Goal: Complete application form: Complete application form

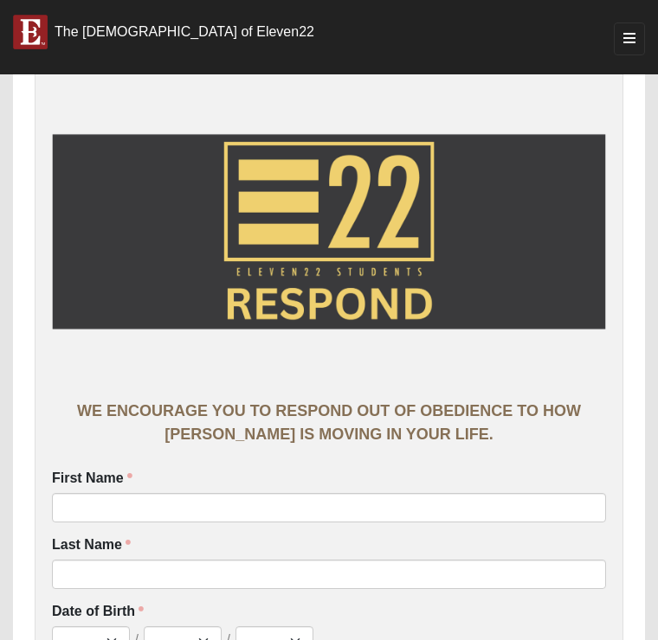
click at [11, 48] on link "The [DEMOGRAPHIC_DATA] of Eleven22" at bounding box center [163, 27] width 327 height 43
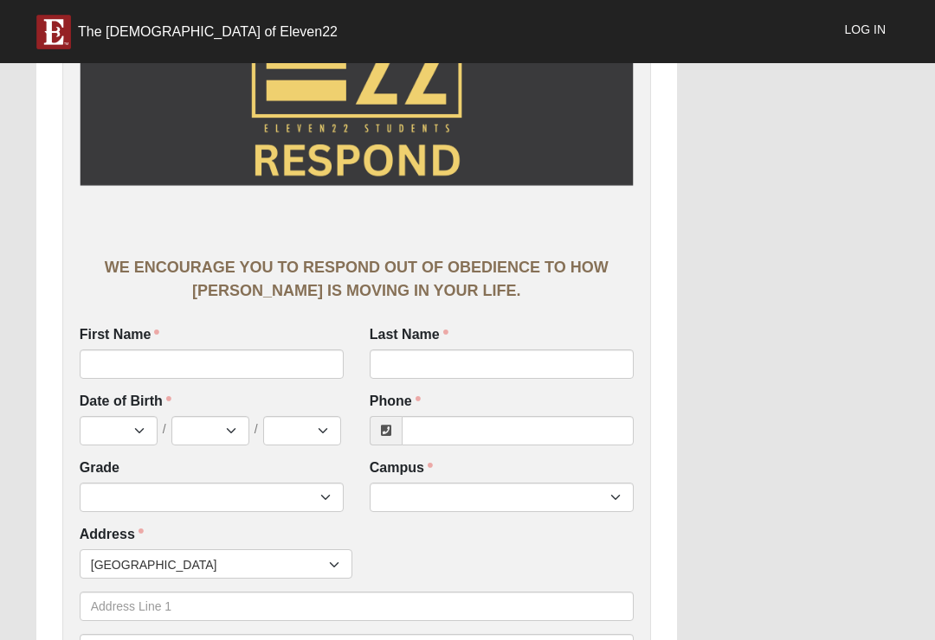
scroll to position [146, 0]
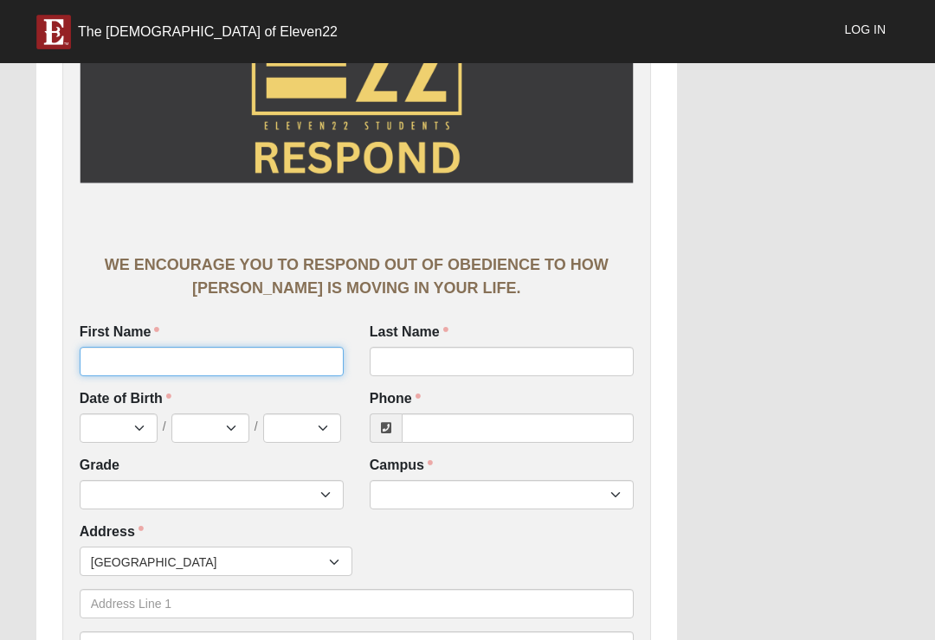
click at [151, 362] on input "First Name" at bounding box center [212, 361] width 264 height 29
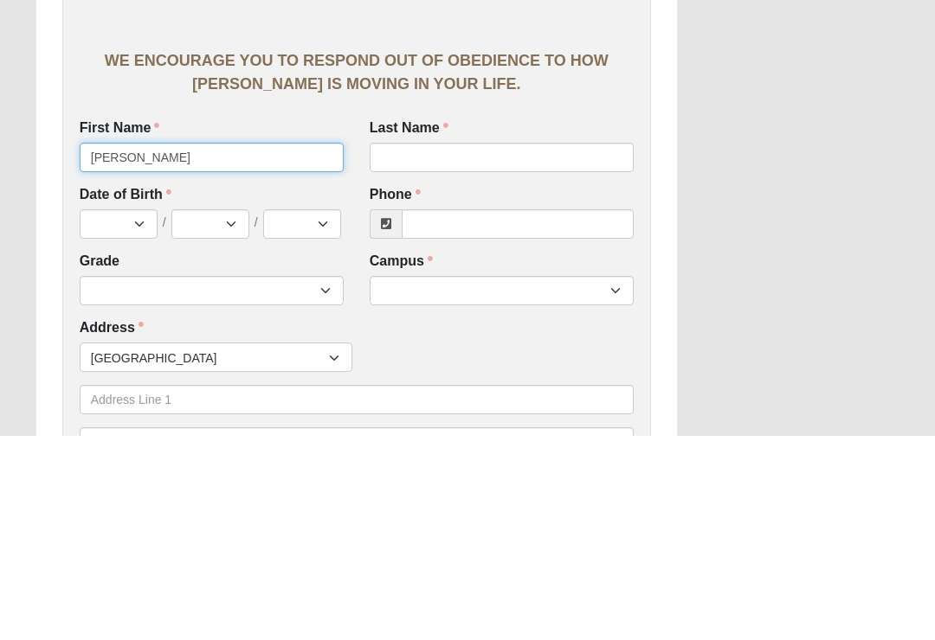
type input "[PERSON_NAME]"
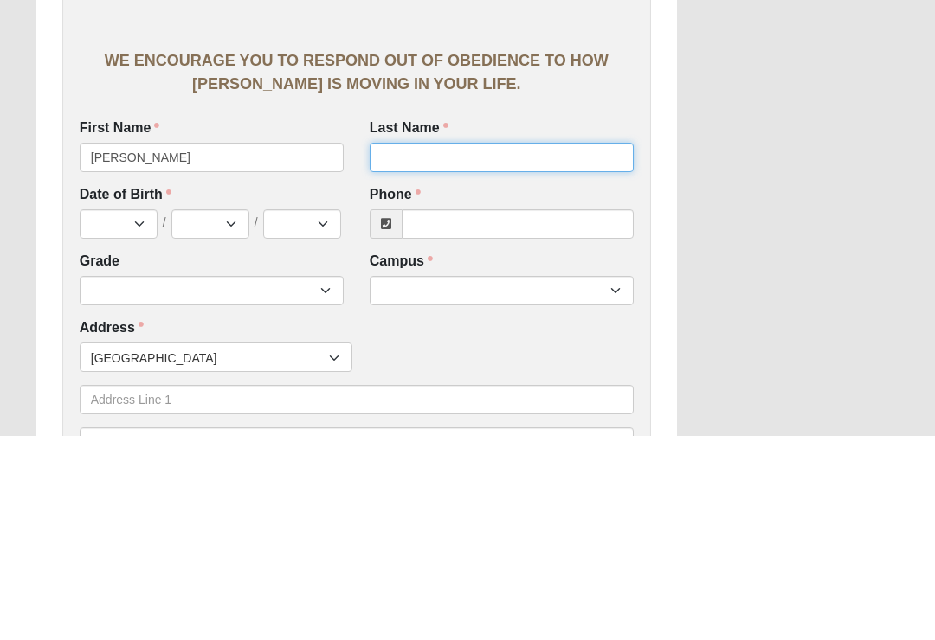
click at [583, 348] on input "Last Name" at bounding box center [502, 362] width 264 height 29
type input "[PERSON_NAME]"
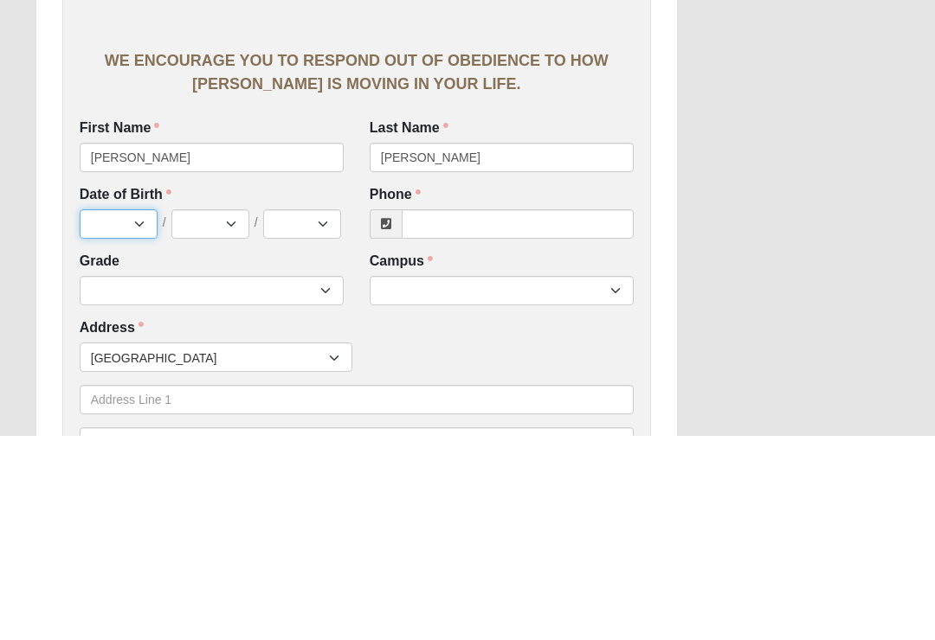
click at [106, 415] on select "Jan Feb Mar Apr May Jun [DATE] Aug Sep Oct Nov Dec" at bounding box center [119, 429] width 78 height 29
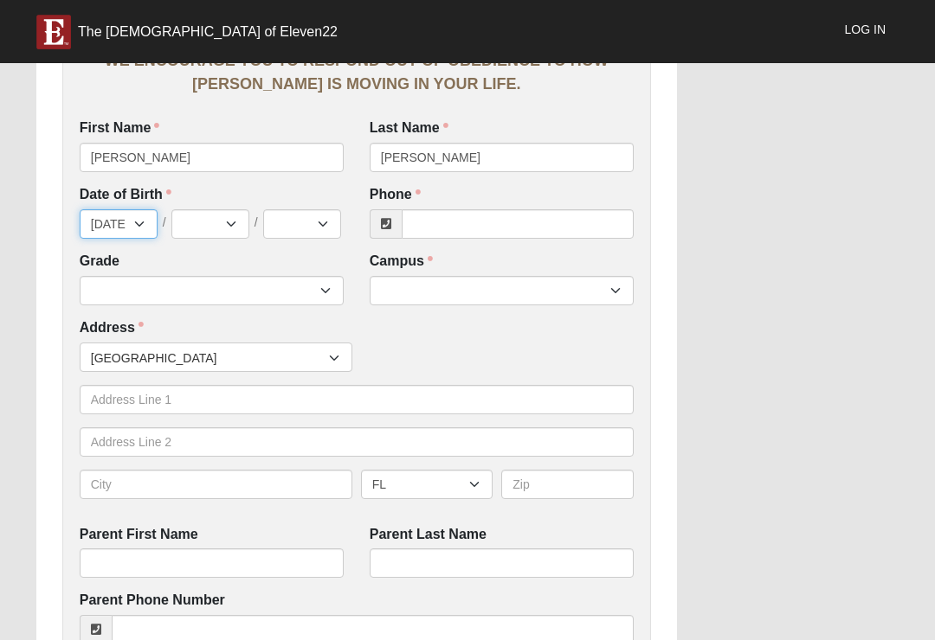
click at [109, 222] on select "Jan Feb Mar Apr May Jun [DATE] Aug Sep Oct Nov Dec" at bounding box center [119, 223] width 78 height 29
select select "8"
click at [228, 218] on select "1 2 3 4 5 6 7 8 9 10 11 12 13 14 15 16 17 18 19 20 21 22 23 24 25 26 27 28 29 3…" at bounding box center [210, 223] width 78 height 29
select select "13"
click at [304, 234] on select "2025 2024 2023 2022 2021 2020 2019 2018 2017 2016 2015 2014 2013 2012 2011 2010…" at bounding box center [302, 223] width 78 height 29
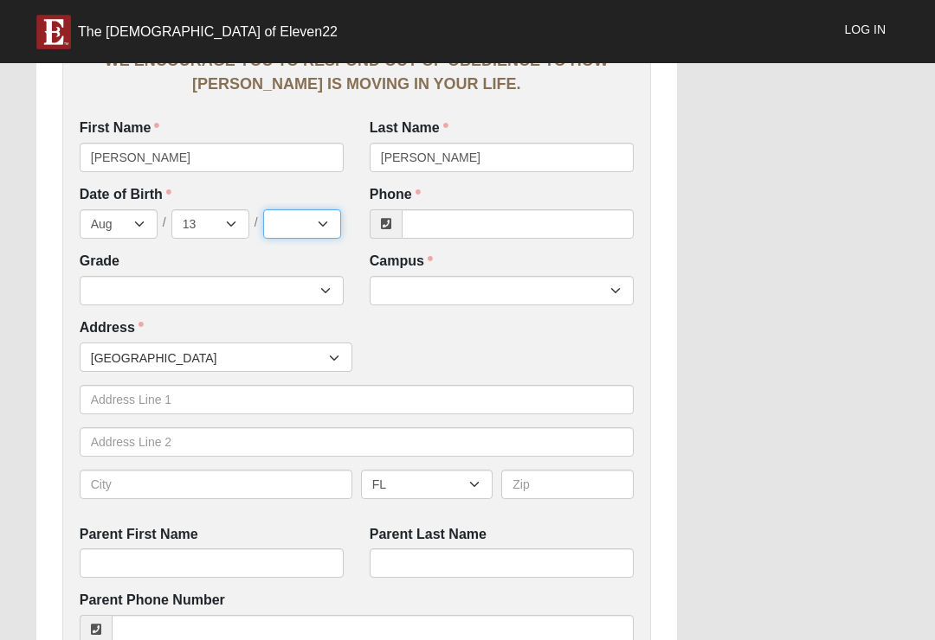
select select "2025"
click at [537, 215] on input "Phone" at bounding box center [518, 223] width 232 height 29
click at [657, 207] on div "Work Entry WE ENCOURAGE YOU TO RESPOND OUT OF OBEDIENCE TO HOW [PERSON_NAME] IS…" at bounding box center [467, 561] width 888 height 1778
type input "[PHONE_NUMBER]"
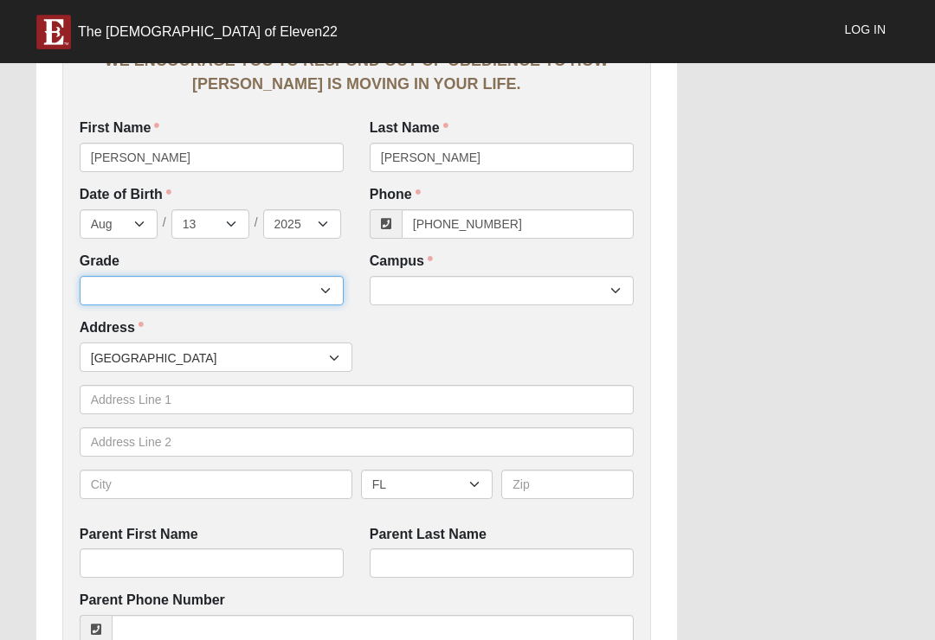
click at [256, 283] on select "6th Grade 7th Grade 8th Grade 9th Grade 10th Grade 11th Grade 12th Grade" at bounding box center [212, 290] width 264 height 29
select select "2032"
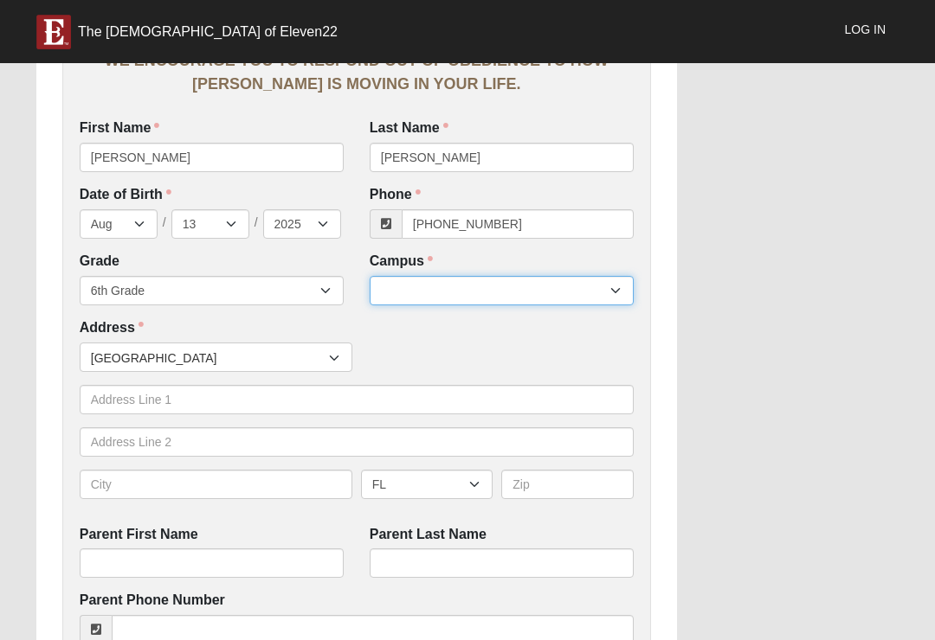
click at [543, 277] on select "Arlington Baymeadows Eleven22 Online [PERSON_NAME][GEOGRAPHIC_DATA] Jesup [GEOG…" at bounding box center [502, 290] width 264 height 29
select select "3"
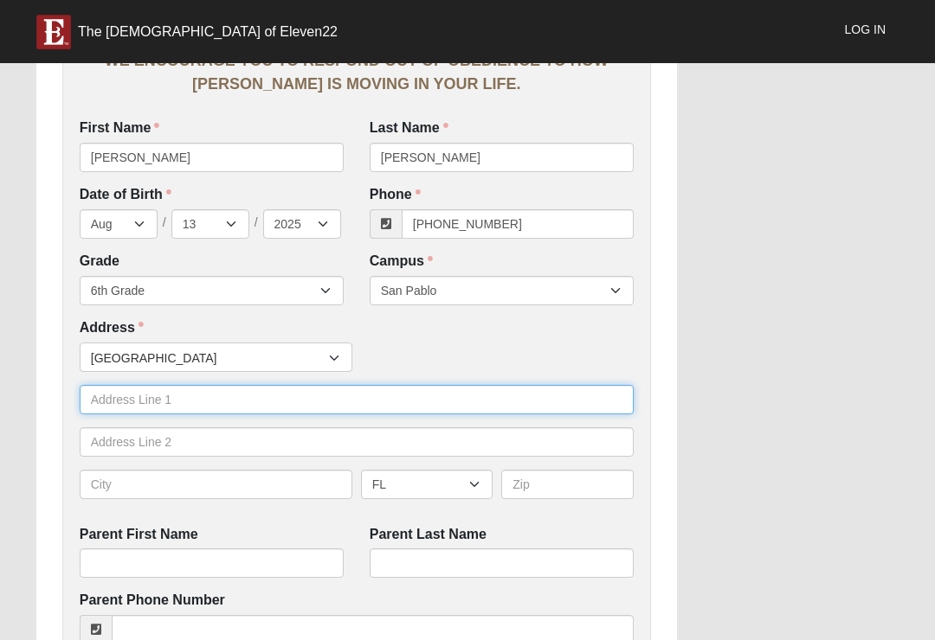
click at [259, 392] on input "text" at bounding box center [357, 399] width 554 height 29
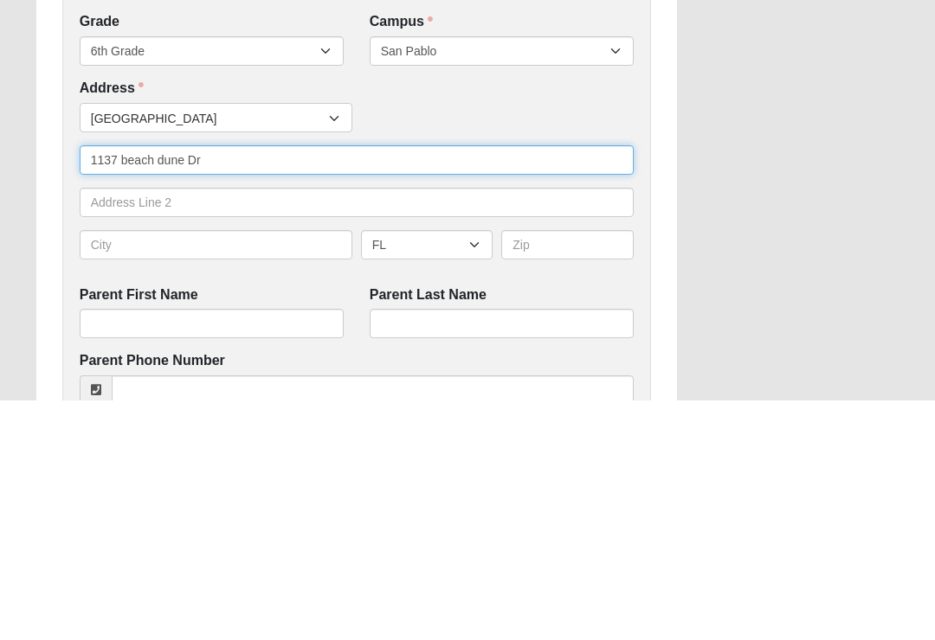
type input "1137 beach dune Dr"
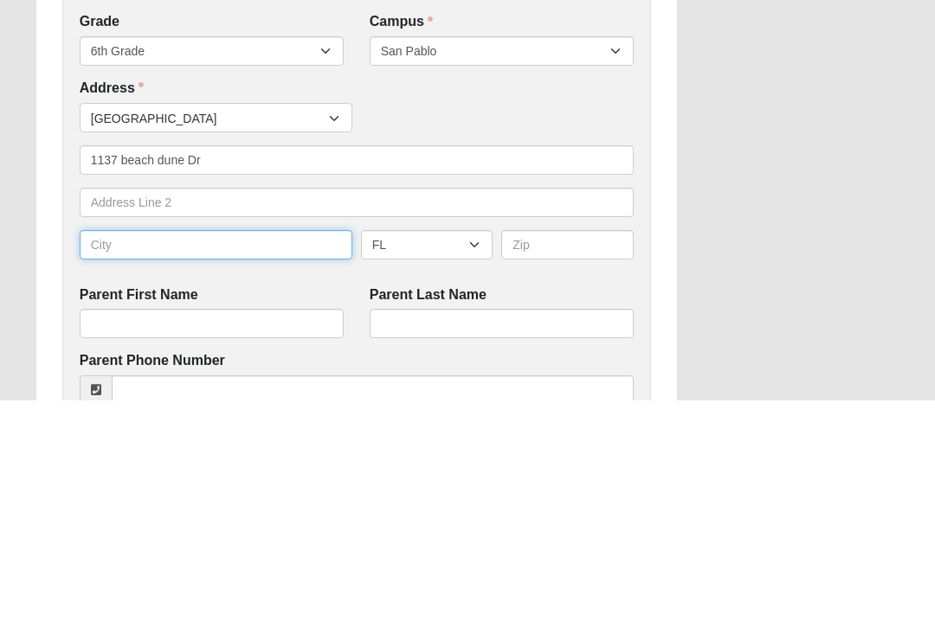
click at [283, 470] on input "text" at bounding box center [216, 484] width 273 height 29
type input "Jacksonville"
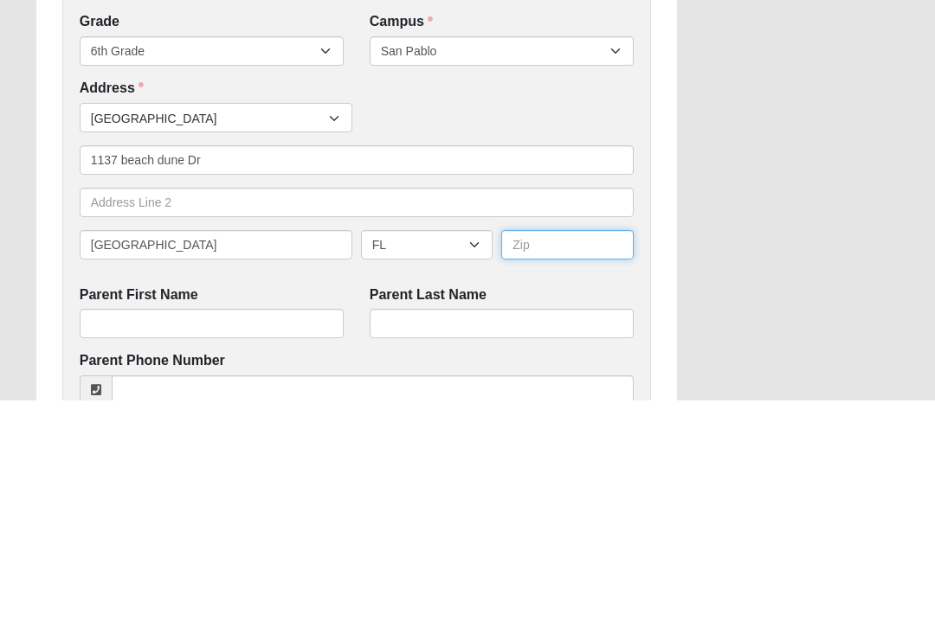
click at [600, 470] on input "text" at bounding box center [567, 484] width 132 height 29
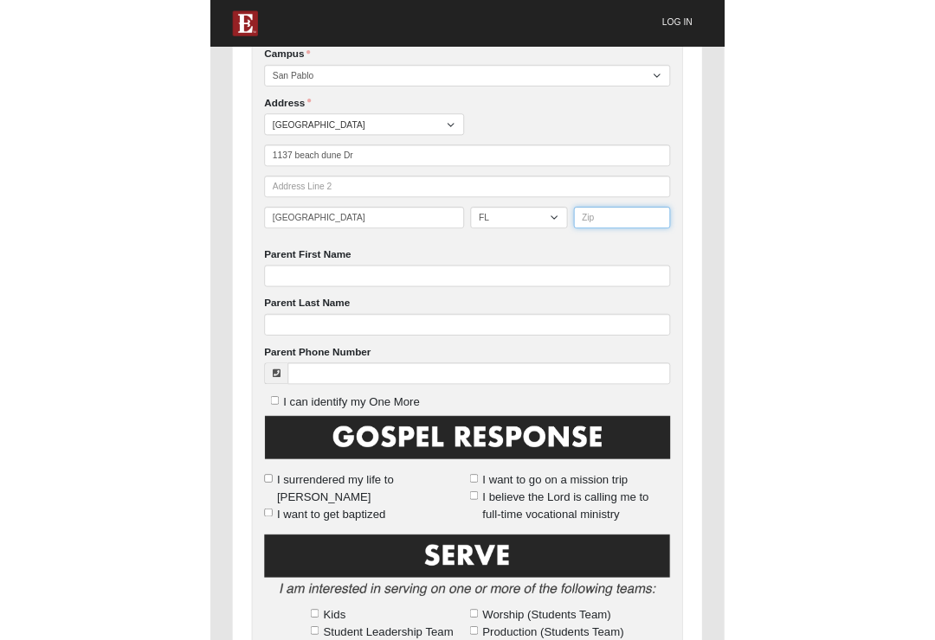
scroll to position [590, 0]
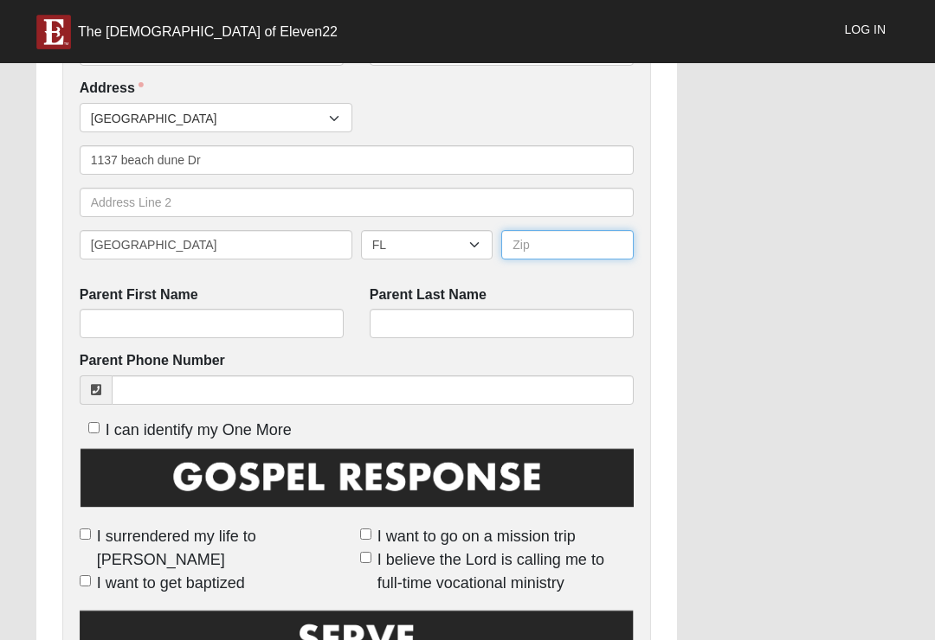
click at [525, 254] on input "text" at bounding box center [567, 244] width 132 height 29
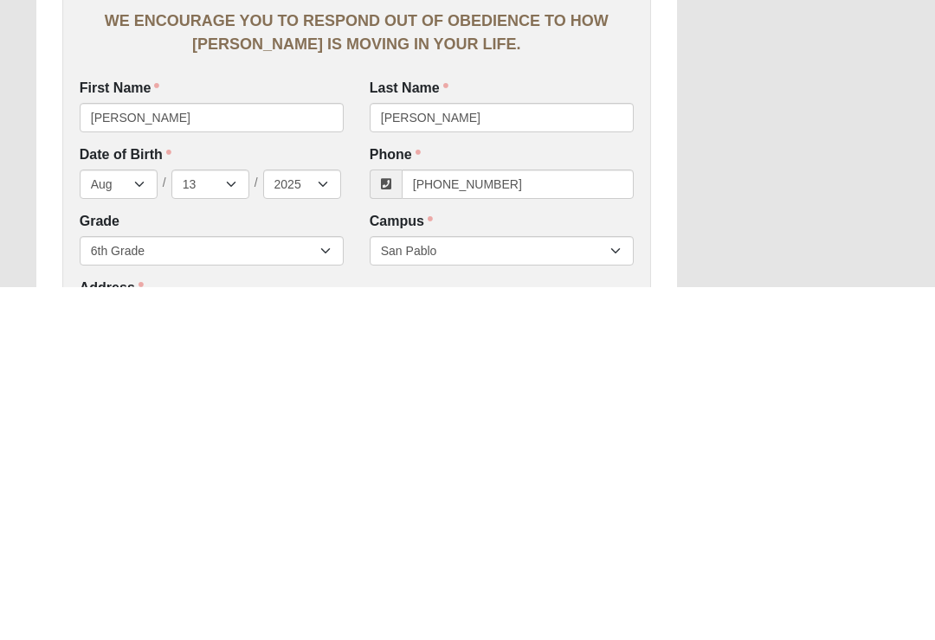
scroll to position [40, 0]
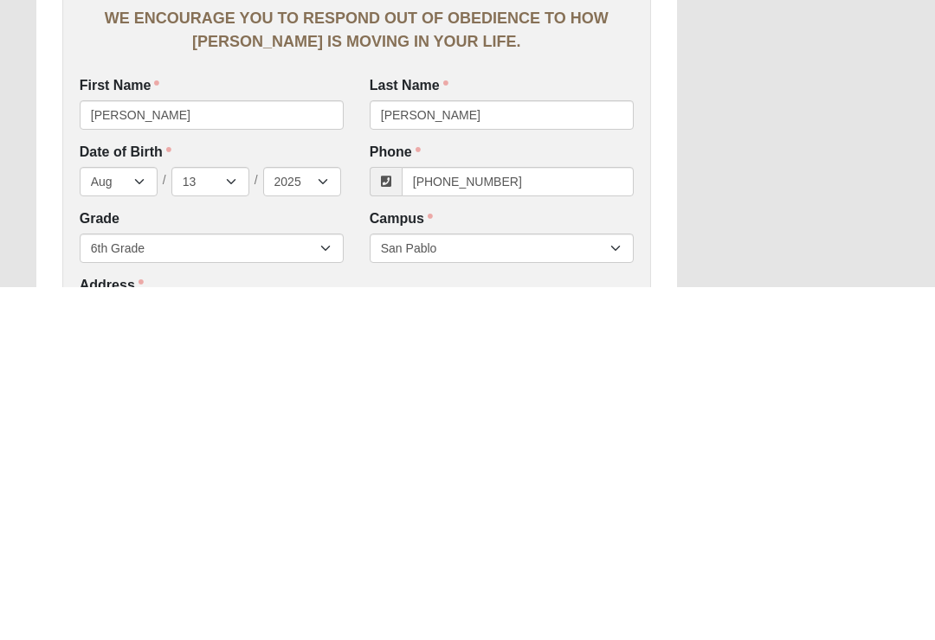
type input "322"
click at [142, 520] on select "Jan Feb Mar Apr May Jun Jul Aug Sep Oct Nov Dec" at bounding box center [119, 534] width 78 height 29
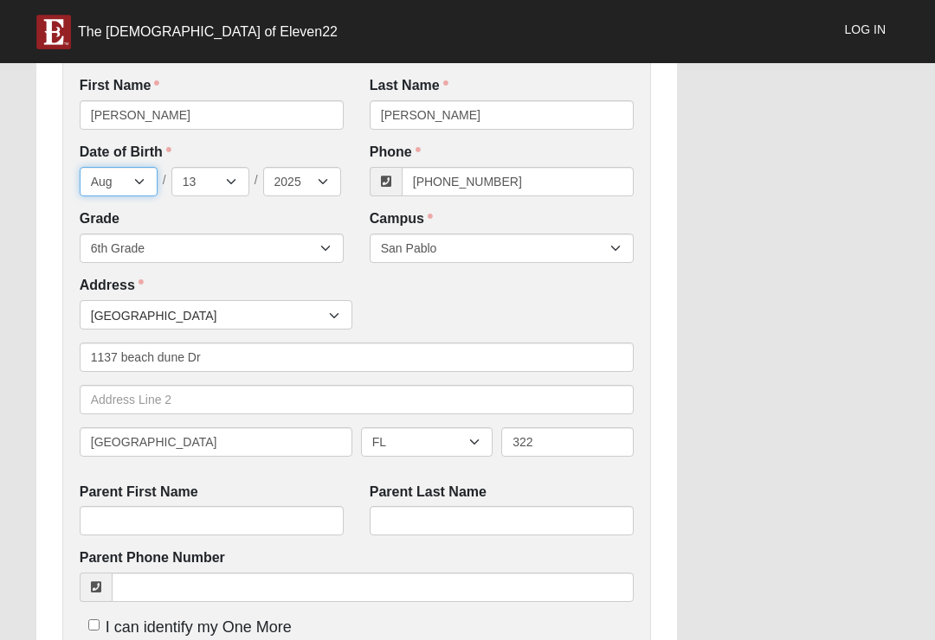
select select "2"
click at [223, 175] on select "1 2 3 4 5 6 7 8 9 10 11 12 13 14 15 16 17 18 19 20 21 22 23 24 25 26 27 28 29 3…" at bounding box center [210, 181] width 78 height 29
select select "18"
click at [293, 172] on select "2025 2024 2023 2022 2021 2020 2019 2018 2017 2016 2015 2014 2013 2012 2011 2010…" at bounding box center [302, 181] width 78 height 29
select select "2014"
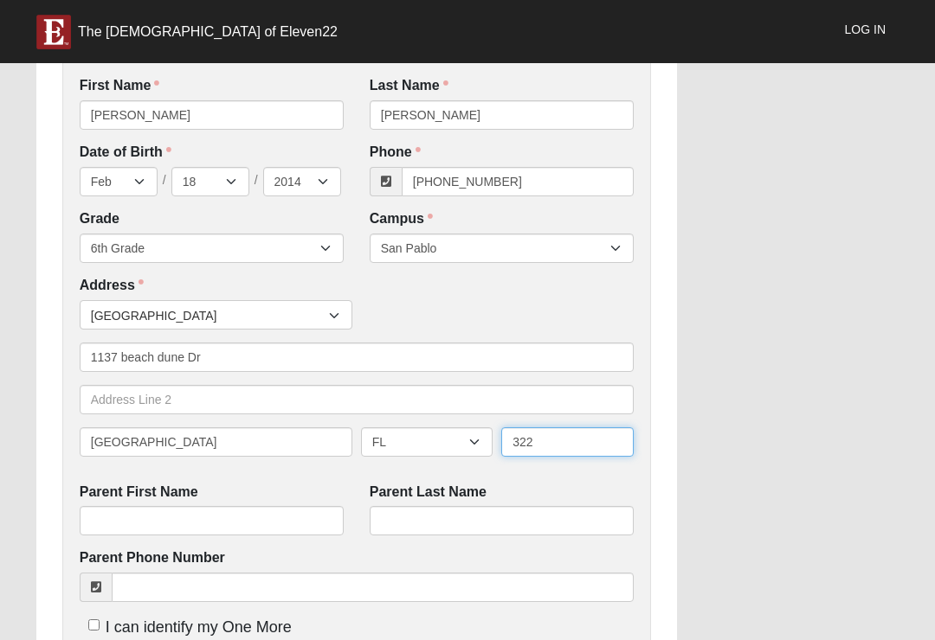
click at [587, 431] on input "322" at bounding box center [567, 441] width 132 height 29
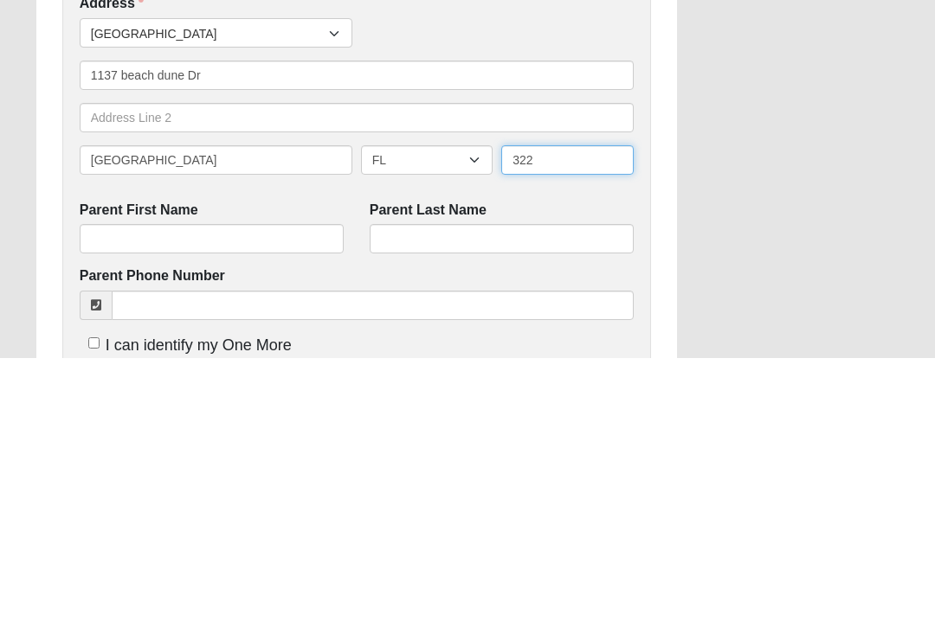
click at [594, 427] on input "322" at bounding box center [567, 441] width 132 height 29
type input "3"
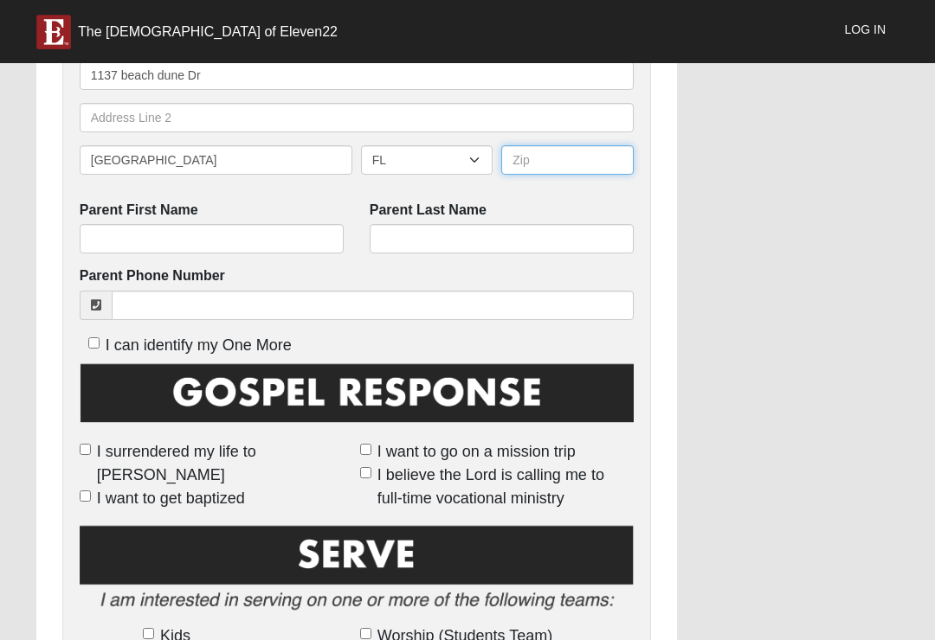
type input "2"
type input "32233"
click at [657, 232] on div "Work Entry WE ENCOURAGE YOU TO RESPOND OUT OF OBEDIENCE TO HOW JESUS CHRIST IS …" at bounding box center [467, 237] width 888 height 1778
click at [250, 217] on div "Parent First Name" at bounding box center [212, 228] width 264 height 54
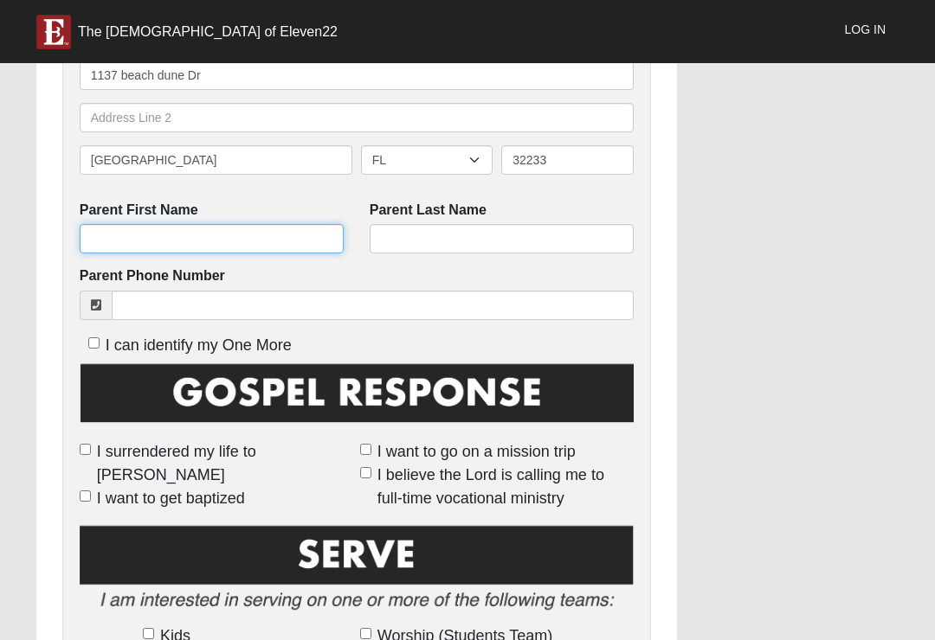
click at [280, 228] on input "Parent First Name" at bounding box center [212, 238] width 264 height 29
type input "Megen"
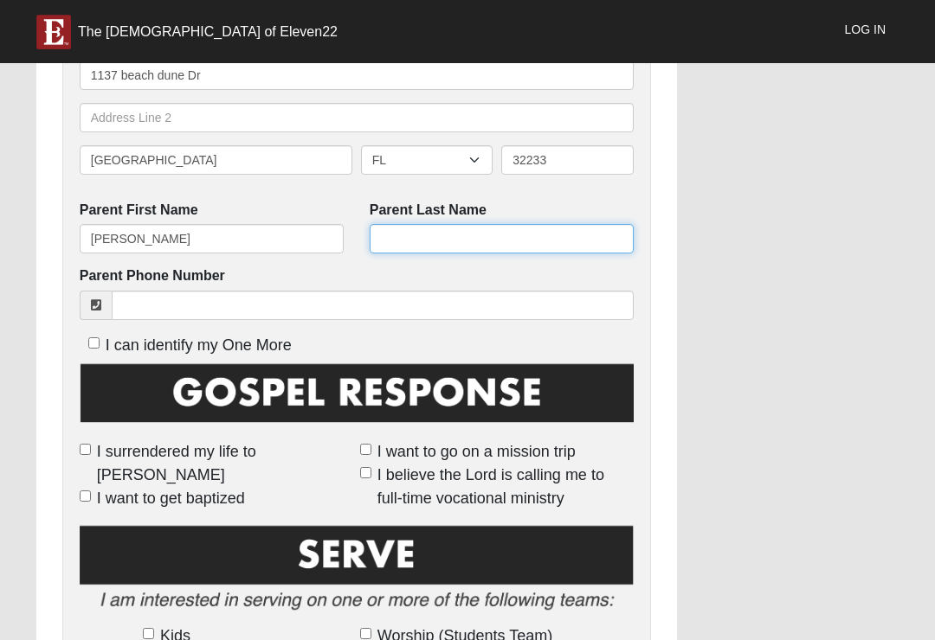
click at [537, 247] on input "Parent Last Name" at bounding box center [502, 238] width 264 height 29
click at [554, 224] on input "Parent Last Name" at bounding box center [502, 238] width 264 height 29
type input "Witherspoon"
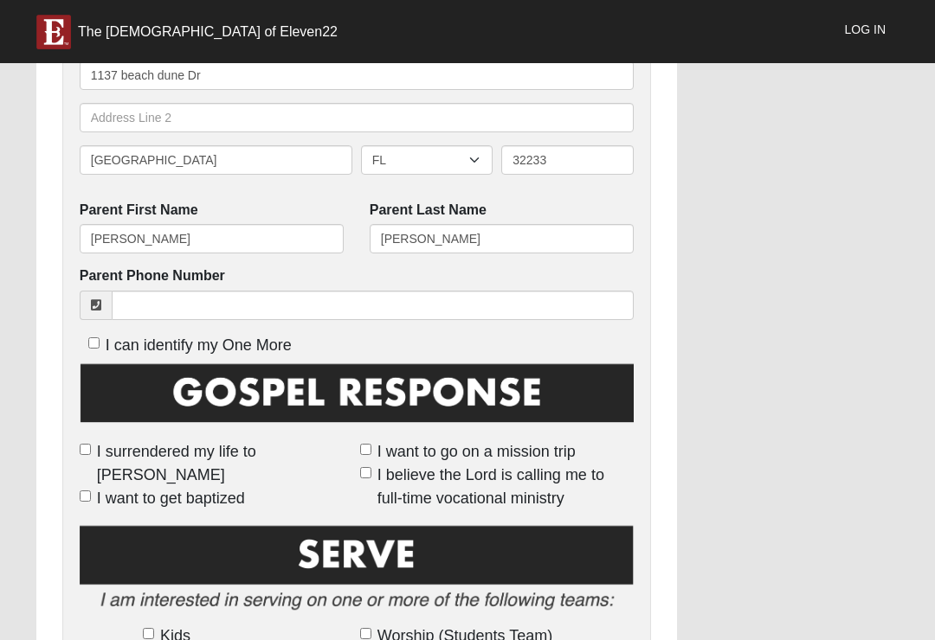
click at [657, 217] on div "Work Entry WE ENCOURAGE YOU TO RESPOND OUT OF OBEDIENCE TO HOW JESUS CHRIST IS …" at bounding box center [467, 237] width 888 height 1778
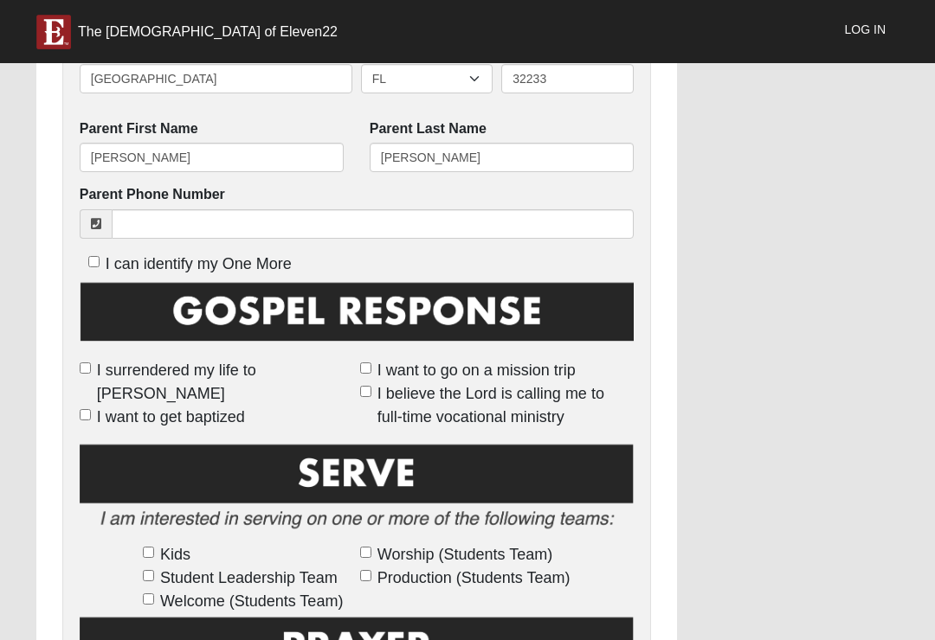
scroll to position [768, 0]
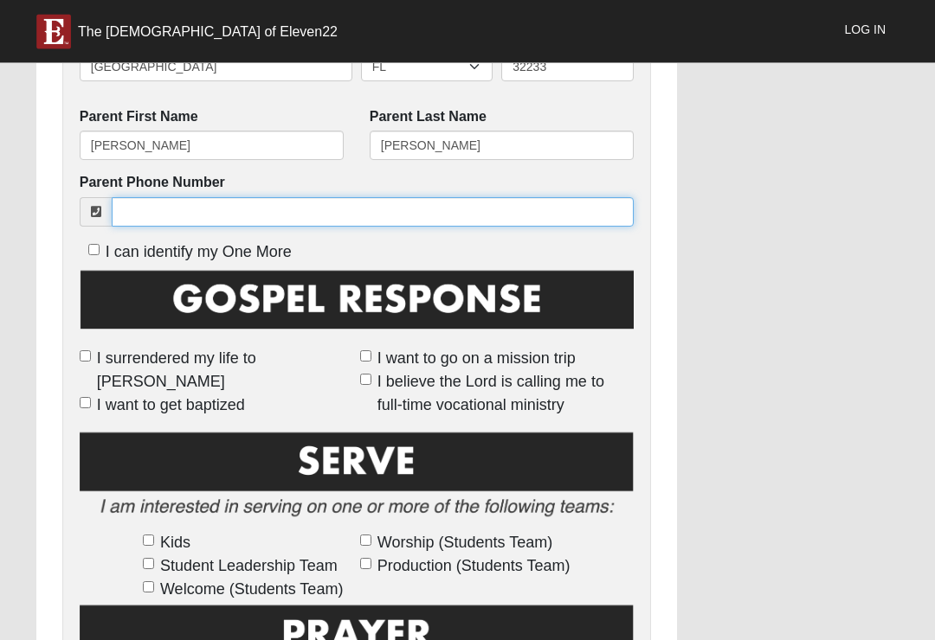
click at [479, 210] on input "Parent Phone Number" at bounding box center [373, 212] width 522 height 29
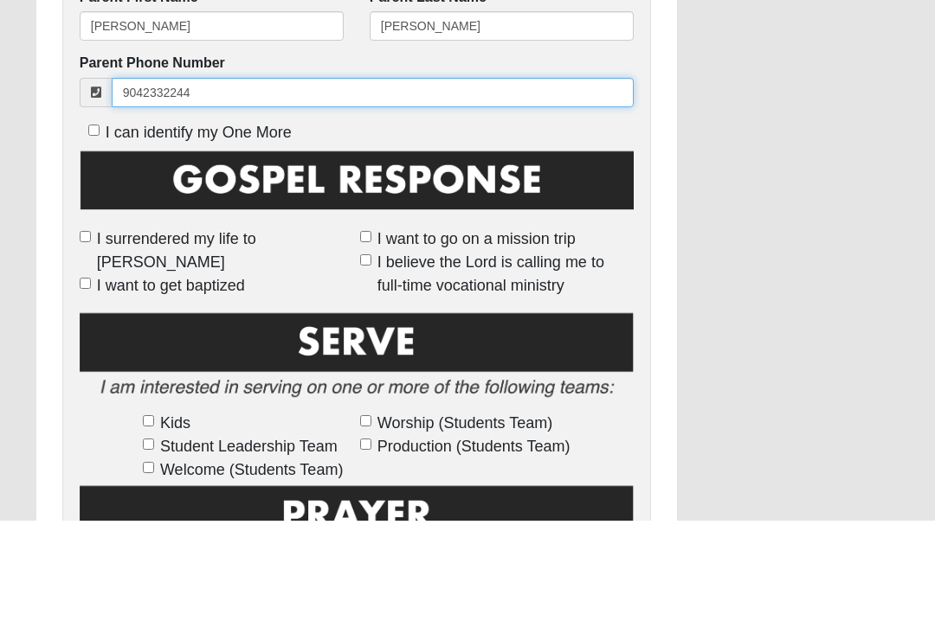
type input "9042332244"
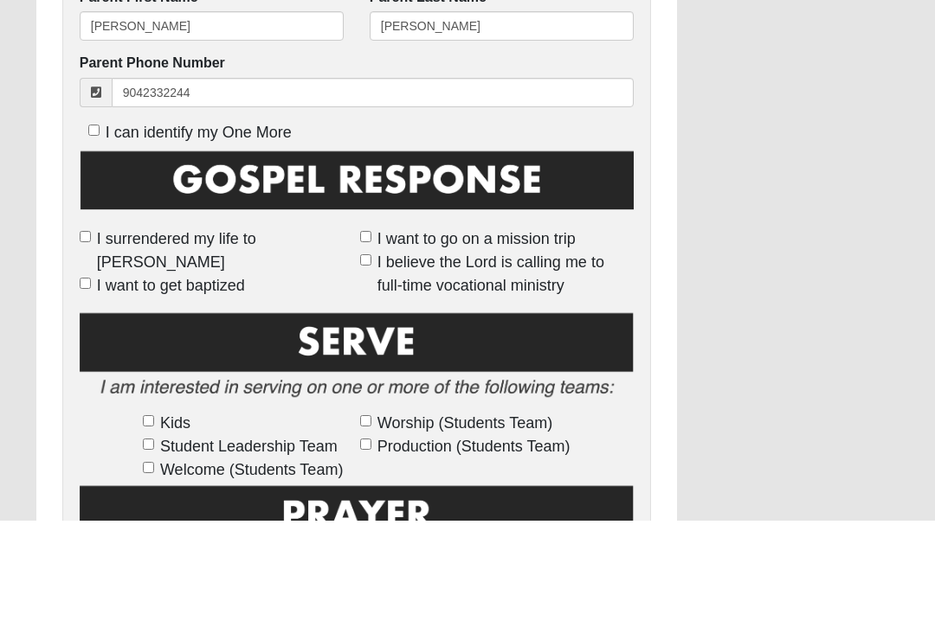
click at [240, 244] on span "I can identify my One More" at bounding box center [199, 252] width 186 height 17
click at [100, 245] on input "I can identify my One More" at bounding box center [93, 250] width 11 height 11
checkbox input "true"
type input "(904) 233-2244"
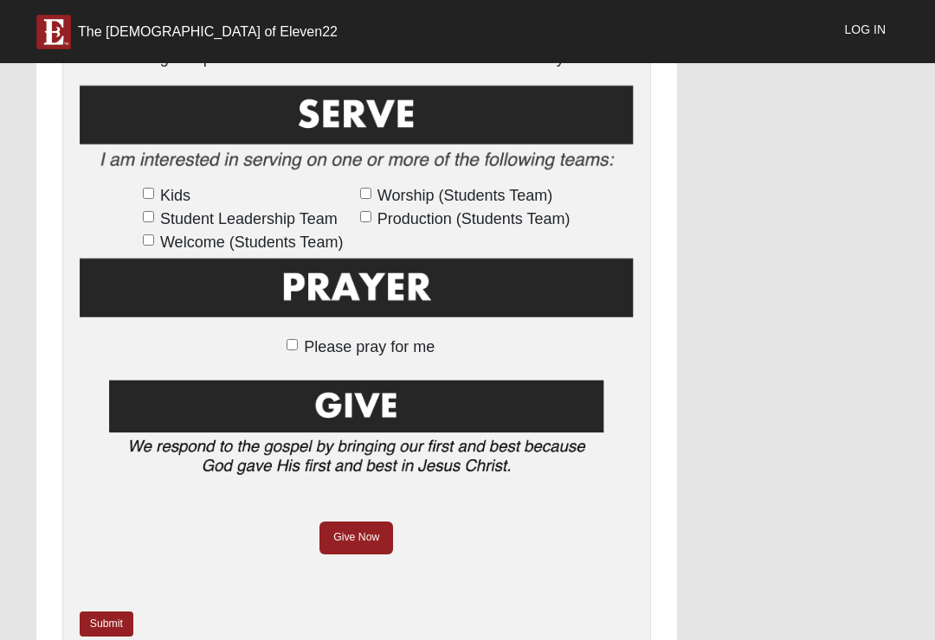
scroll to position [1212, 0]
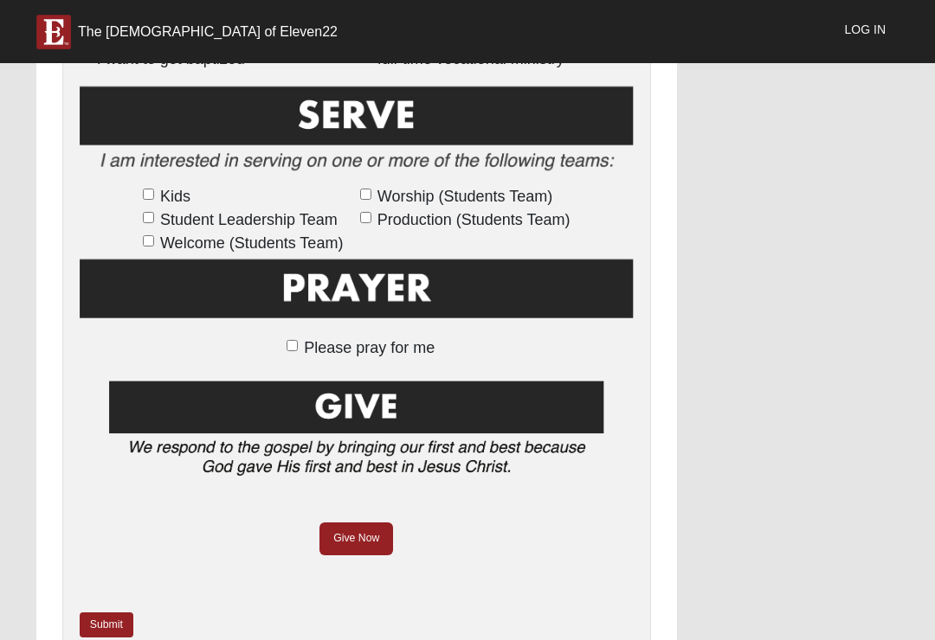
click at [395, 340] on span "Please pray for me" at bounding box center [369, 347] width 131 height 17
click at [298, 340] on input "Please pray for me" at bounding box center [291, 345] width 11 height 11
checkbox input "true"
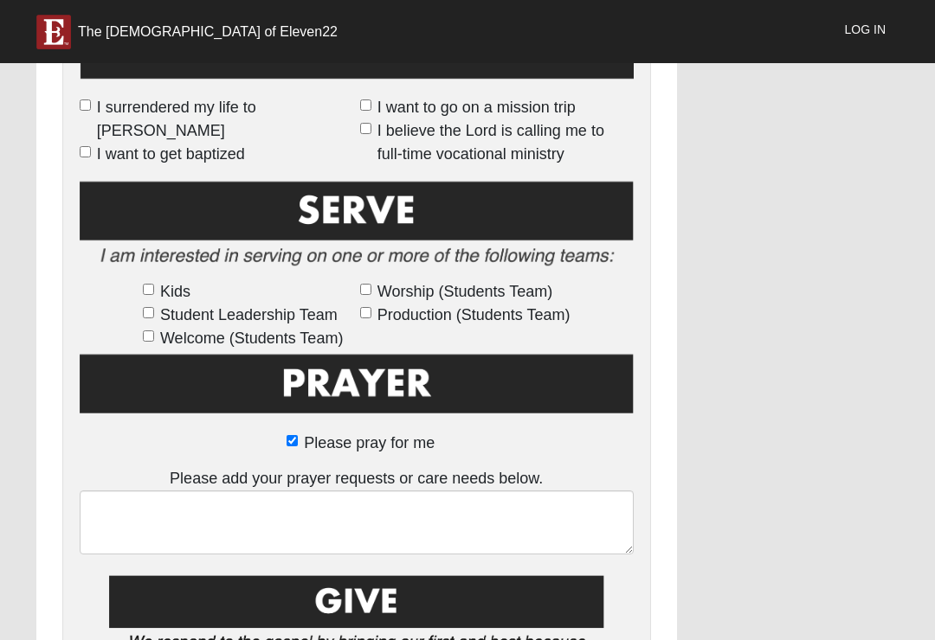
scroll to position [1116, 0]
click at [167, 270] on img at bounding box center [357, 229] width 554 height 100
click at [166, 270] on img at bounding box center [357, 229] width 554 height 100
click at [183, 281] on span "Kids" at bounding box center [175, 292] width 30 height 23
click at [154, 285] on input "Kids" at bounding box center [148, 290] width 11 height 11
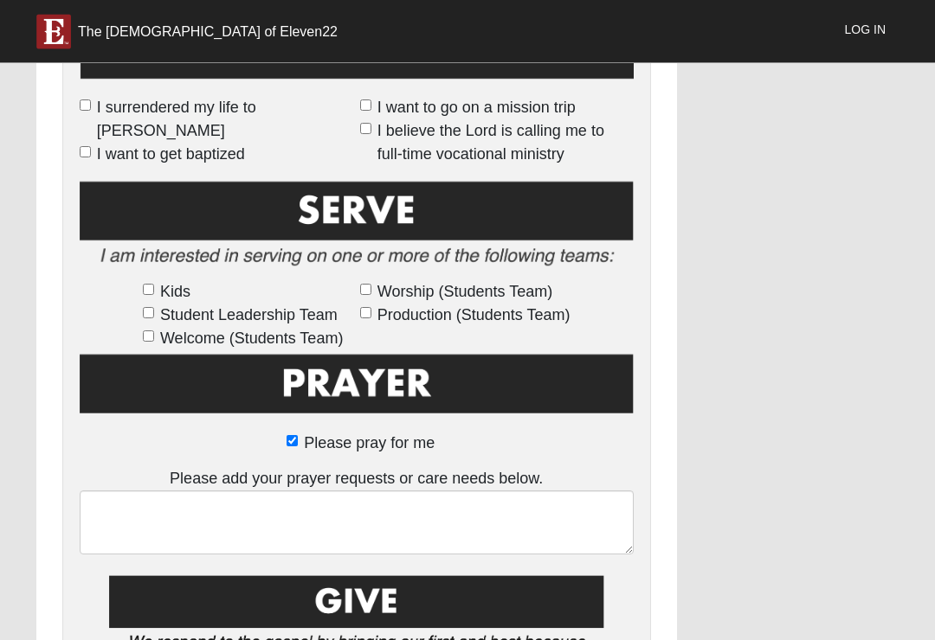
checkbox input "true"
click at [196, 310] on span "Student Leadership Team" at bounding box center [248, 315] width 177 height 23
click at [154, 310] on input "Student Leadership Team" at bounding box center [148, 312] width 11 height 11
checkbox input "false"
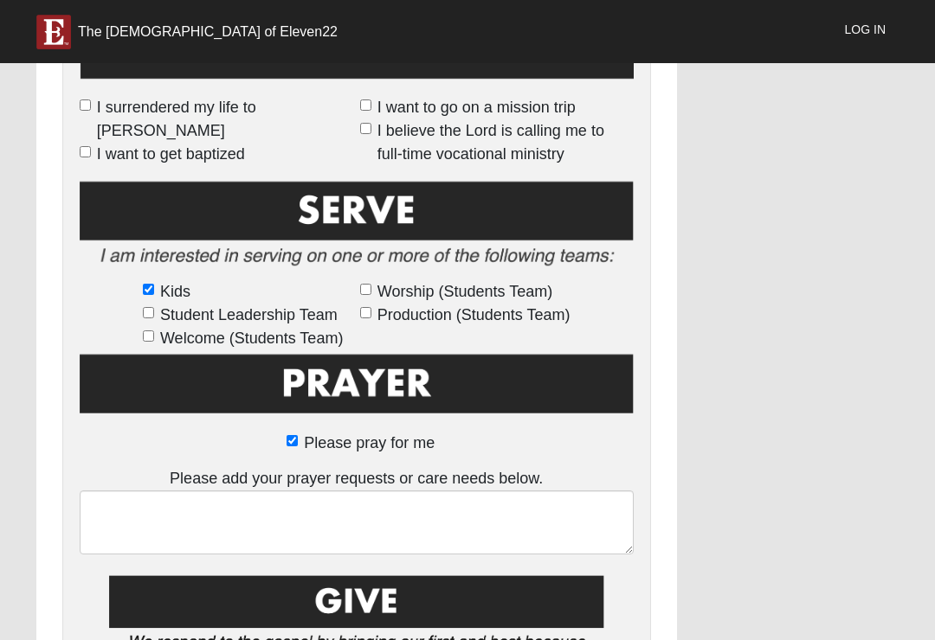
click at [245, 333] on span "Welcome (Students Team)" at bounding box center [251, 338] width 183 height 23
click at [154, 333] on input "Welcome (Students Team)" at bounding box center [148, 336] width 11 height 11
checkbox input "true"
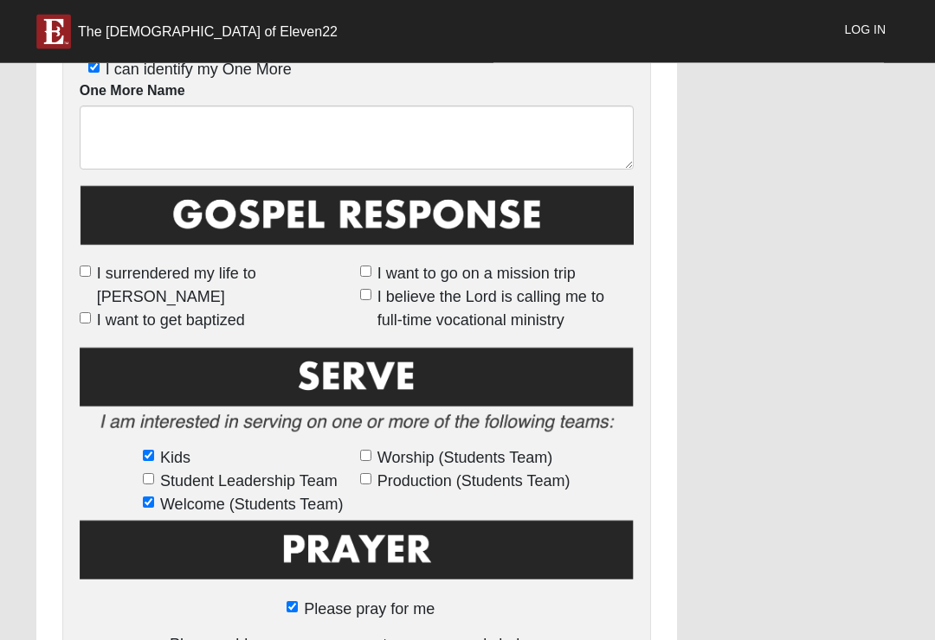
scroll to position [948, 0]
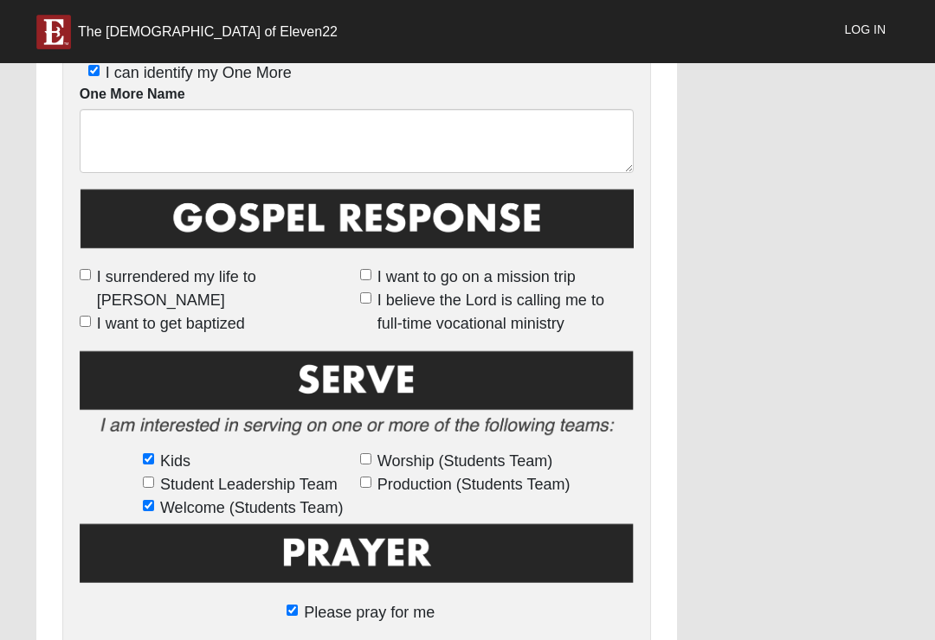
click at [365, 292] on input "I believe the Lord is calling me to full-time vocational ministry" at bounding box center [365, 297] width 11 height 11
checkbox input "true"
click at [93, 257] on img at bounding box center [357, 224] width 554 height 77
click at [91, 269] on input "I surrendered my life to [PERSON_NAME]" at bounding box center [85, 274] width 11 height 11
checkbox input "true"
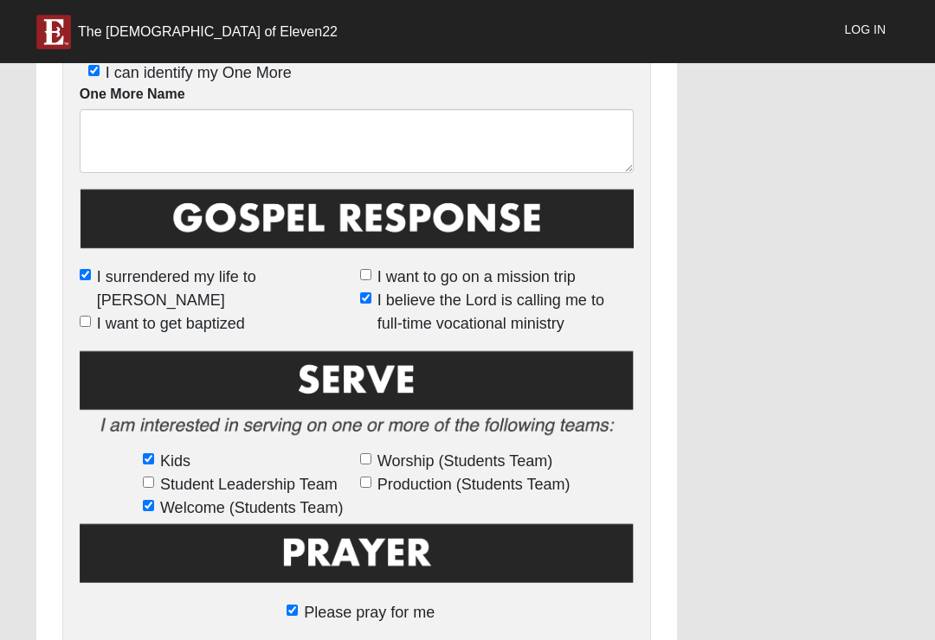
click at [87, 316] on input "I want to get baptized" at bounding box center [85, 321] width 11 height 11
checkbox input "true"
click at [360, 280] on input "I want to go on a mission trip" at bounding box center [365, 274] width 11 height 11
checkbox input "true"
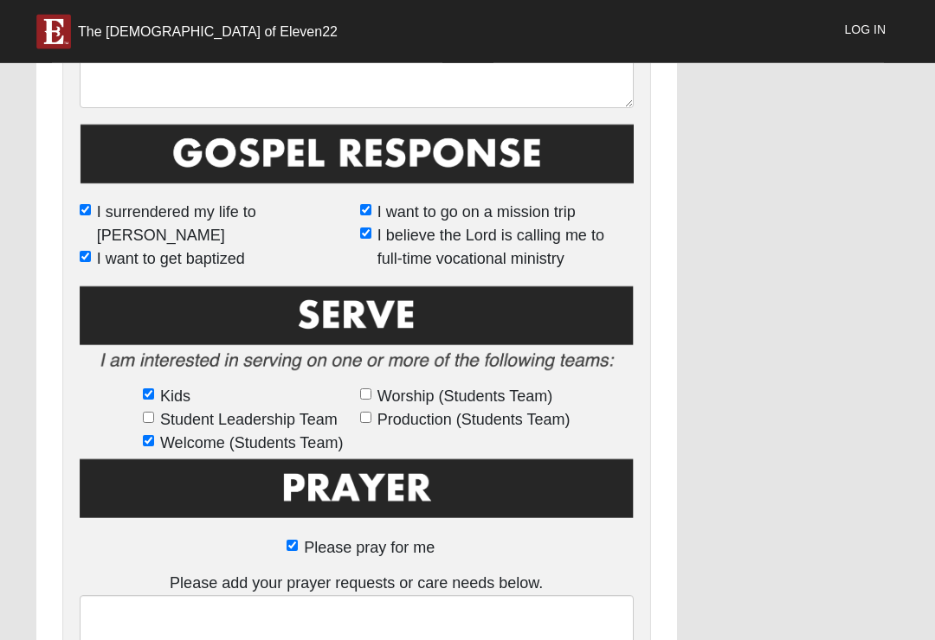
scroll to position [1016, 0]
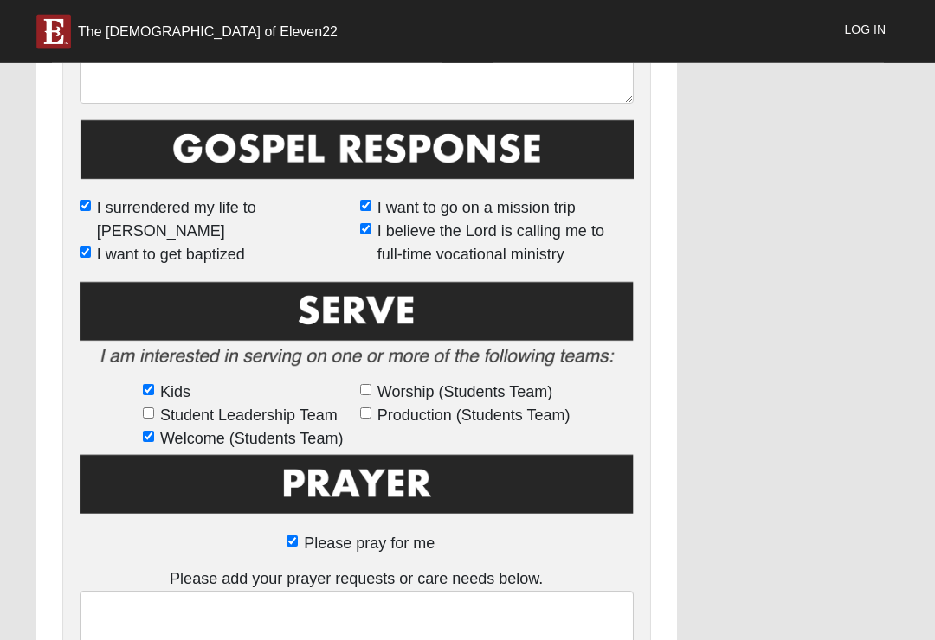
click at [175, 418] on span "Student Leadership Team" at bounding box center [248, 416] width 177 height 23
click at [154, 418] on input "Student Leadership Team" at bounding box center [148, 413] width 11 height 11
checkbox input "true"
click at [184, 414] on span "Student Leadership Team" at bounding box center [248, 415] width 177 height 23
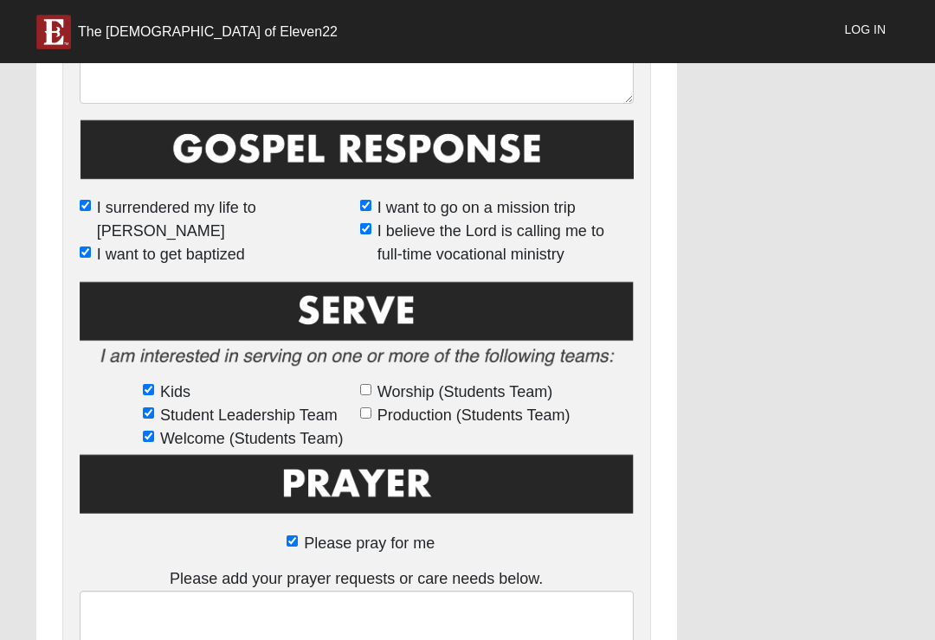
click at [154, 414] on input "Student Leadership Team" at bounding box center [148, 413] width 11 height 11
checkbox input "false"
click at [204, 434] on span "Welcome (Students Team)" at bounding box center [251, 438] width 183 height 23
click at [154, 434] on input "Welcome (Students Team)" at bounding box center [148, 436] width 11 height 11
checkbox input "false"
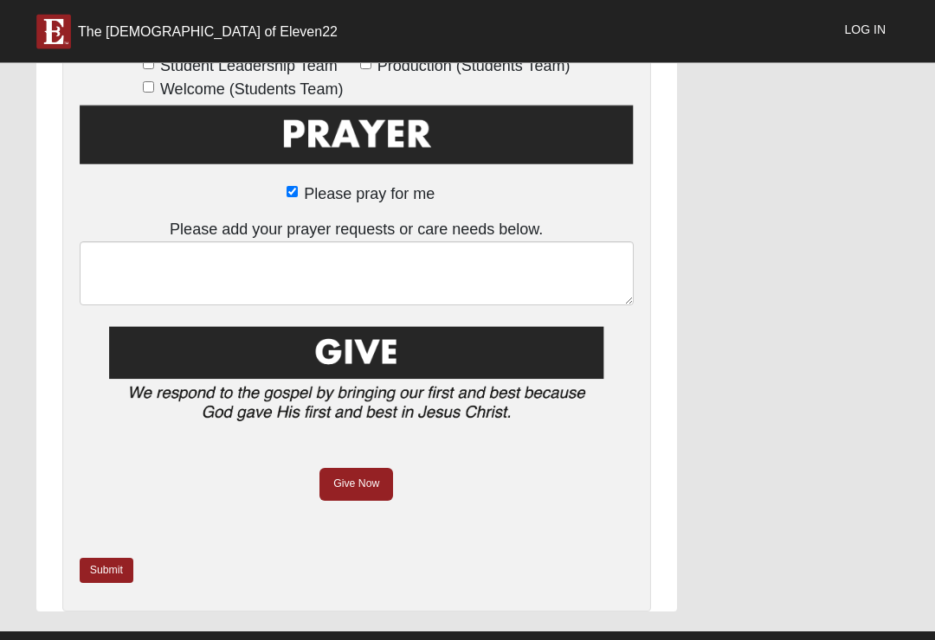
scroll to position [1366, 0]
click at [368, 473] on link "Give Now" at bounding box center [356, 484] width 74 height 32
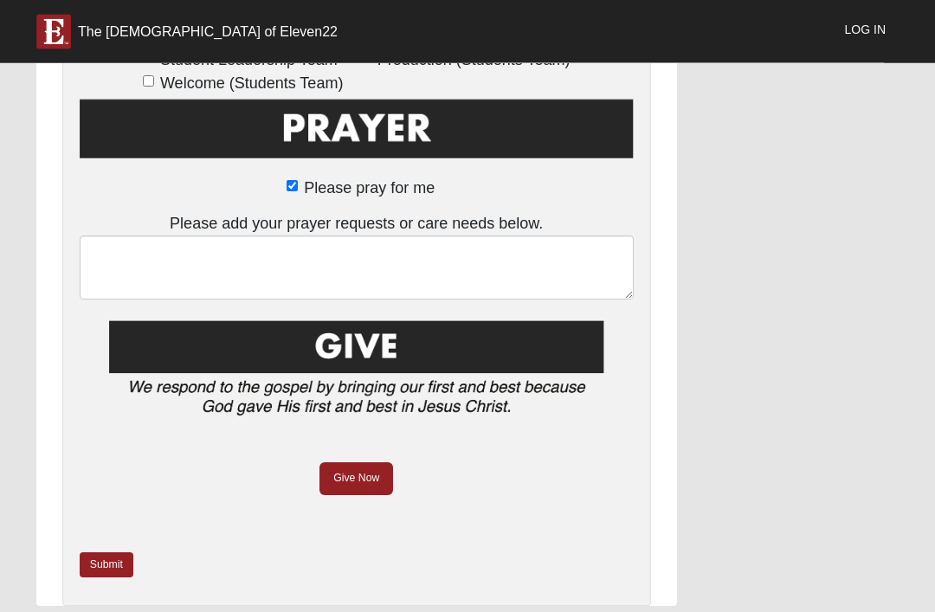
scroll to position [1372, 0]
click at [112, 569] on link "Submit" at bounding box center [107, 564] width 54 height 25
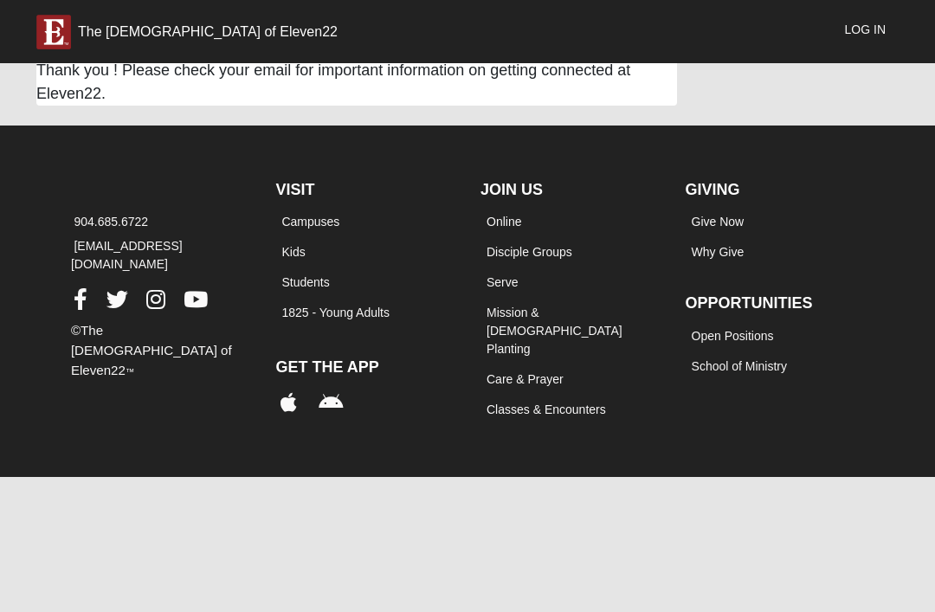
scroll to position [0, 0]
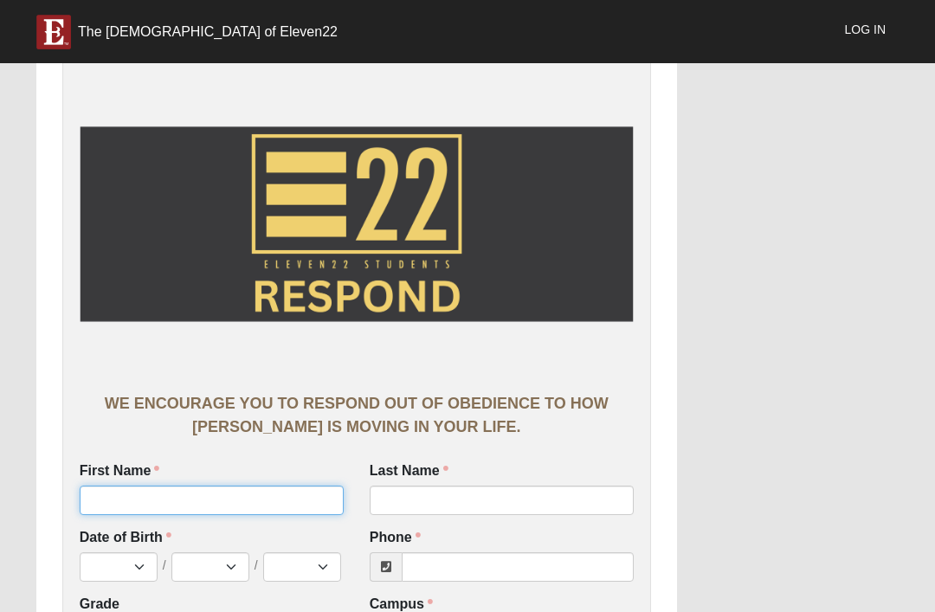
click at [110, 491] on input "First Name" at bounding box center [212, 499] width 264 height 29
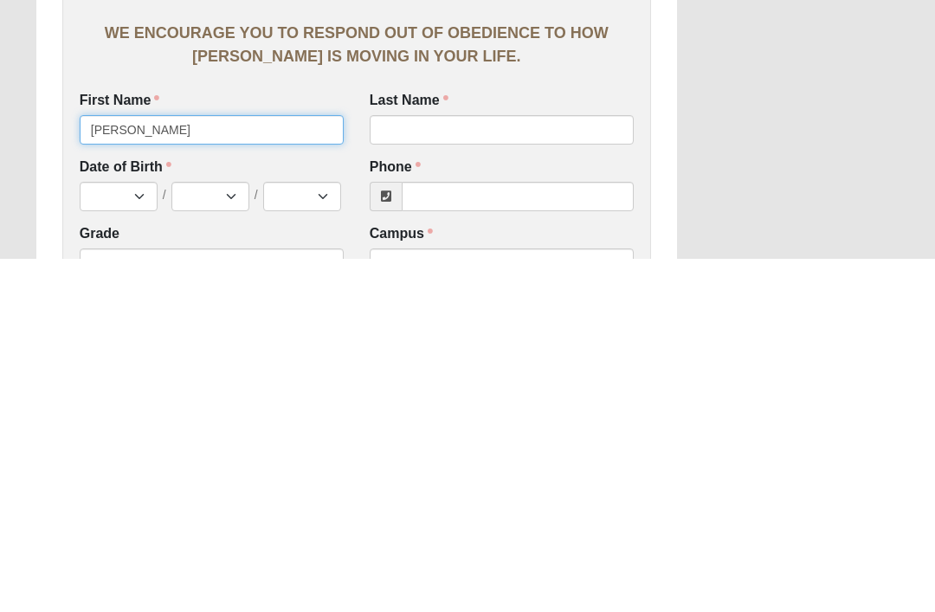
type input "Elias"
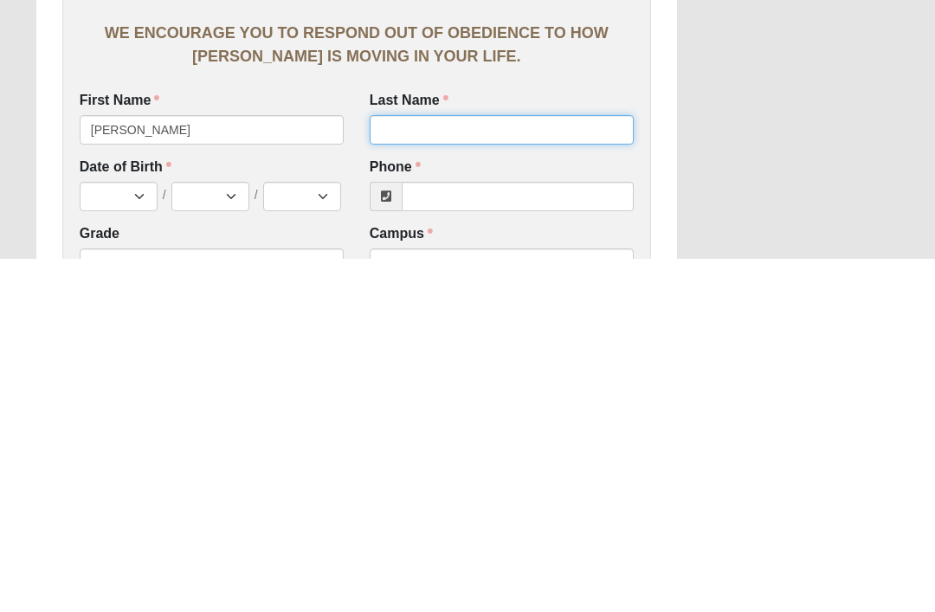
click at [558, 468] on input "Last Name" at bounding box center [502, 482] width 264 height 29
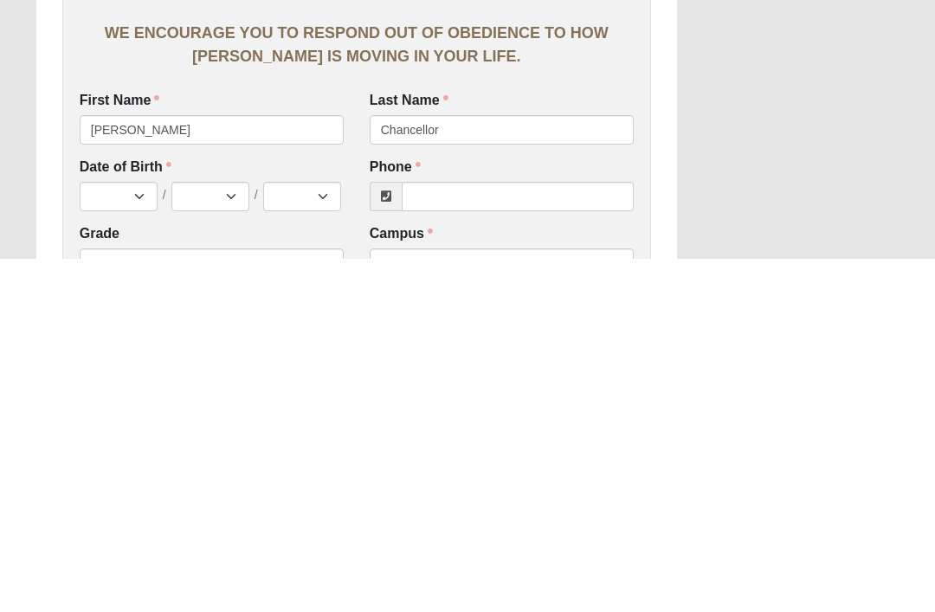
scroll to position [378, 0]
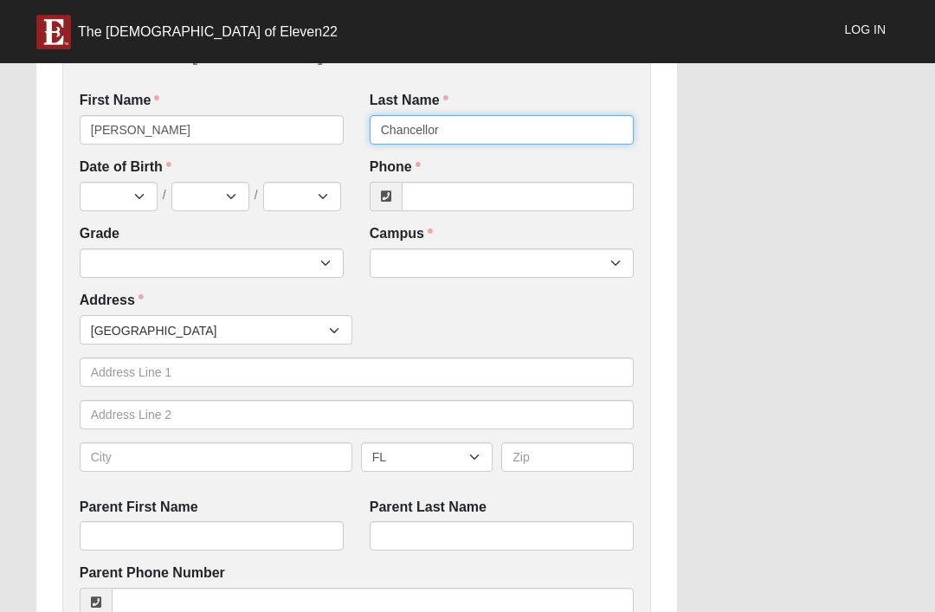
type input "Chancellor"
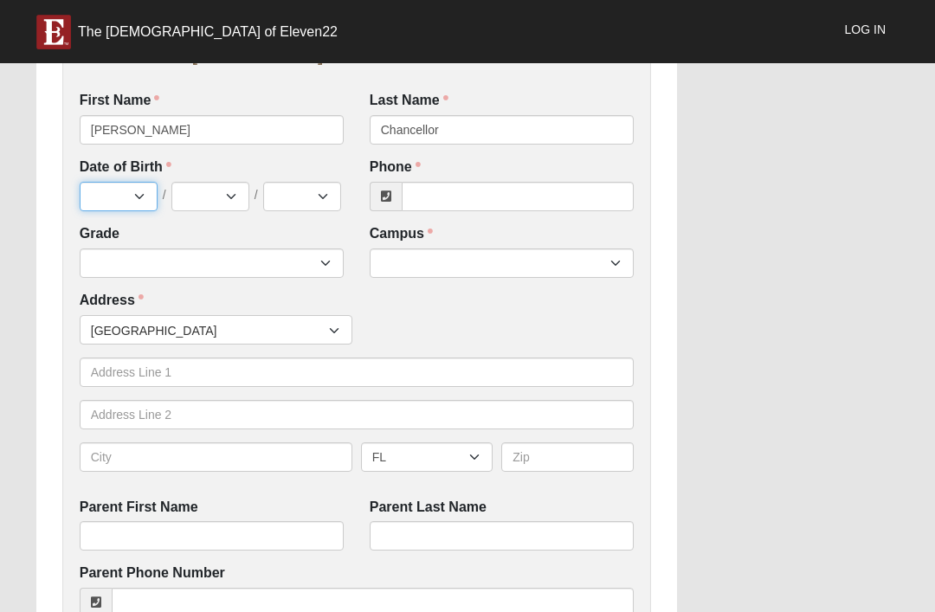
click at [122, 190] on select "Jan Feb Mar Apr May Jun [DATE] Aug Sep Oct Nov Dec" at bounding box center [119, 196] width 78 height 29
click at [113, 192] on select "Jan Feb Mar Apr May Jun [DATE] Aug Sep Oct Nov Dec" at bounding box center [119, 196] width 78 height 29
select select "12"
click at [212, 188] on select "1 2 3 4 5 6 7 8 9 10 11 12 13 14 15 16 17 18 19 20 21 22 23 24 25 26 27 28 29 3…" at bounding box center [210, 196] width 78 height 29
select select "12"
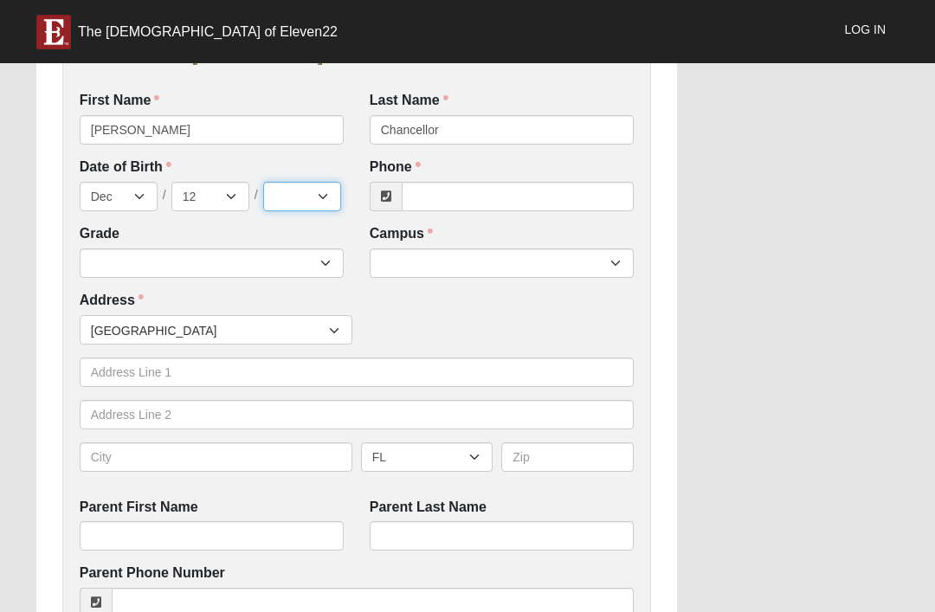
click at [309, 195] on select "2025 2024 2023 2022 2021 2020 2019 2018 2017 2016 2015 2014 2013 2012 2011 2010…" at bounding box center [302, 196] width 78 height 29
select select "2012"
click at [556, 196] on input "Phone" at bounding box center [518, 196] width 232 height 29
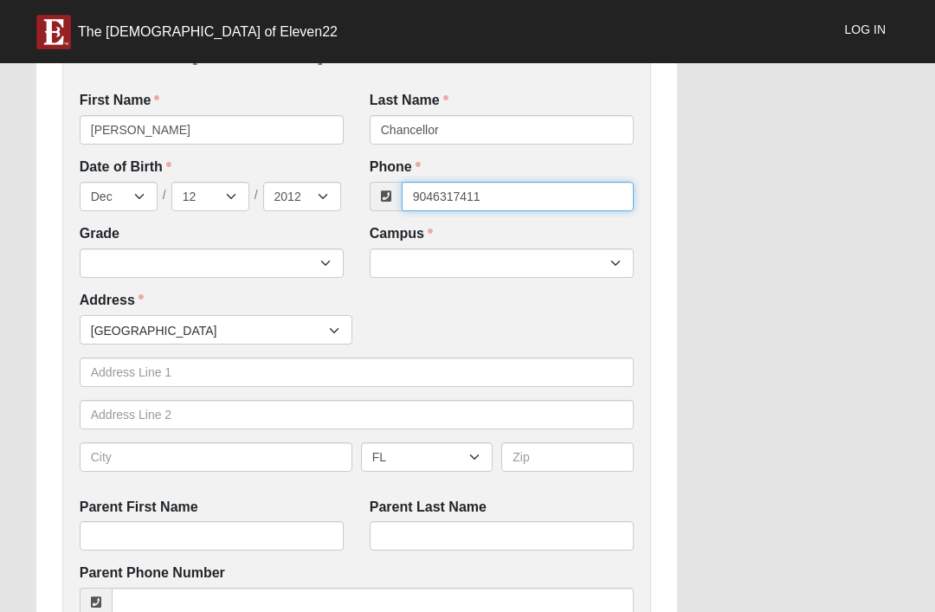
click input "submit" at bounding box center [0, 0] width 0 height 0
type input "(904) 631-7411"
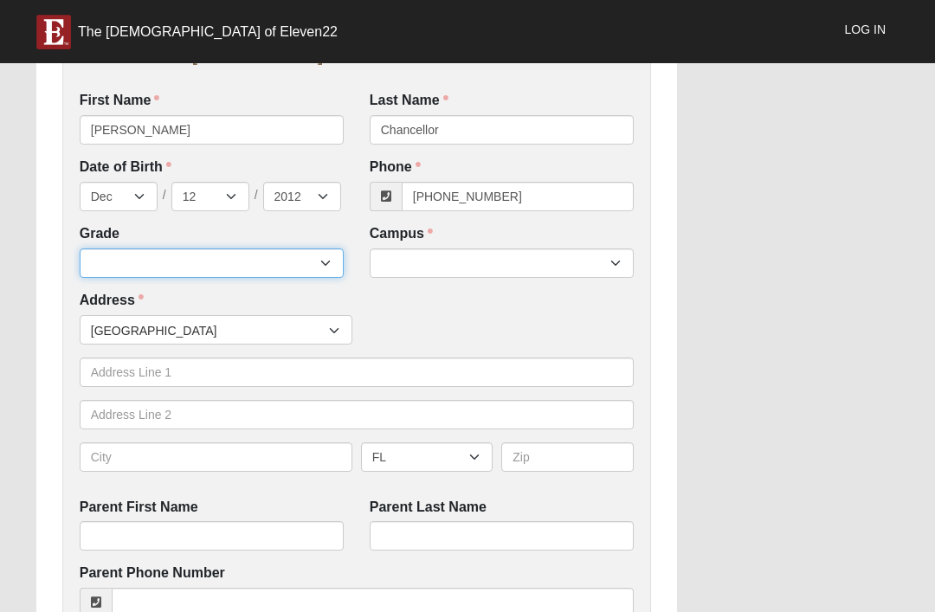
click at [177, 274] on select "6th Grade 7th Grade 8th Grade 9th Grade 10th Grade 11th Grade 12th Grade" at bounding box center [212, 262] width 264 height 29
select select "2032"
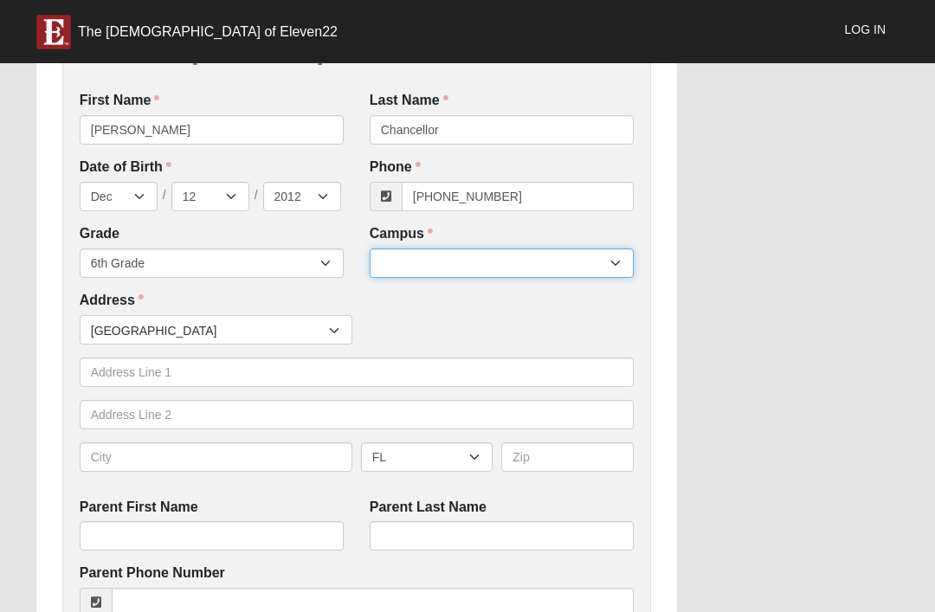
click at [425, 269] on select "Arlington Baymeadows Eleven22 Online Fleming Island Jesup Mandarin North Jax Or…" at bounding box center [502, 262] width 264 height 29
select select "3"
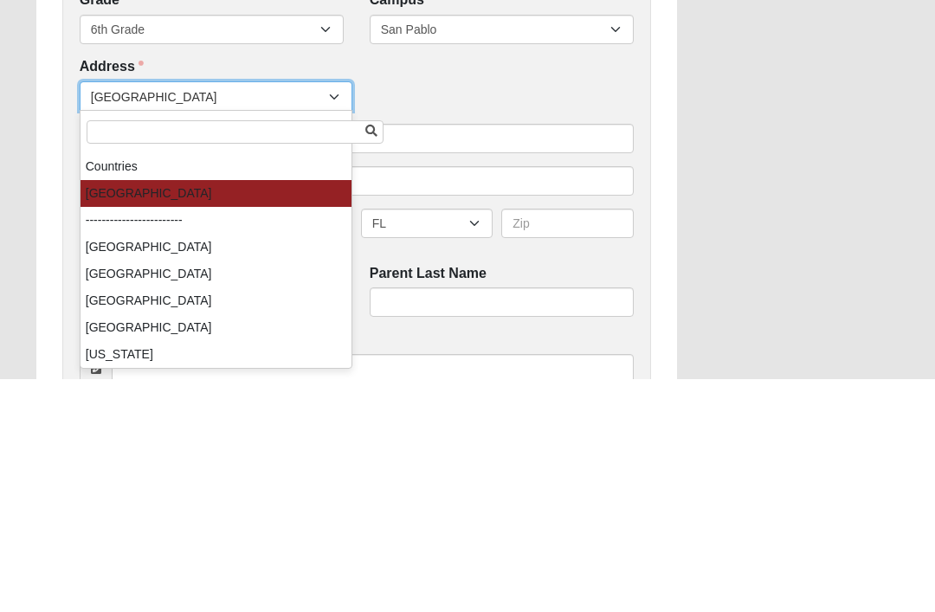
scroll to position [612, 0]
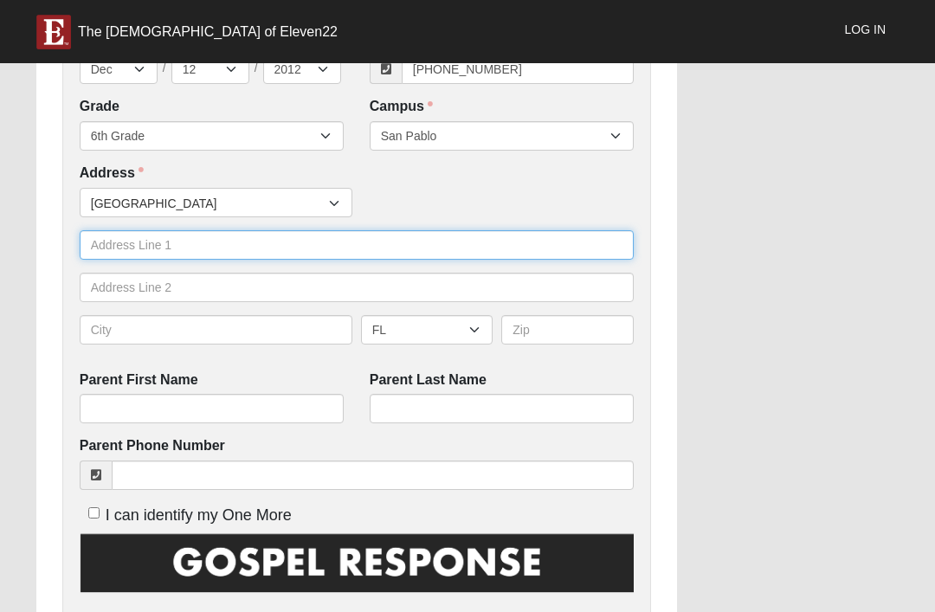
click at [116, 245] on input "text" at bounding box center [357, 244] width 554 height 29
type input "385 village drive"
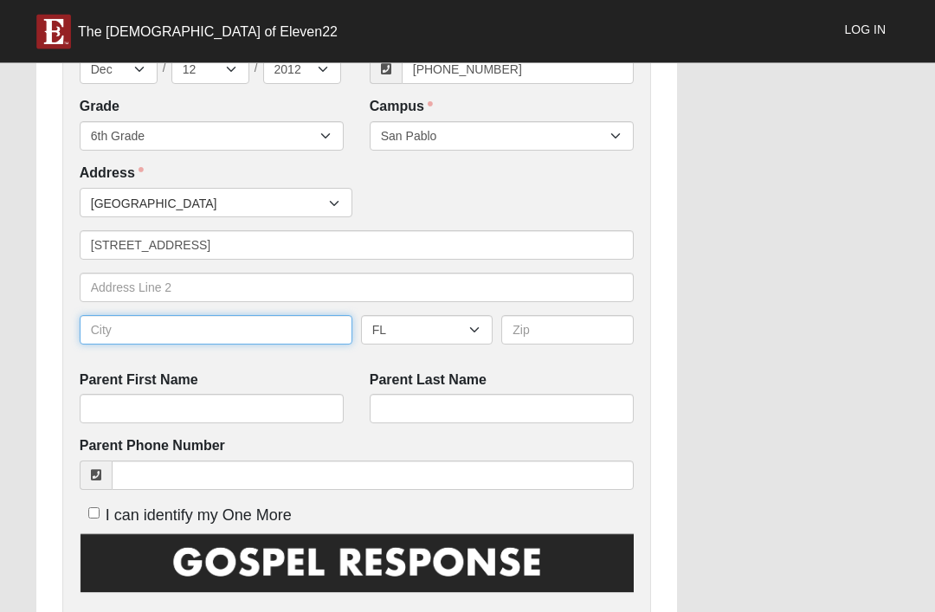
click at [112, 316] on input "text" at bounding box center [216, 330] width 273 height 29
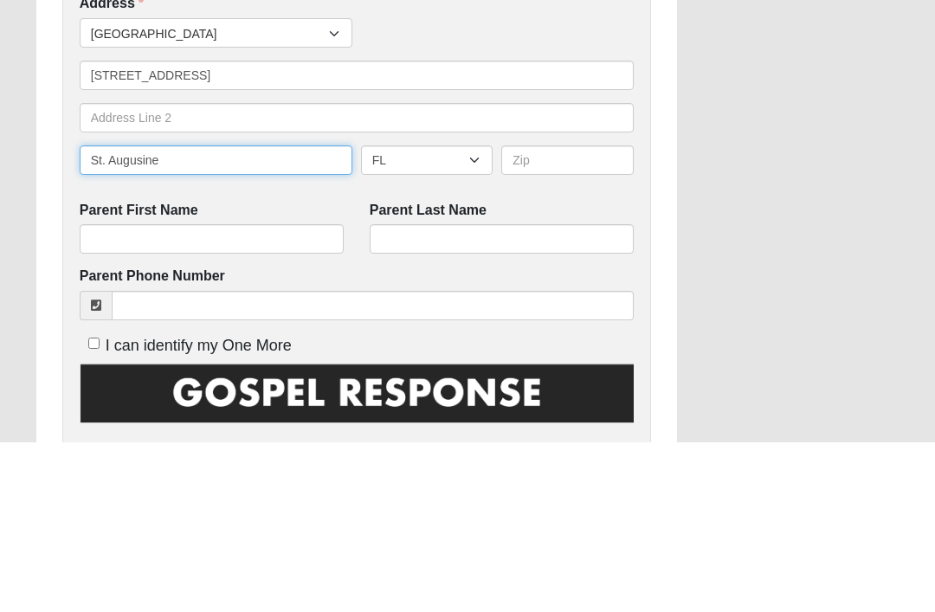
type input "St. Augusine"
click at [429, 189] on div "Countries United States ------------------------ Afghanistan Aland Islands Alba…" at bounding box center [357, 274] width 554 height 170
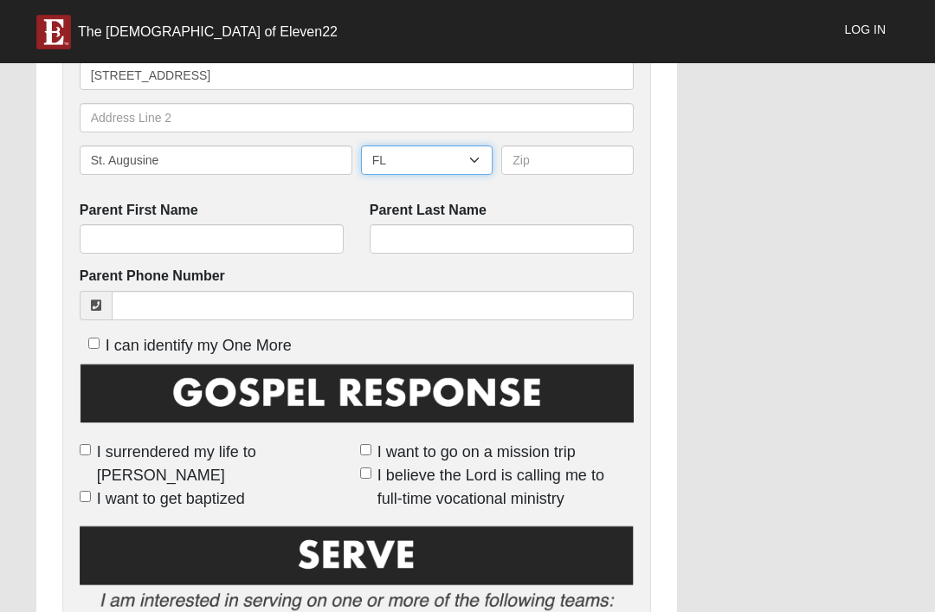
click at [414, 154] on select "AL AK AS AR AZ CA CO CT DE DC FM [GEOGRAPHIC_DATA] [GEOGRAPHIC_DATA] GU HI ID I…" at bounding box center [427, 159] width 132 height 29
click at [600, 152] on input "text" at bounding box center [567, 159] width 132 height 29
type input "An"
click at [592, 148] on input "An" at bounding box center [567, 159] width 132 height 29
click at [553, 153] on input "An" at bounding box center [567, 159] width 132 height 29
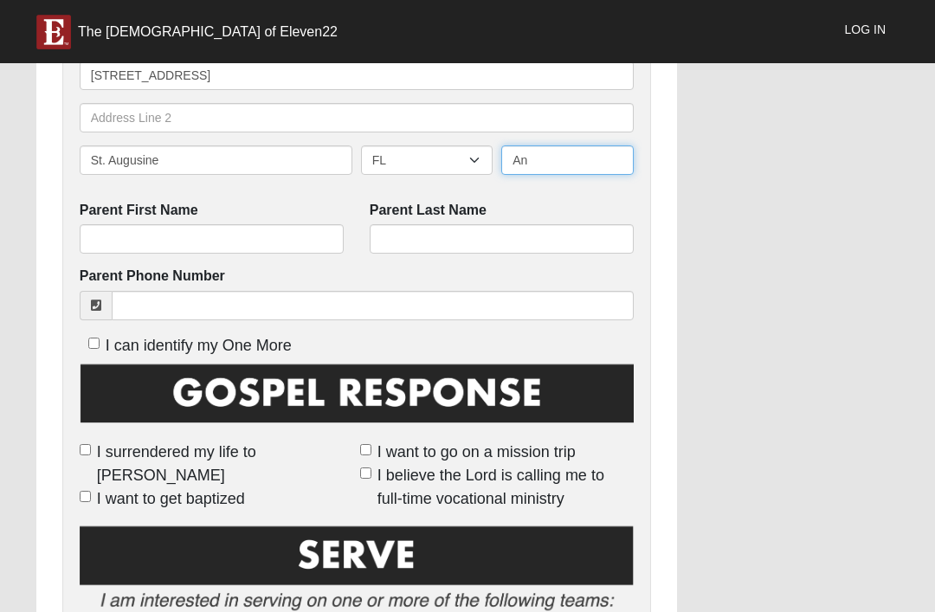
click at [531, 152] on input "An" at bounding box center [567, 159] width 132 height 29
type input "Ana"
click at [582, 145] on input "Ana" at bounding box center [567, 159] width 132 height 29
click at [586, 170] on input "Ana" at bounding box center [567, 159] width 132 height 29
click at [595, 147] on input "Ana" at bounding box center [567, 159] width 132 height 29
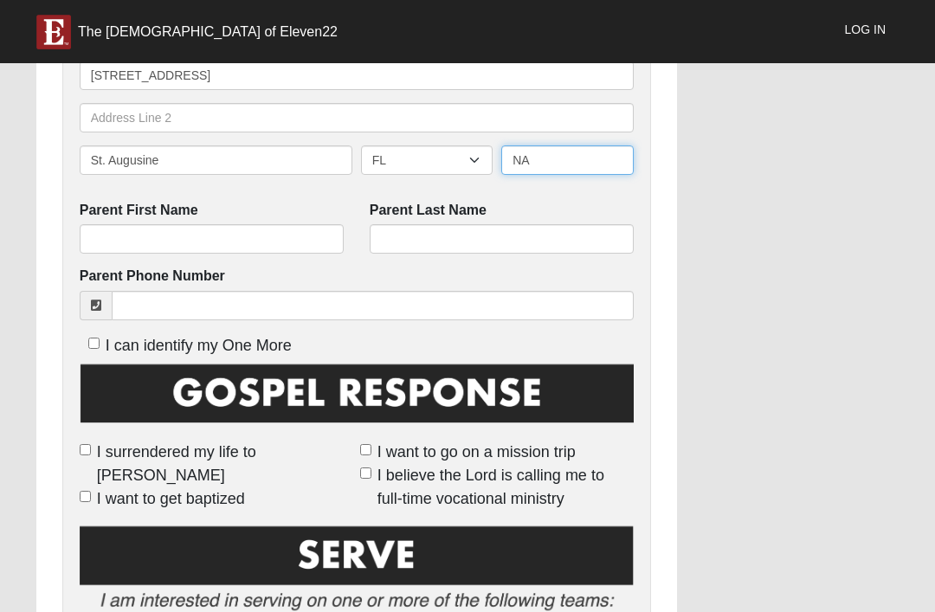
type input "NA"
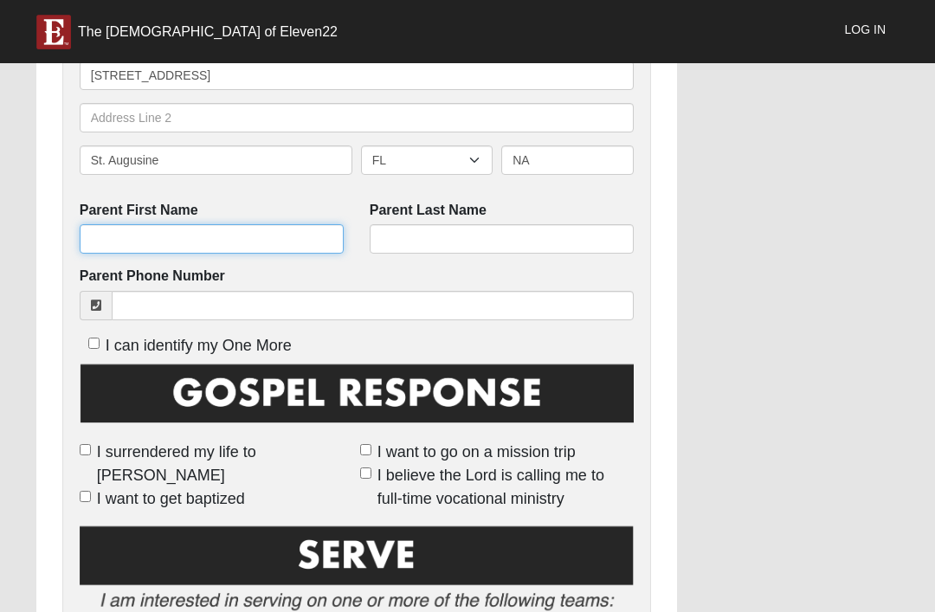
click at [128, 241] on input "Parent First Name" at bounding box center [212, 238] width 264 height 29
type input "Adair"
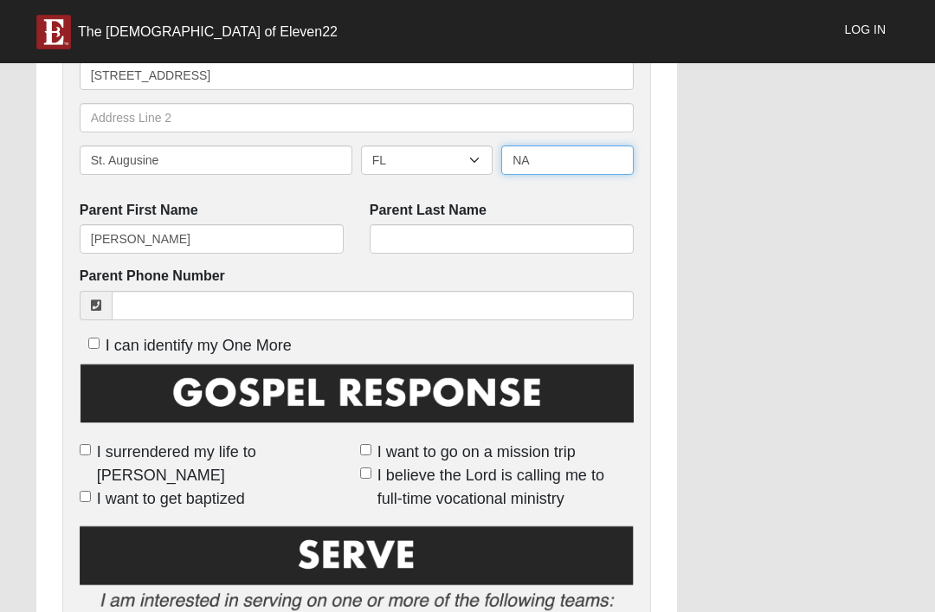
type input "N"
type input "NA"
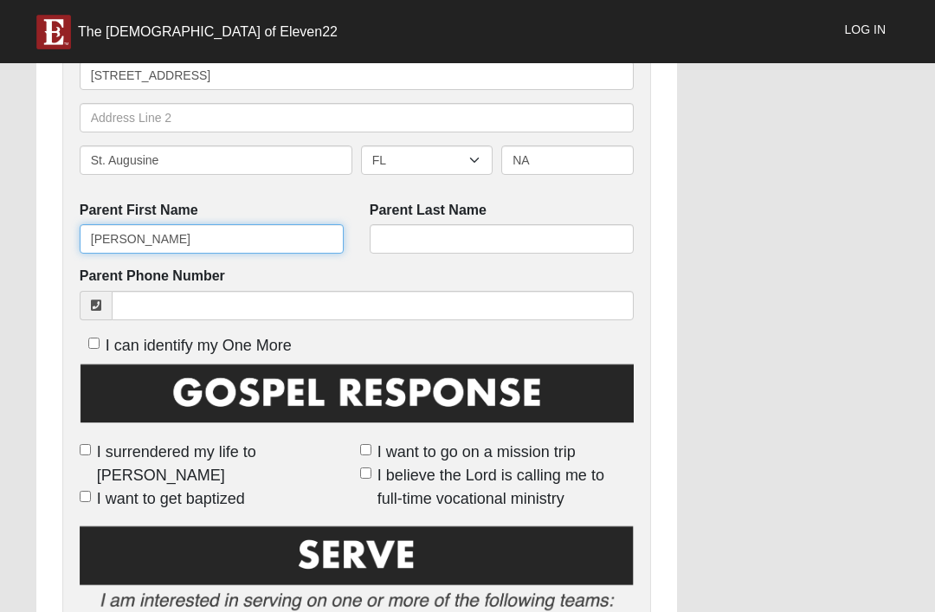
click at [151, 235] on input "Adair" at bounding box center [212, 238] width 264 height 29
type input "A"
type input "Caitlin"
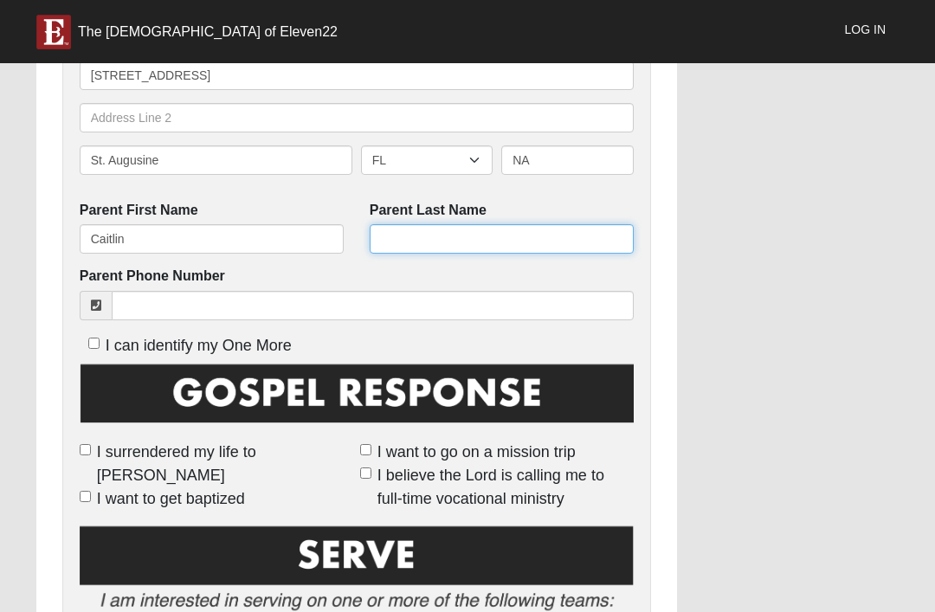
click at [415, 230] on input "Parent Last Name" at bounding box center [502, 238] width 264 height 29
type input "Chancellor"
click at [162, 276] on label "Parent Phone Number" at bounding box center [152, 277] width 145 height 20
click at [162, 291] on input "Parent Phone Number" at bounding box center [373, 305] width 522 height 29
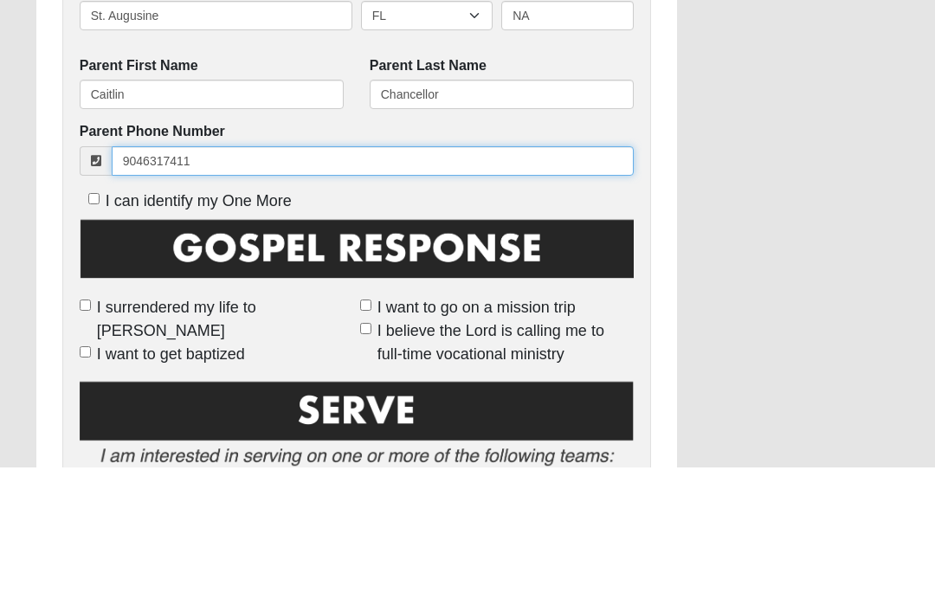
click input "submit" at bounding box center [0, 0] width 0 height 0
type input "(904) 631-7411"
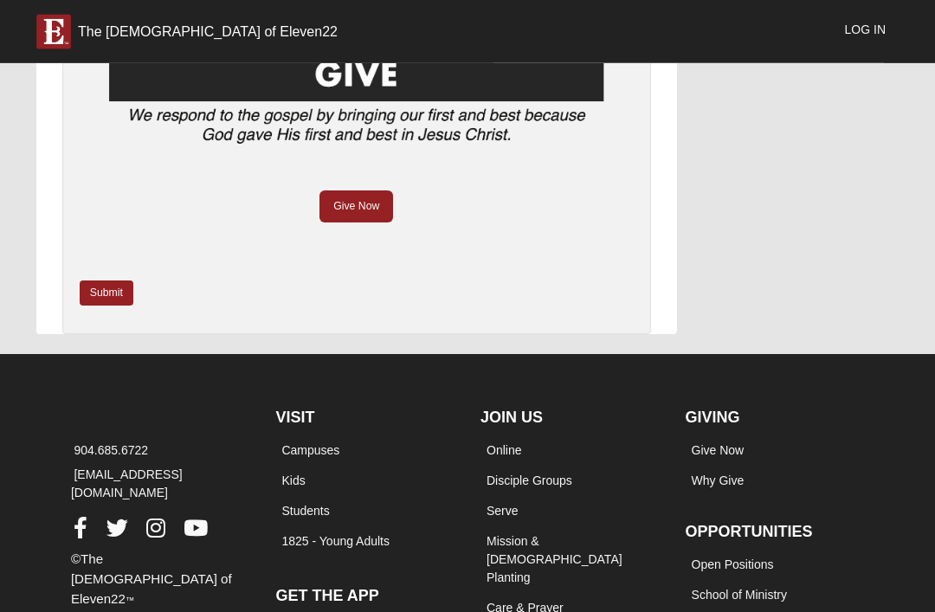
scroll to position [1447, 0]
click at [100, 286] on link "Submit" at bounding box center [107, 292] width 54 height 25
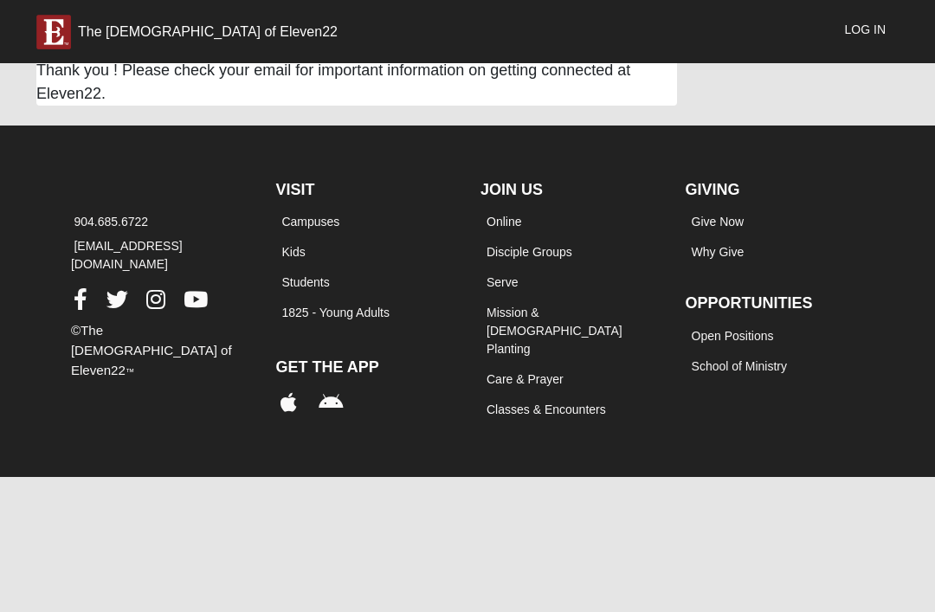
scroll to position [0, 0]
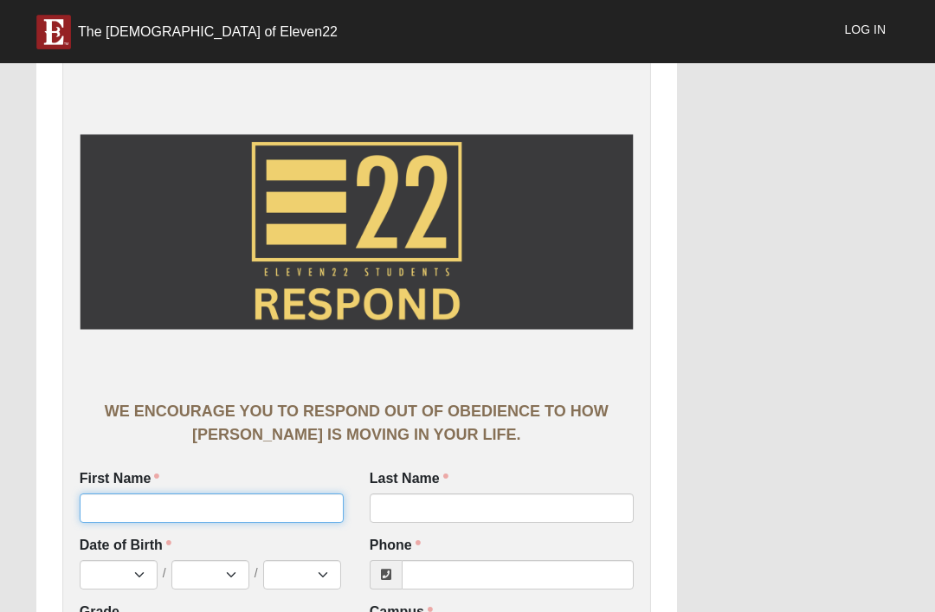
click at [178, 511] on input "First Name" at bounding box center [212, 507] width 264 height 29
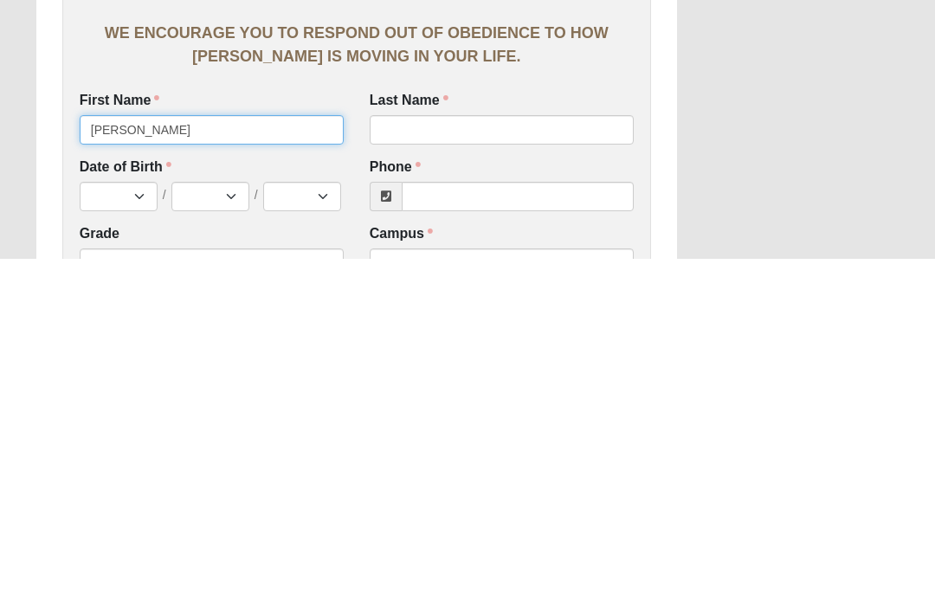
type input "Hudson"
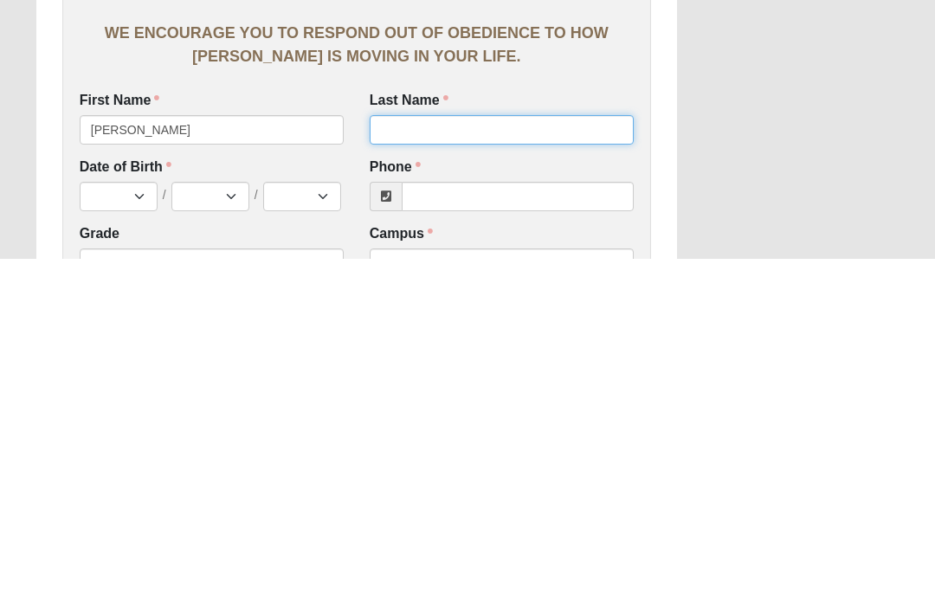
click at [461, 468] on input "Last Name" at bounding box center [502, 482] width 264 height 29
type input "Kline"
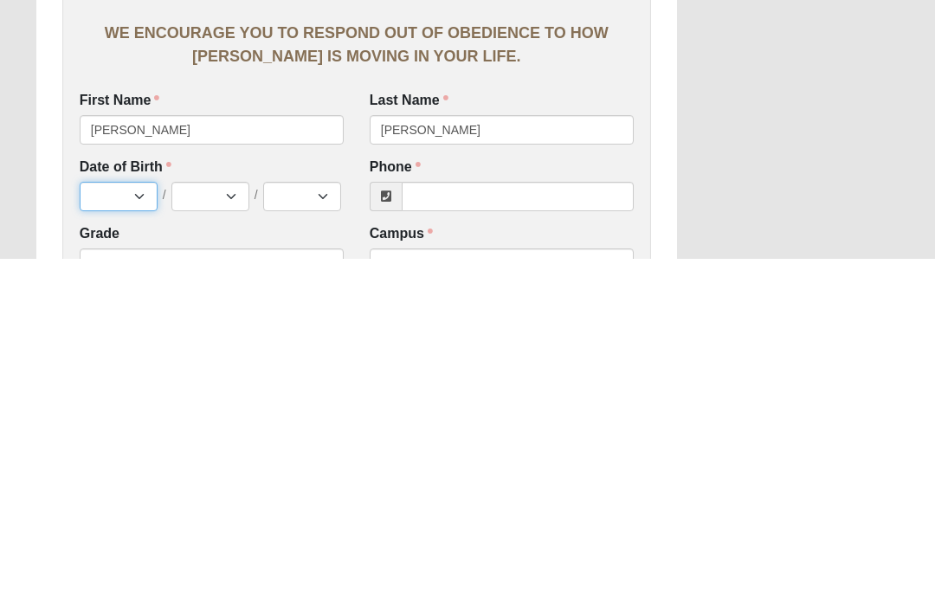
click at [131, 535] on select "Jan Feb Mar Apr May Jun [DATE] Aug Sep Oct Nov Dec" at bounding box center [119, 549] width 78 height 29
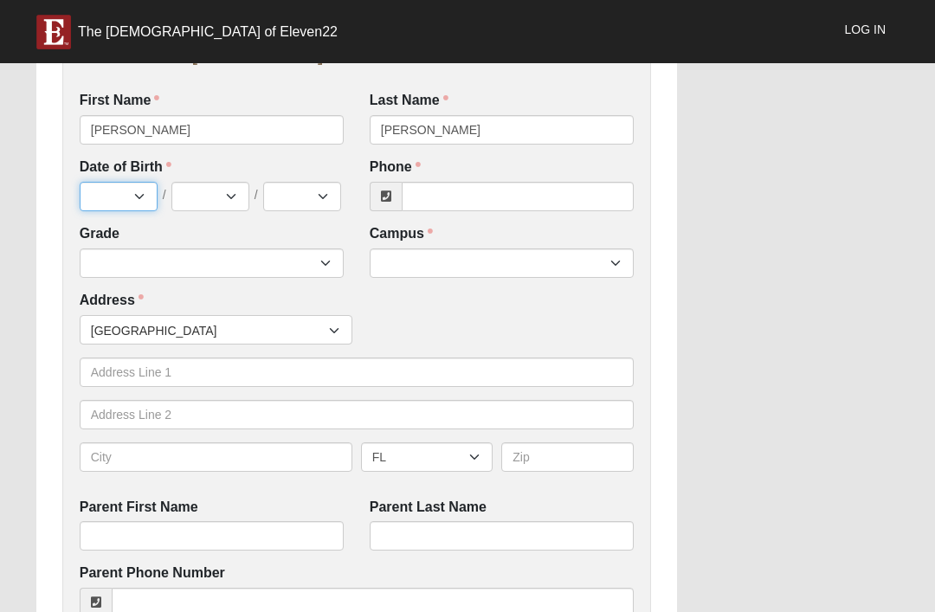
select select "10"
click at [212, 190] on select "1 2 3 4 5 6 7 8 9 10 11 12 13 14 15 16 17 18 19 20 21 22 23 24 25 26 27 28 29 3…" at bounding box center [210, 196] width 78 height 29
select select "20"
click at [305, 194] on select "2025 2024 2023 2022 2021 2020 2019 2018 2017 2016 2015 2014 2013 2012 2011 2010…" at bounding box center [302, 196] width 78 height 29
select select "2013"
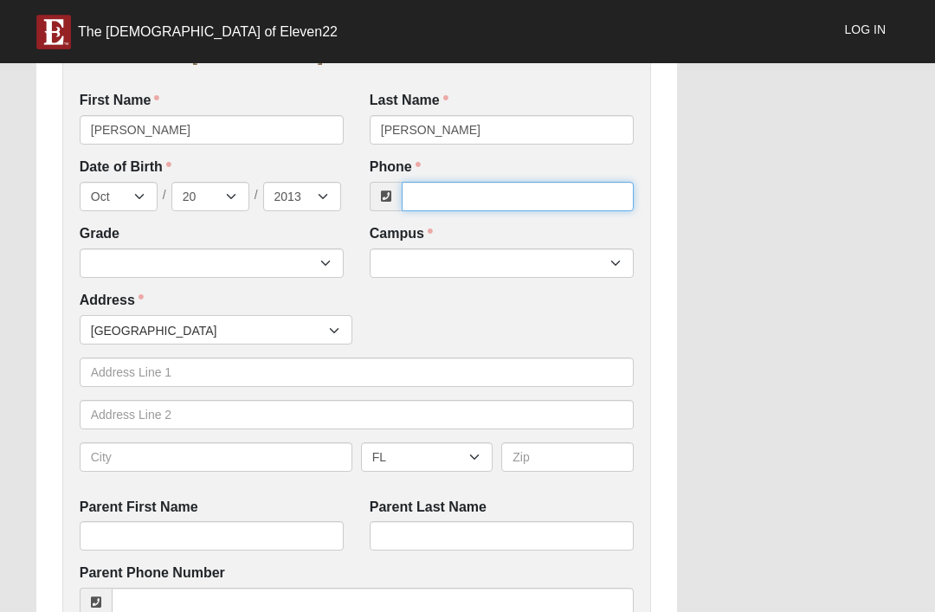
click at [505, 182] on input "Phone" at bounding box center [518, 196] width 232 height 29
click input "submit" at bounding box center [0, 0] width 0 height 0
type input "(434) 221-8852"
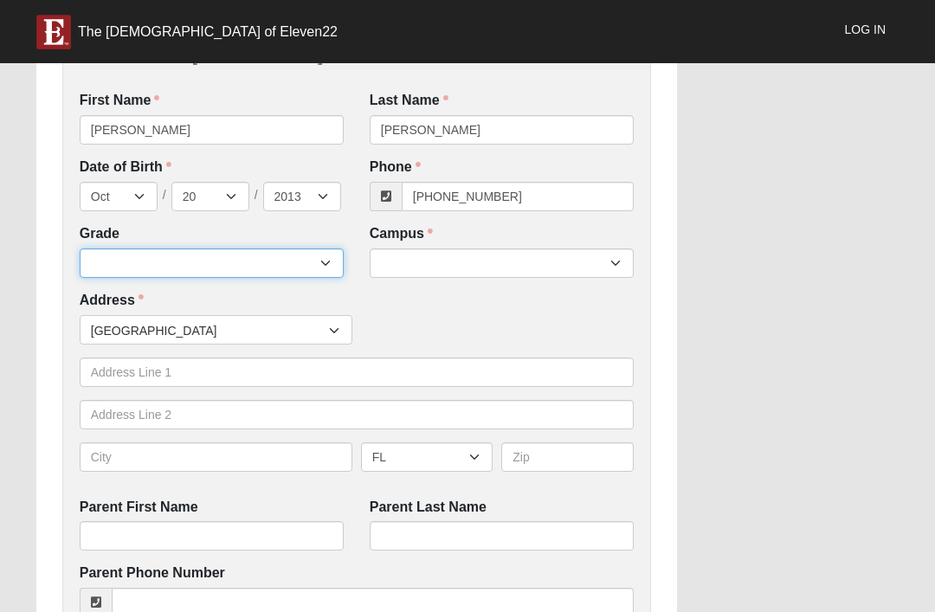
click at [145, 258] on select "6th Grade 7th Grade 8th Grade 9th Grade 10th Grade 11th Grade 12th Grade" at bounding box center [212, 262] width 264 height 29
select select "2032"
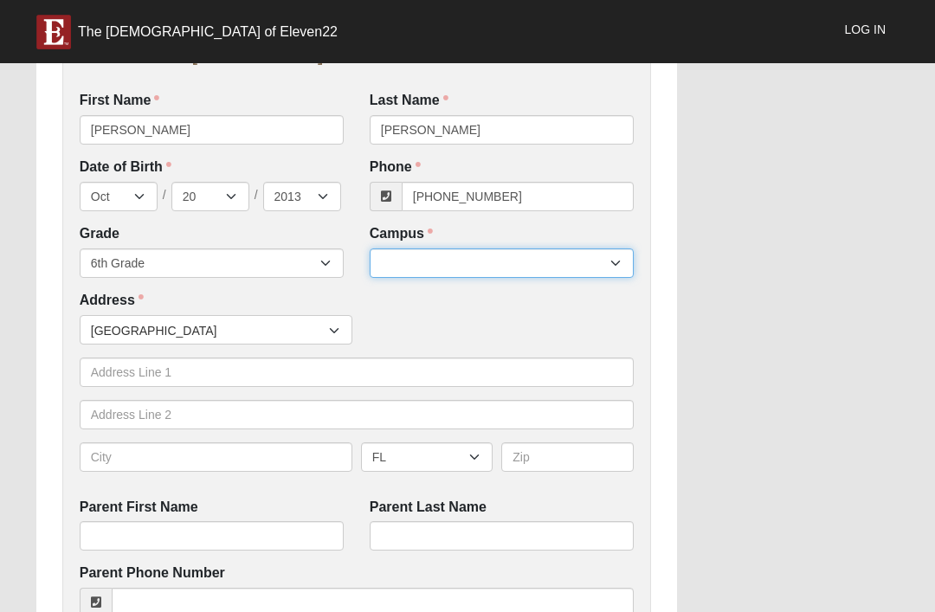
click at [471, 251] on select "Arlington Baymeadows Eleven22 Online Fleming Island Jesup Mandarin North Jax Or…" at bounding box center [502, 262] width 264 height 29
select select "3"
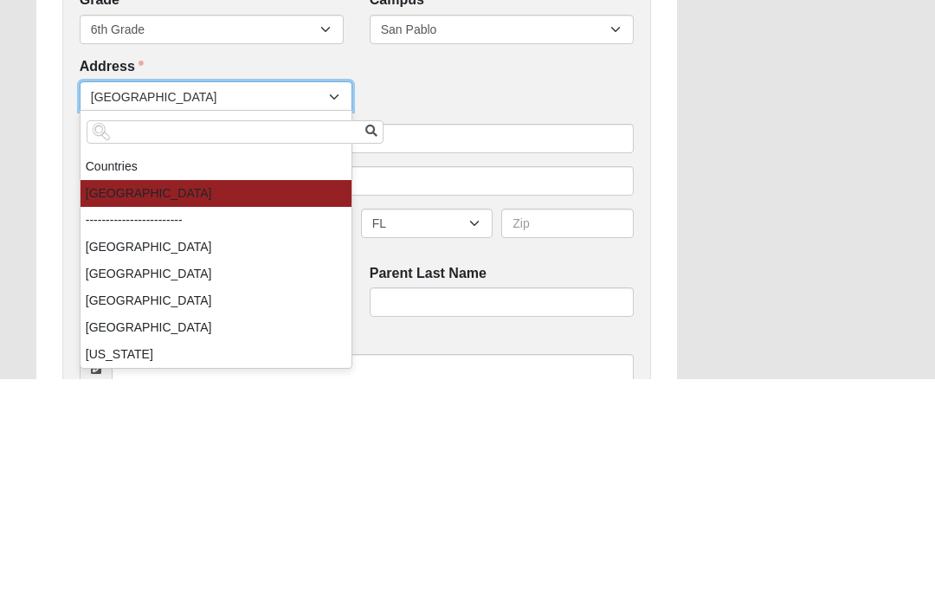
click at [498, 315] on div "Countries United States ------------------------ Afghanistan Aland Islands Alba…" at bounding box center [356, 329] width 562 height 29
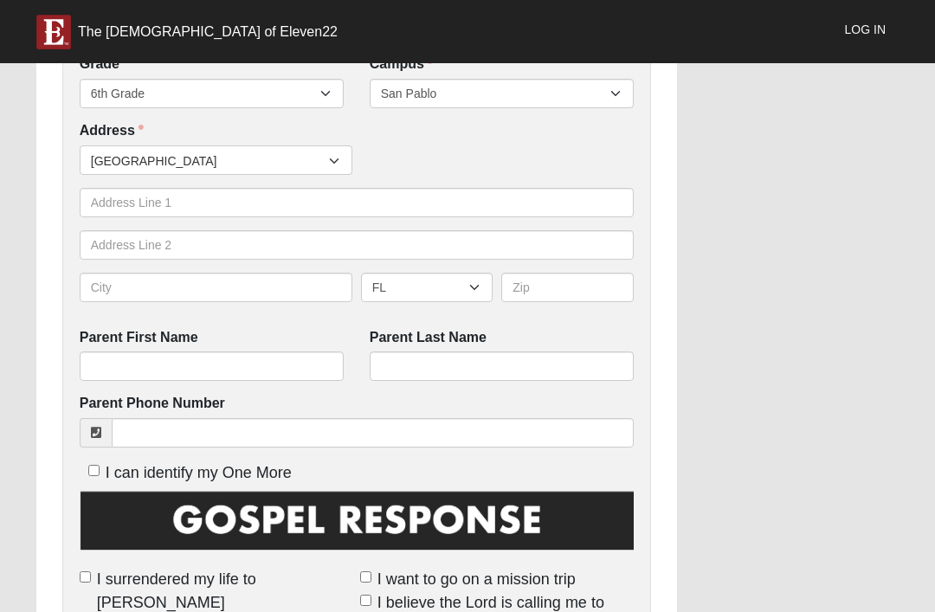
scroll to position [543, 0]
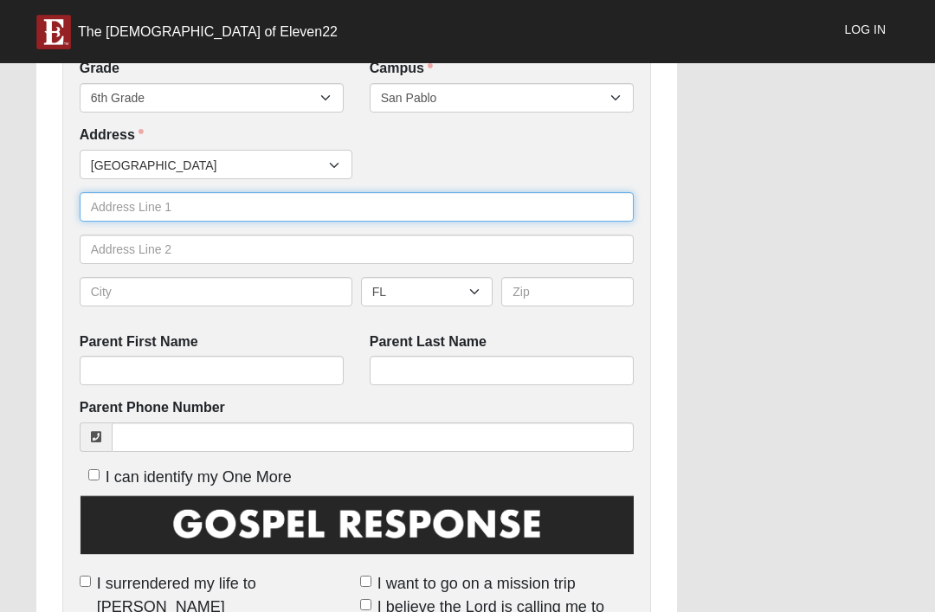
click at [207, 208] on input "text" at bounding box center [357, 206] width 554 height 29
type input "440 garden lane"
click input "submit" at bounding box center [0, 0] width 0 height 0
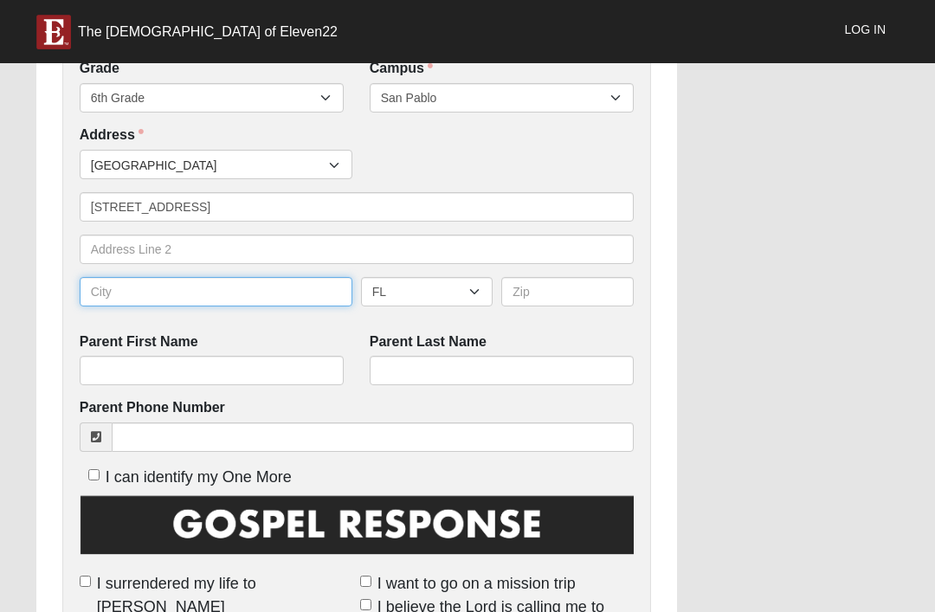
click at [252, 277] on input "text" at bounding box center [216, 291] width 273 height 29
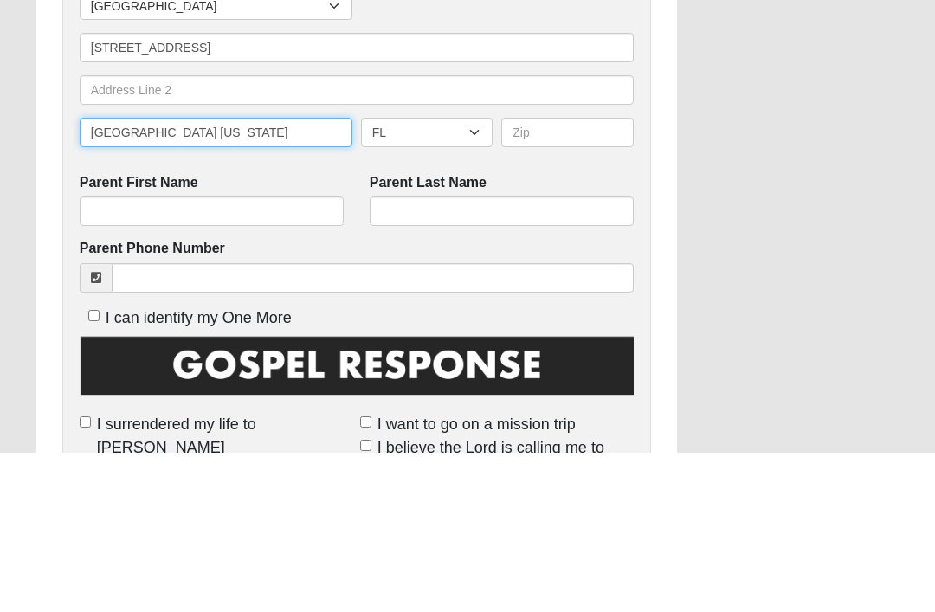
type input "Jacksonville Florida"
click input "submit" at bounding box center [0, 0] width 0 height 0
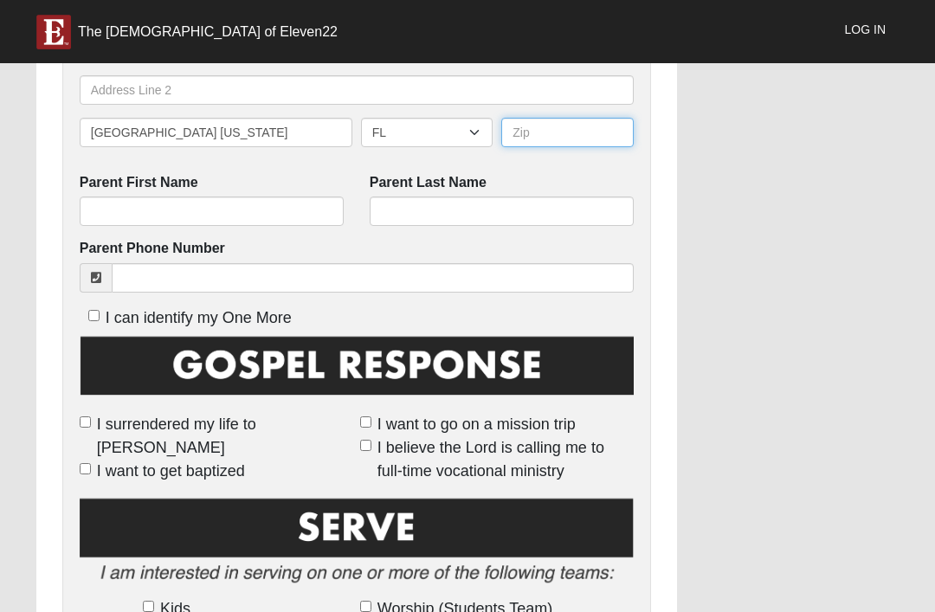
click at [559, 131] on input "text" at bounding box center [567, 132] width 132 height 29
type input "32233"
click input "submit" at bounding box center [0, 0] width 0 height 0
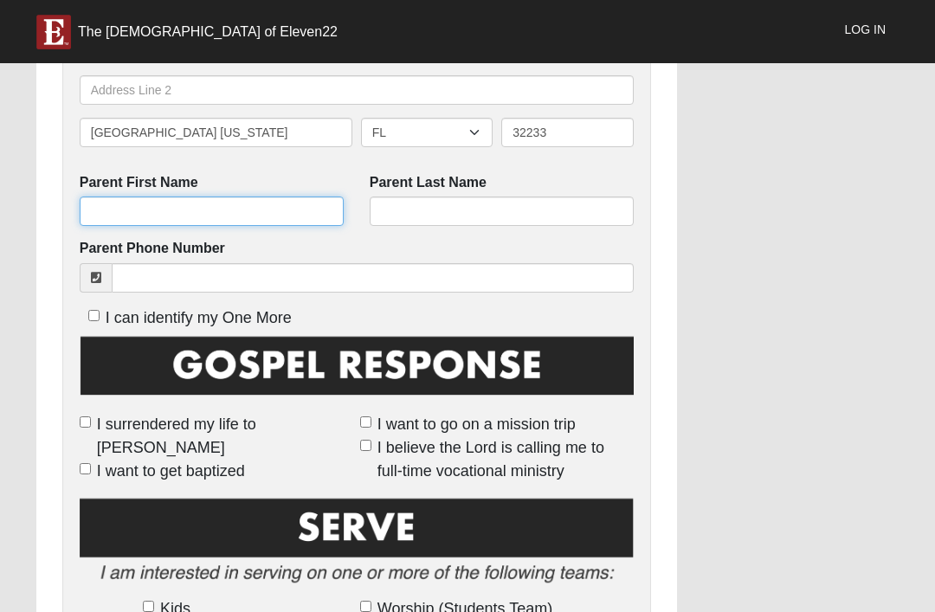
click at [169, 197] on input "Parent First Name" at bounding box center [212, 210] width 264 height 29
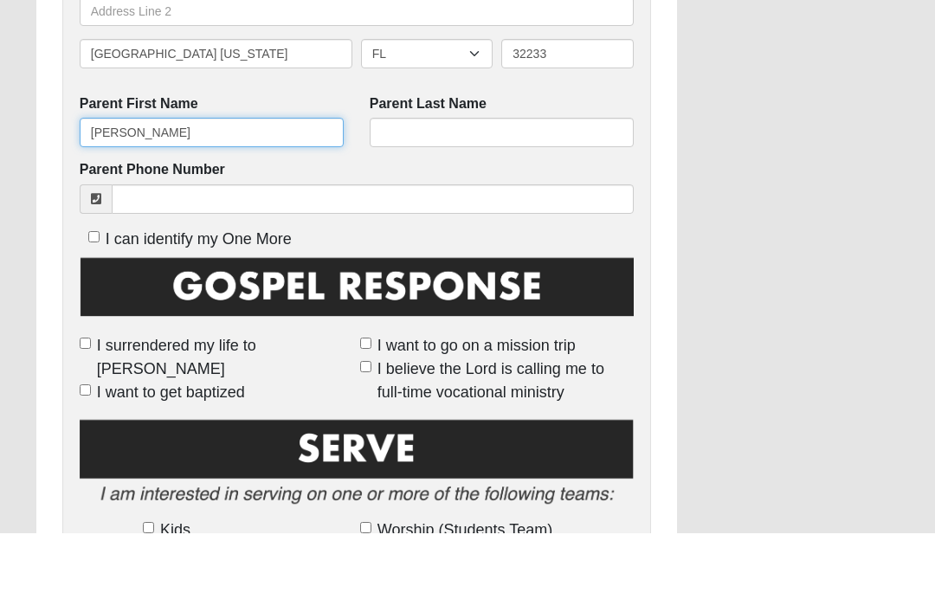
type input "Shawn"
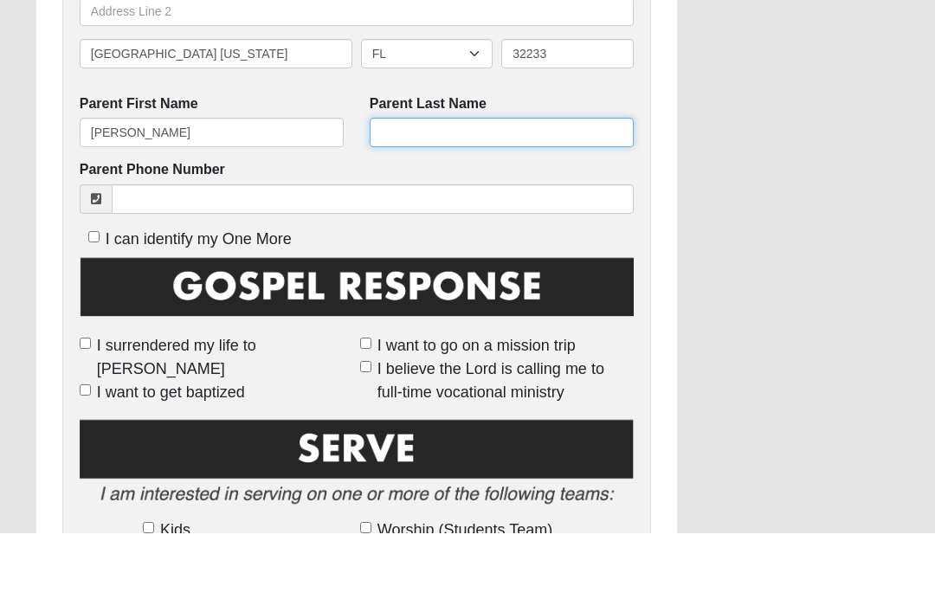
click at [441, 196] on input "Parent Last Name" at bounding box center [502, 210] width 264 height 29
type input "Alison"
click input "submit" at bounding box center [0, 0] width 0 height 0
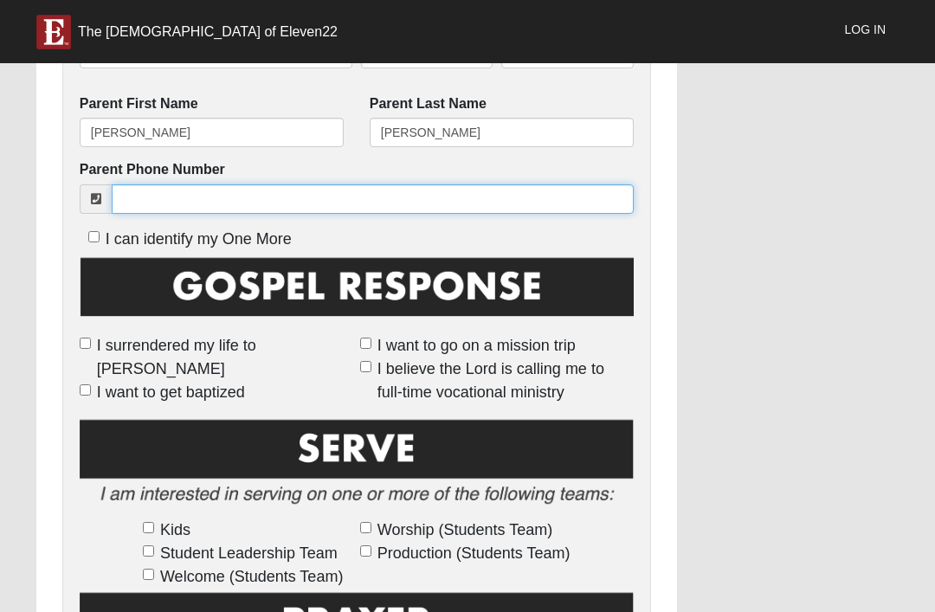
click at [197, 197] on input "Parent Phone Number" at bounding box center [373, 198] width 522 height 29
click input "submit" at bounding box center [0, 0] width 0 height 0
type input "(434) 509-5953"
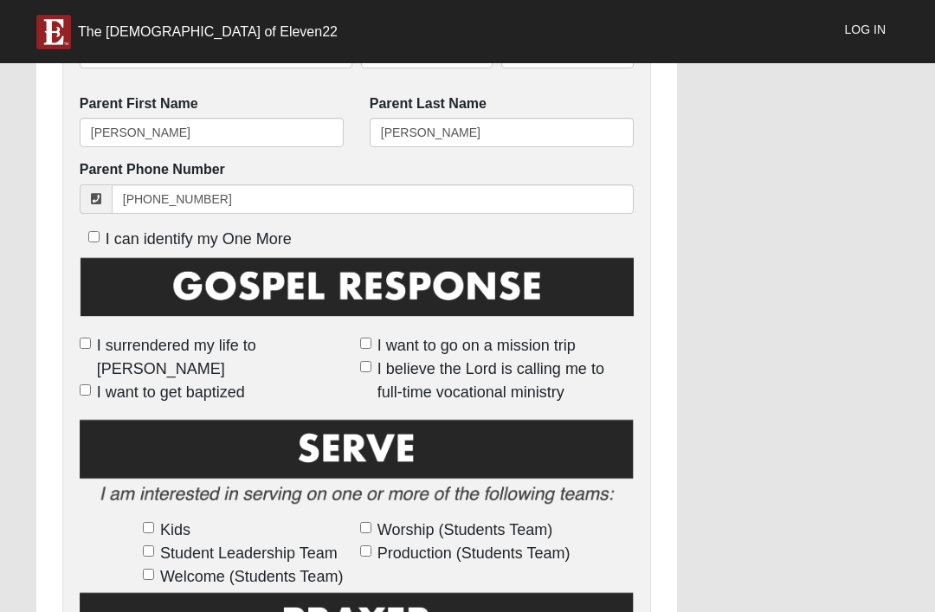
click at [93, 334] on label "I surrendered my life to [PERSON_NAME]" at bounding box center [216, 357] width 273 height 47
click at [91, 337] on input "I surrendered my life to [PERSON_NAME]" at bounding box center [85, 342] width 11 height 11
checkbox input "true"
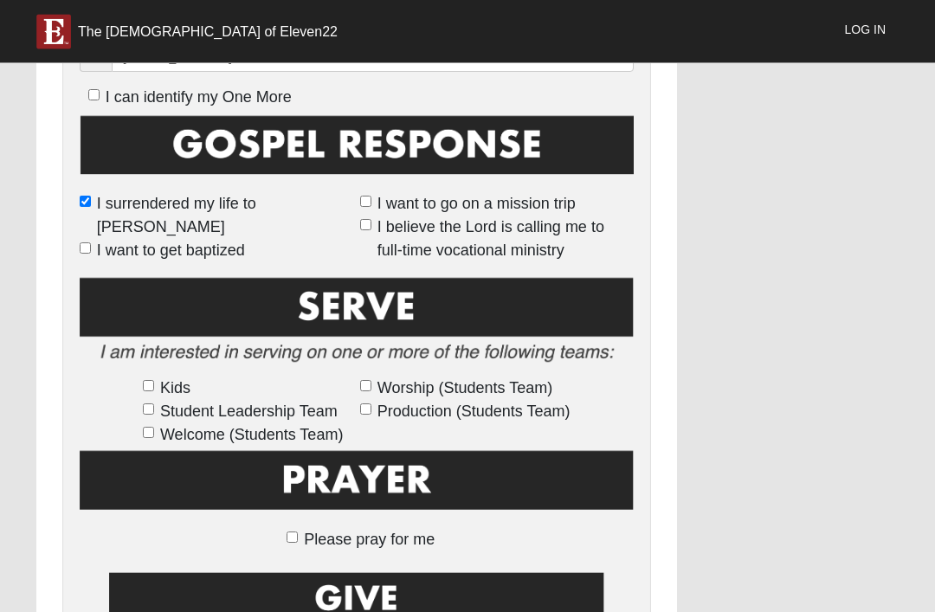
scroll to position [923, 0]
click at [379, 376] on span "Worship (Students Team)" at bounding box center [464, 387] width 175 height 23
click at [371, 380] on input "Worship (Students Team)" at bounding box center [365, 385] width 11 height 11
checkbox input "true"
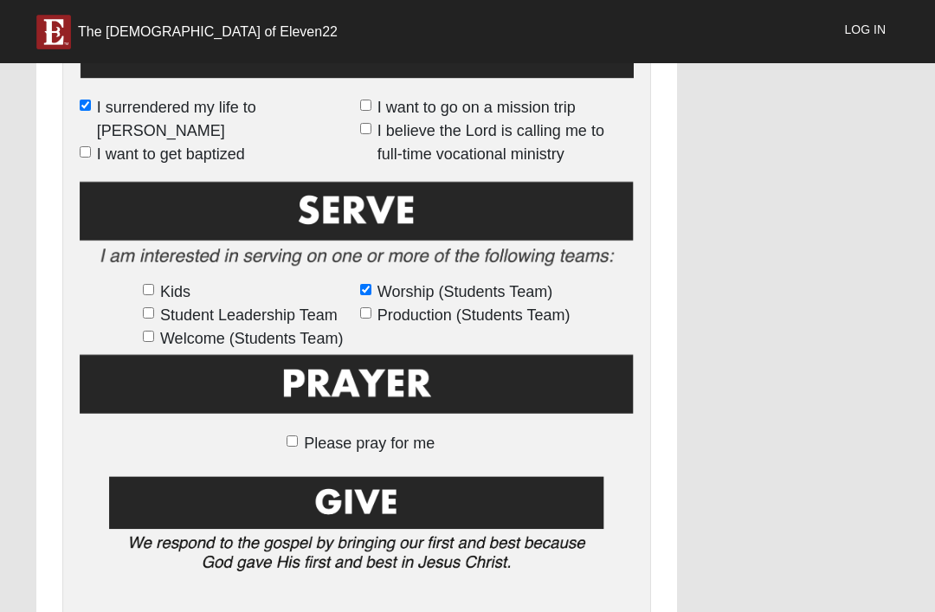
scroll to position [1032, 0]
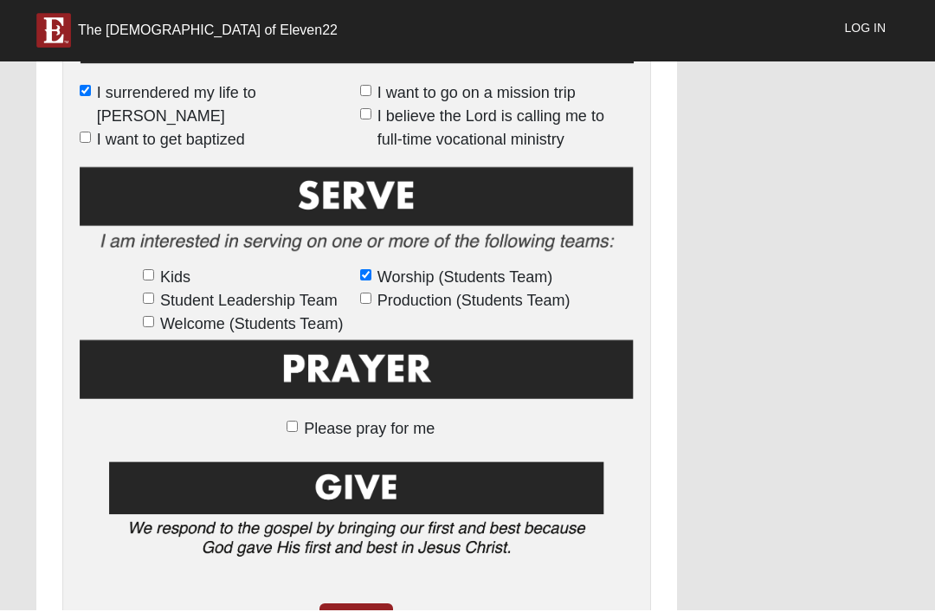
click at [286, 426] on input "Please pray for me" at bounding box center [291, 427] width 11 height 11
checkbox input "true"
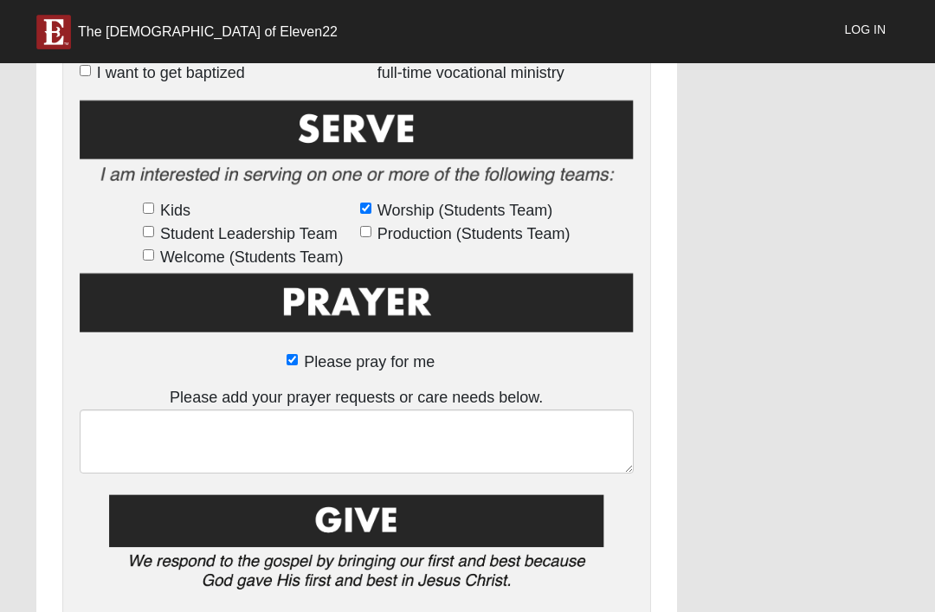
scroll to position [1103, 0]
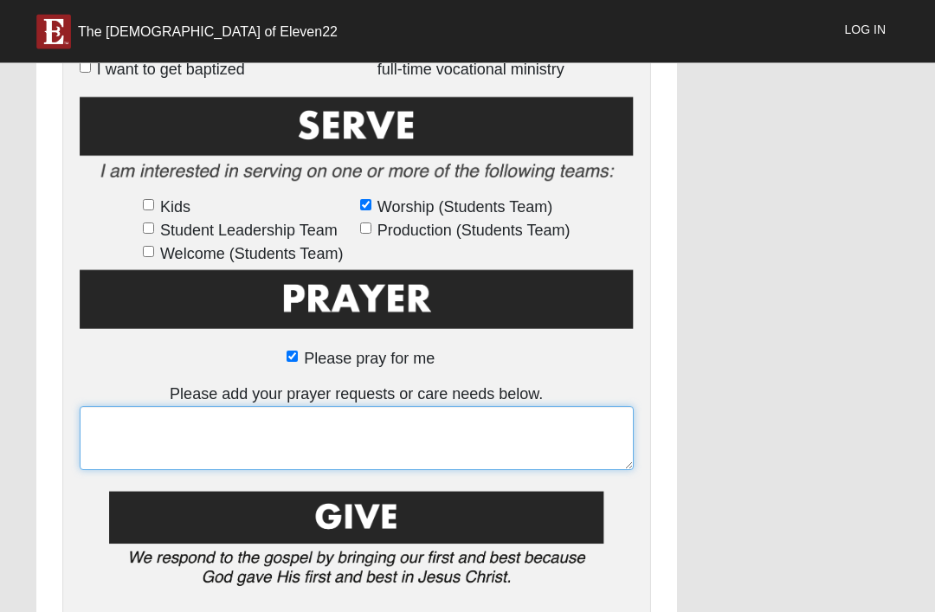
click at [208, 407] on textarea at bounding box center [357, 439] width 554 height 64
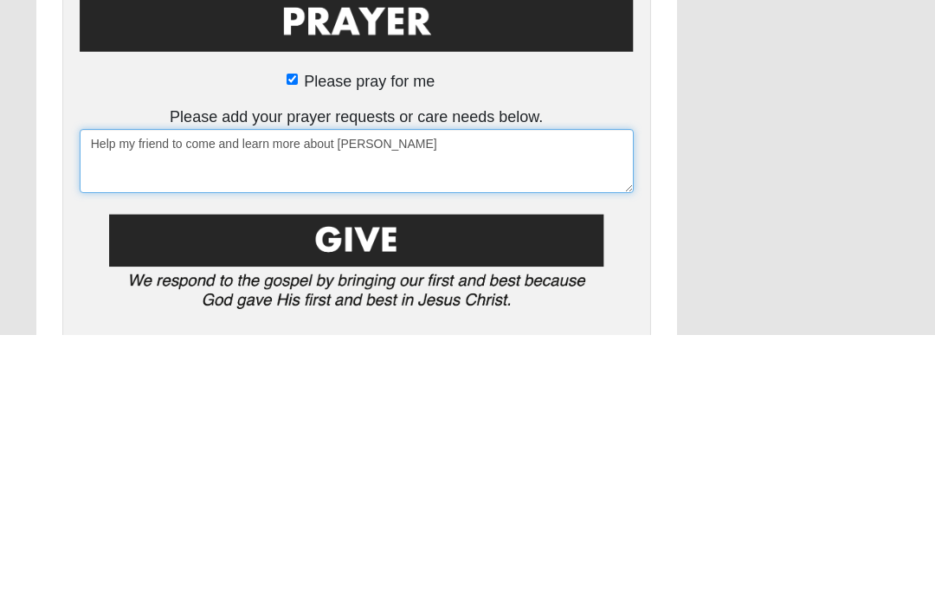
type textarea "Help my friend to come and learn more about Jesus"
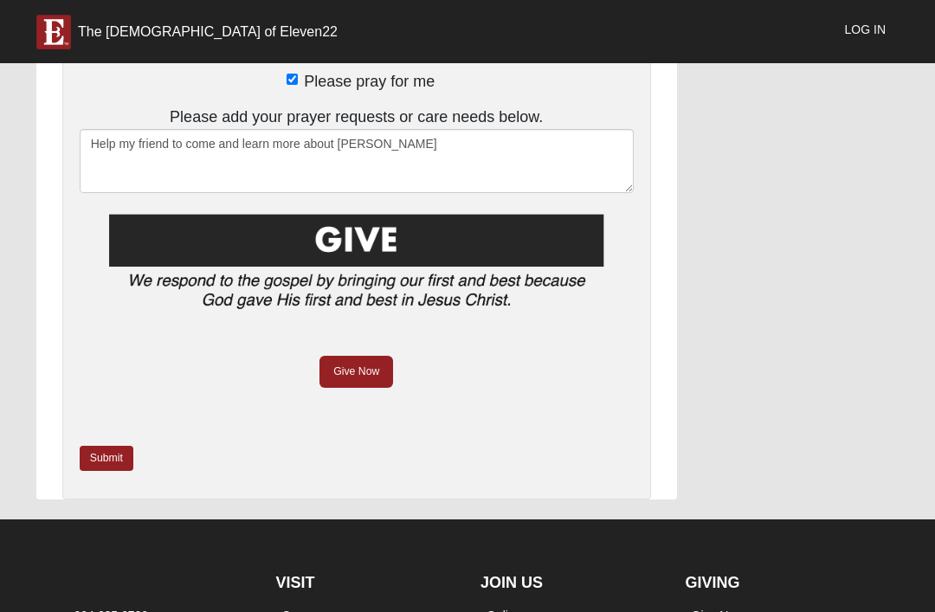
click at [84, 450] on link "Submit" at bounding box center [107, 458] width 54 height 25
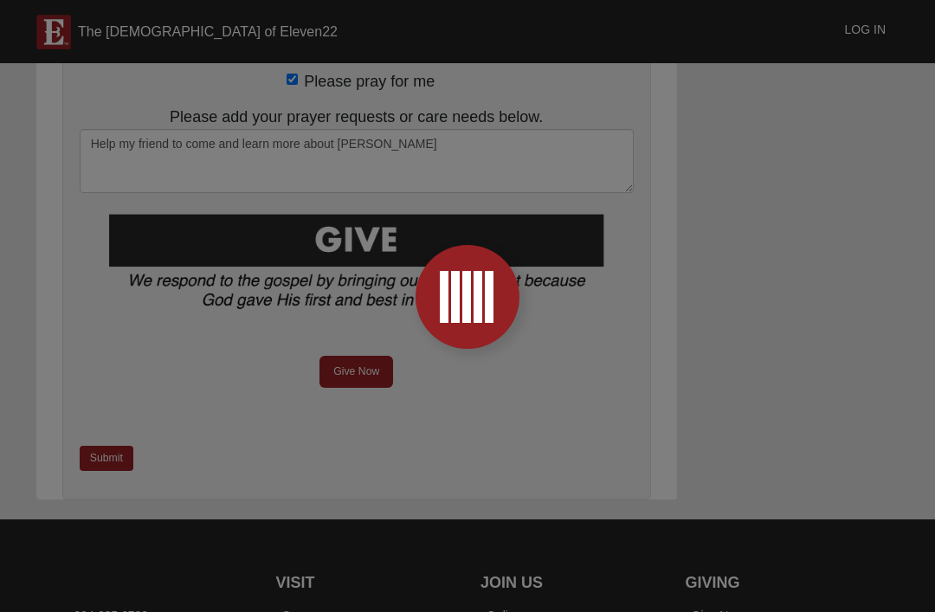
scroll to position [0, 0]
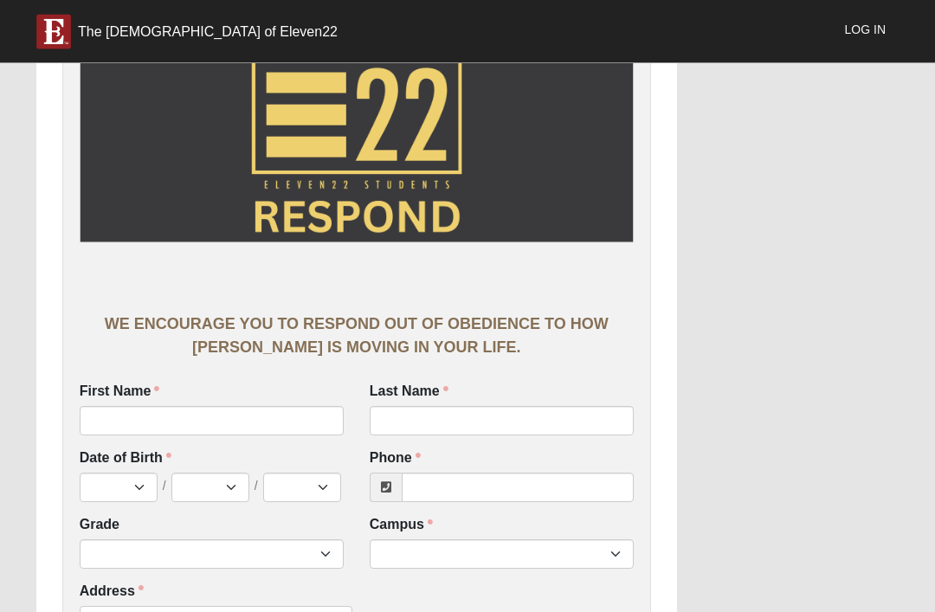
scroll to position [85, 0]
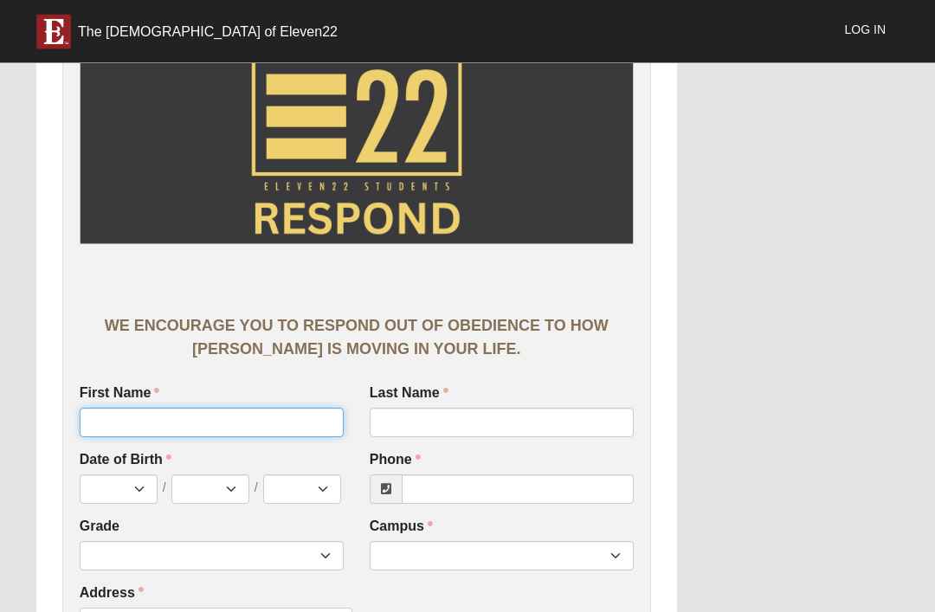
click at [243, 423] on input "First Name" at bounding box center [212, 422] width 264 height 29
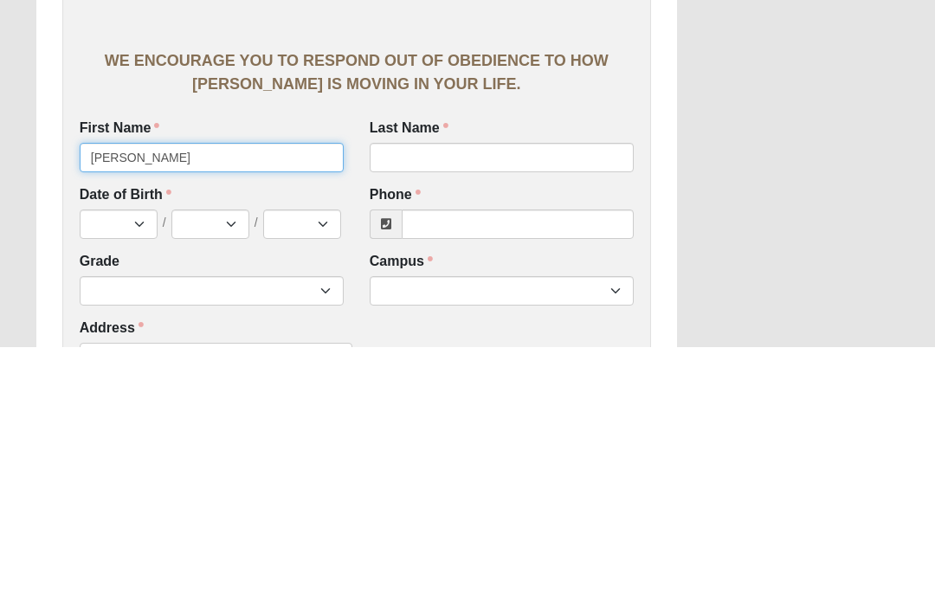
type input "[PERSON_NAME]"
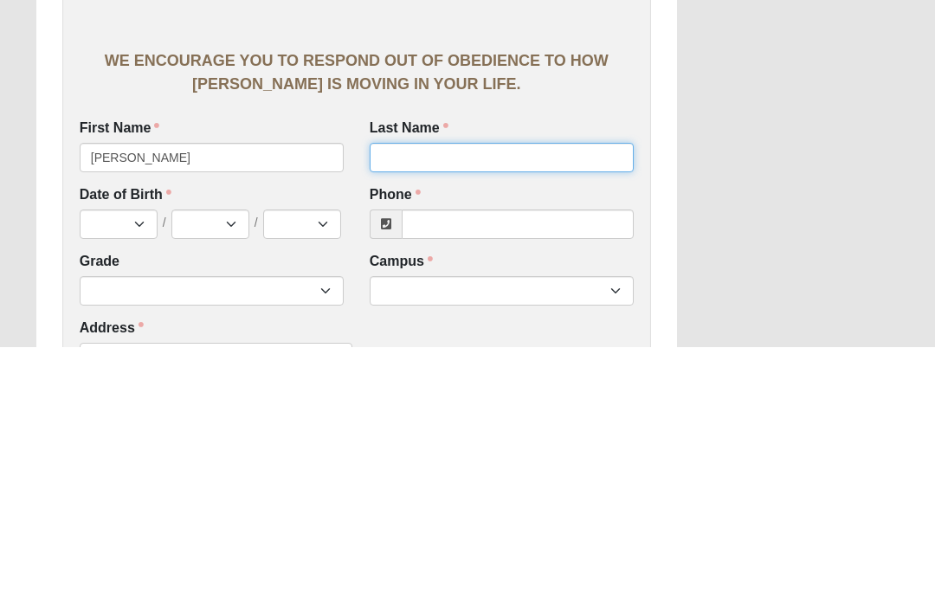
click at [472, 408] on input "Last Name" at bounding box center [502, 422] width 264 height 29
type input "[PERSON_NAME]"
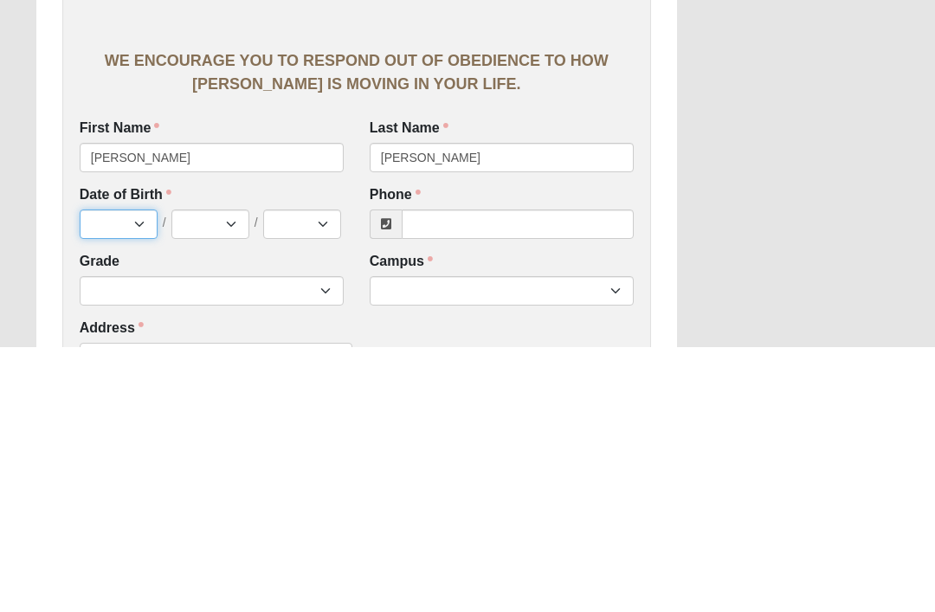
click at [125, 475] on select "Jan Feb Mar Apr May Jun [DATE] Aug Sep Oct Nov Dec" at bounding box center [119, 489] width 78 height 29
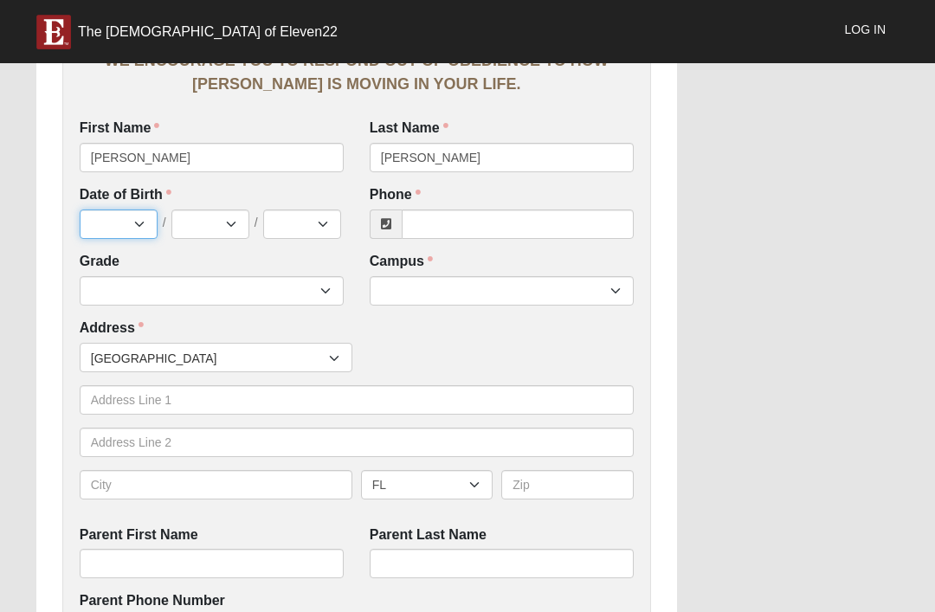
select select "2"
click at [210, 227] on select "1 2 3 4 5 6 7 8 9 10 11 12 13 14 15 16 17 18 19 20 21 22 23 24 25 26 27 28 29 3…" at bounding box center [210, 223] width 78 height 29
click at [203, 215] on select "1 2 3 4 5 6 7 8 9 10 11 12 13 14 15 16 17 18 19 20 21 22 23 24 25 26 27 28 29 3…" at bounding box center [210, 223] width 78 height 29
select select "19"
click at [321, 237] on select "2025 2024 2023 2022 2021 2020 2019 2018 2017 2016 2015 2014 2013 2012 2011 2010…" at bounding box center [302, 223] width 78 height 29
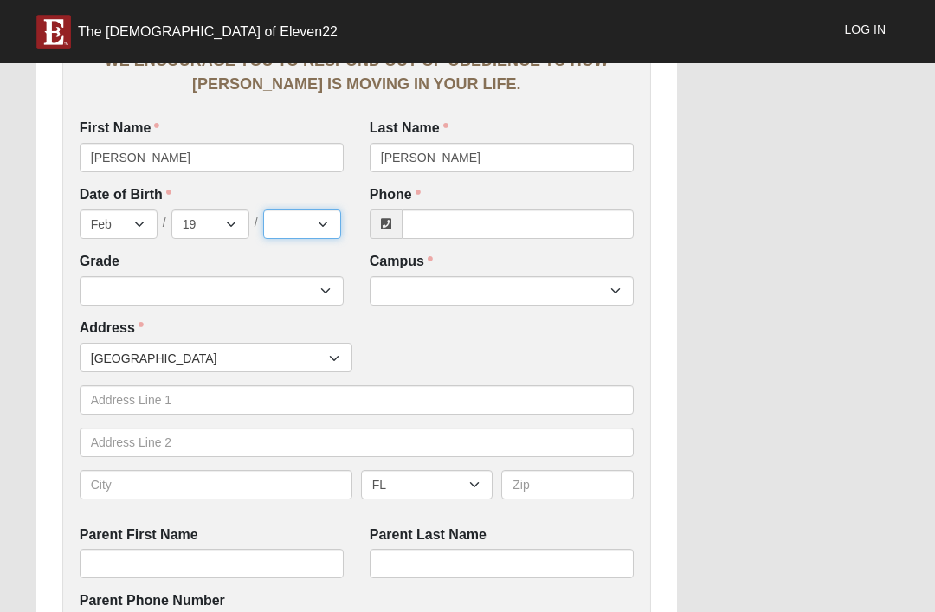
select select "2014"
click at [485, 212] on input "Phone" at bounding box center [518, 223] width 232 height 29
click at [755, 192] on div "Work Entry WE ENCOURAGE YOU TO RESPOND OUT OF OBEDIENCE TO HOW [PERSON_NAME] IS…" at bounding box center [467, 561] width 888 height 1778
type input "[PHONE_NUMBER]"
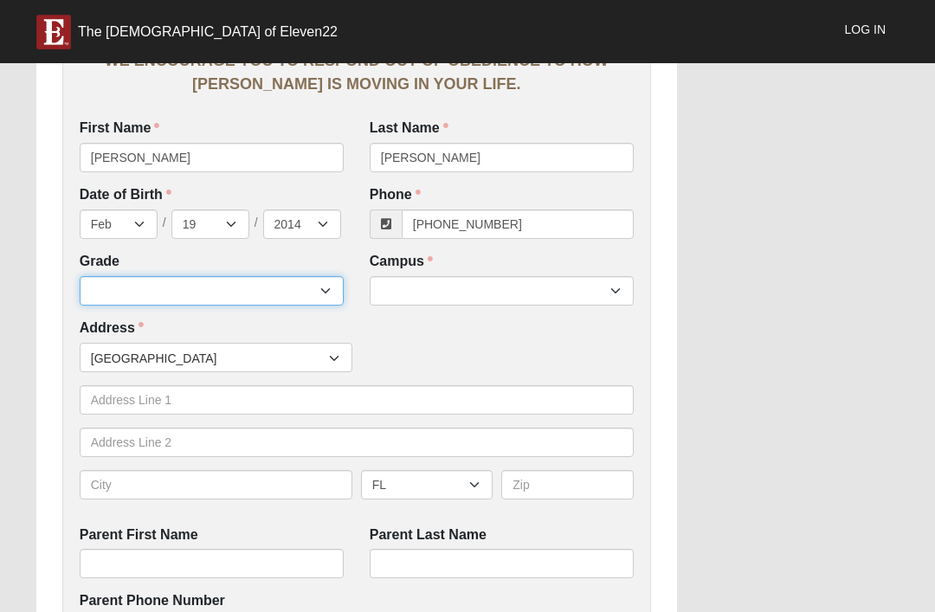
click at [237, 288] on select "6th Grade 7th Grade 8th Grade 9th Grade 10th Grade 11th Grade 12th Grade" at bounding box center [212, 290] width 264 height 29
select select "2032"
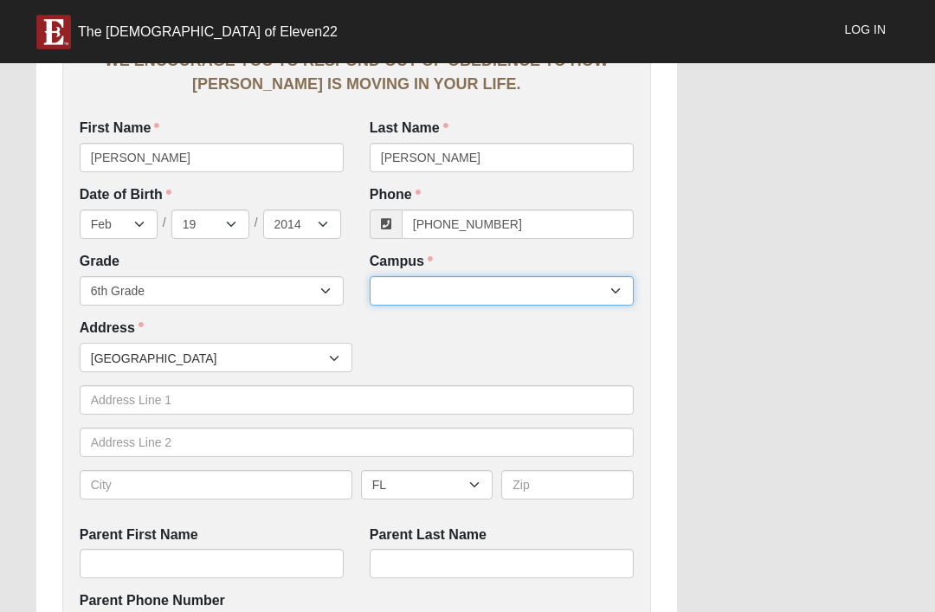
click at [580, 292] on select "Arlington Baymeadows Eleven22 Online [PERSON_NAME][GEOGRAPHIC_DATA] Jesup [GEOG…" at bounding box center [502, 290] width 264 height 29
select select "3"
click at [494, 276] on select "Arlington Baymeadows Eleven22 Online [PERSON_NAME][GEOGRAPHIC_DATA] Jesup [GEOG…" at bounding box center [502, 290] width 264 height 29
click at [196, 344] on span "[GEOGRAPHIC_DATA]" at bounding box center [210, 358] width 238 height 29
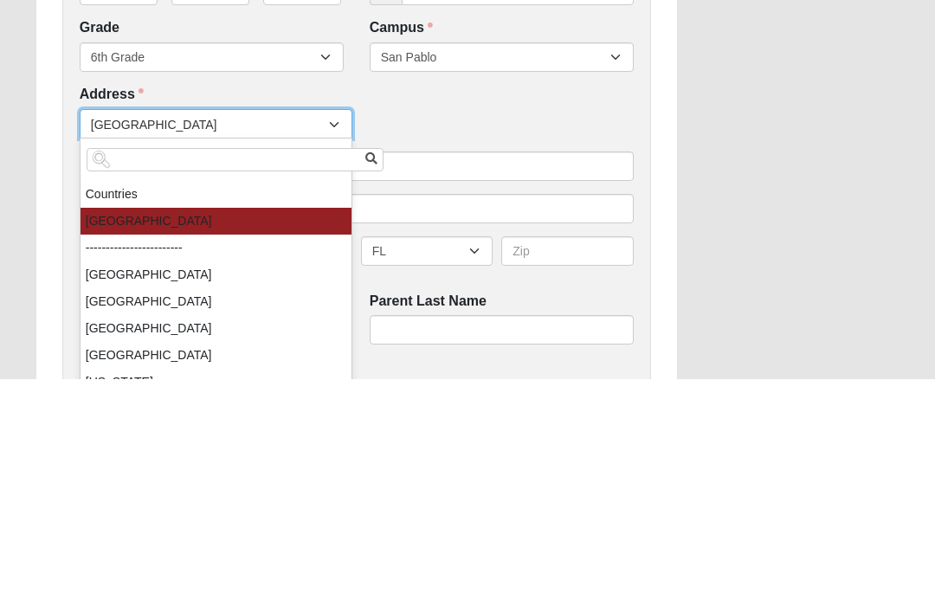
click at [783, 193] on div "Work Entry WE ENCOURAGE YOU TO RESPOND OUT OF OBEDIENCE TO HOW [PERSON_NAME] IS…" at bounding box center [467, 561] width 888 height 1778
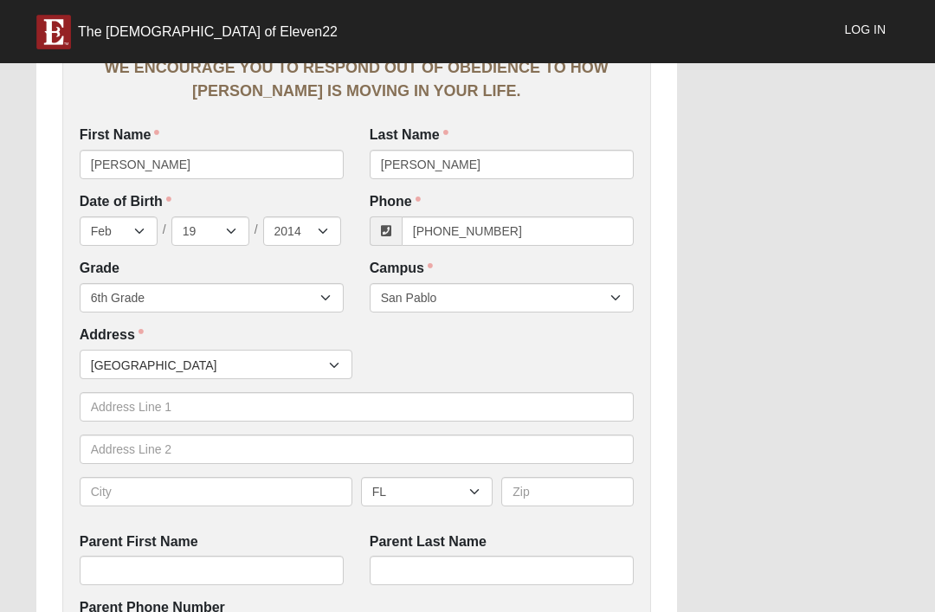
scroll to position [332, 0]
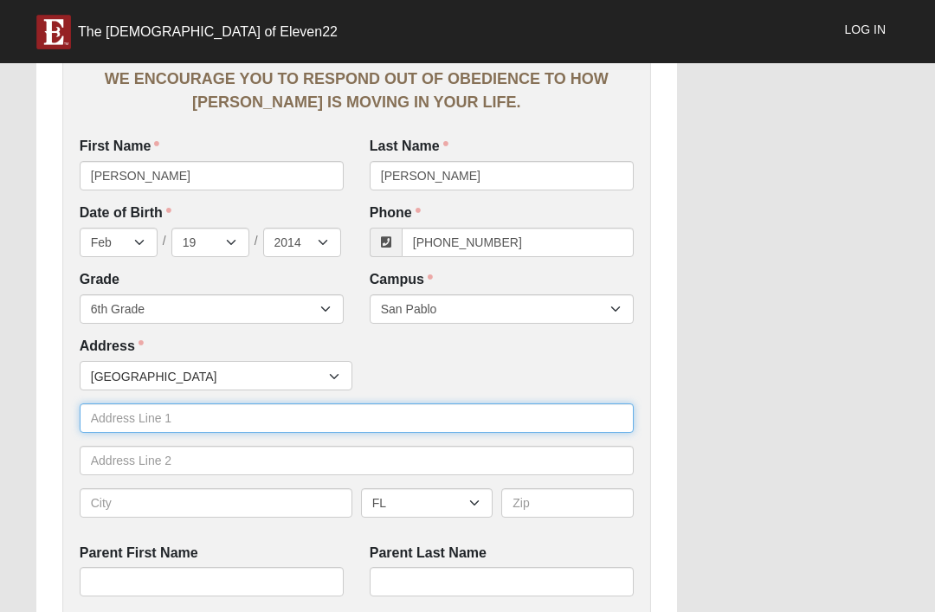
click at [124, 404] on input "text" at bounding box center [357, 417] width 554 height 29
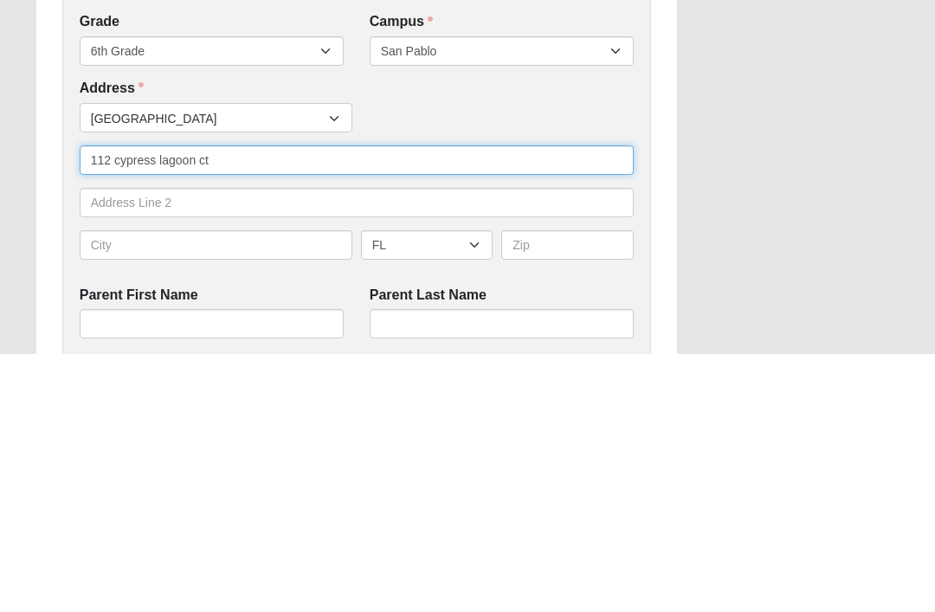
type input "112 cypress lagoon ct"
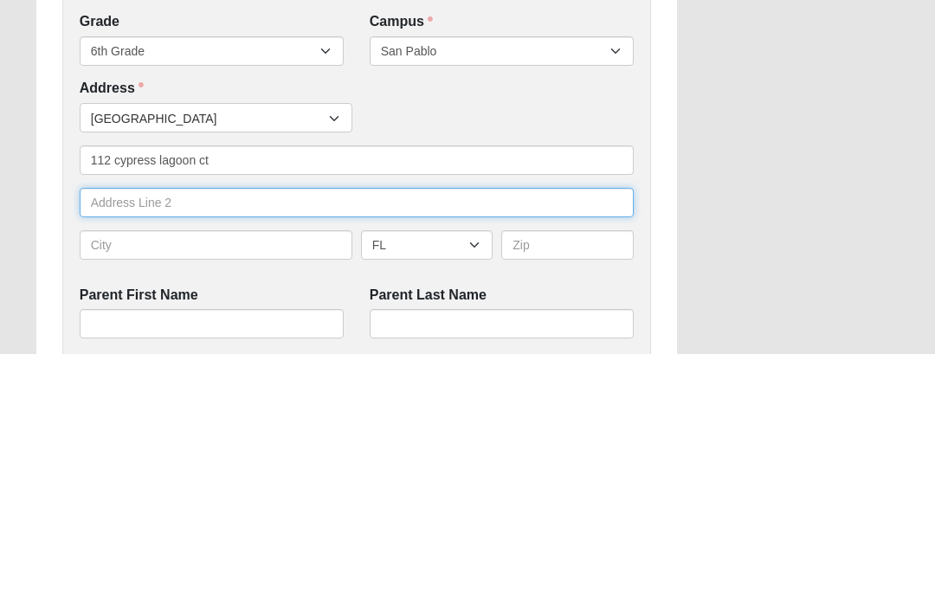
click at [124, 446] on input "text" at bounding box center [357, 460] width 554 height 29
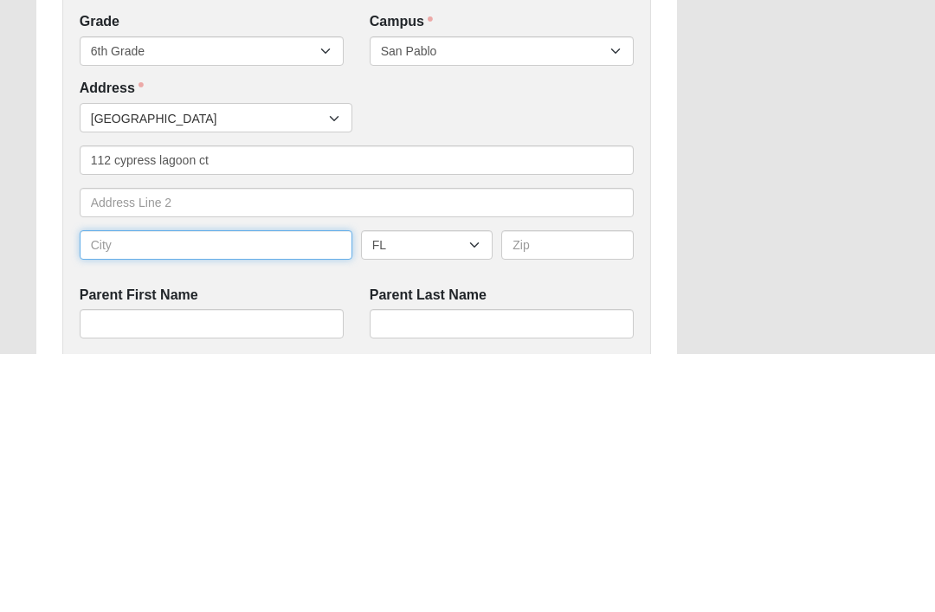
click at [117, 488] on input "text" at bounding box center [216, 502] width 273 height 29
type input "Ponte Vedra"
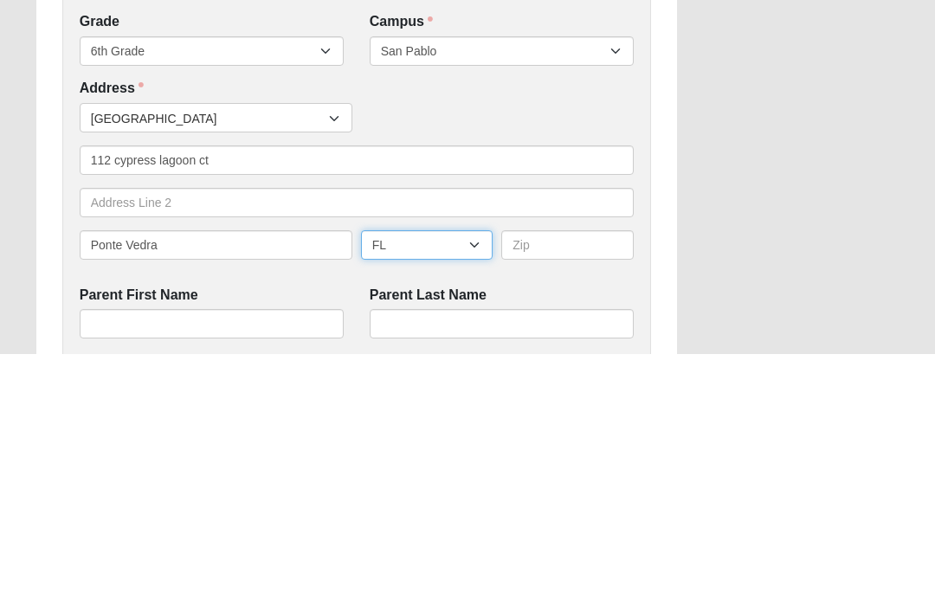
click at [466, 488] on select "AL AK AS AR AZ CA CO CT DE DC FM [GEOGRAPHIC_DATA] [GEOGRAPHIC_DATA] GU HI ID I…" at bounding box center [427, 502] width 132 height 29
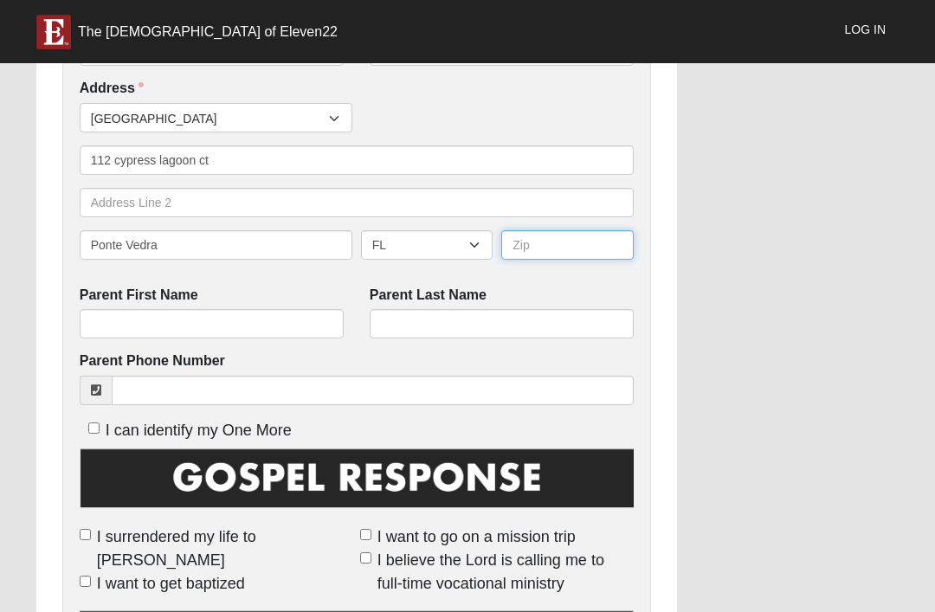
click at [593, 241] on input "text" at bounding box center [567, 244] width 132 height 29
type input "32250"
click at [808, 264] on div "Work Entry WE ENCOURAGE YOU TO RESPOND OUT OF OBEDIENCE TO HOW [PERSON_NAME] IS…" at bounding box center [467, 321] width 888 height 1778
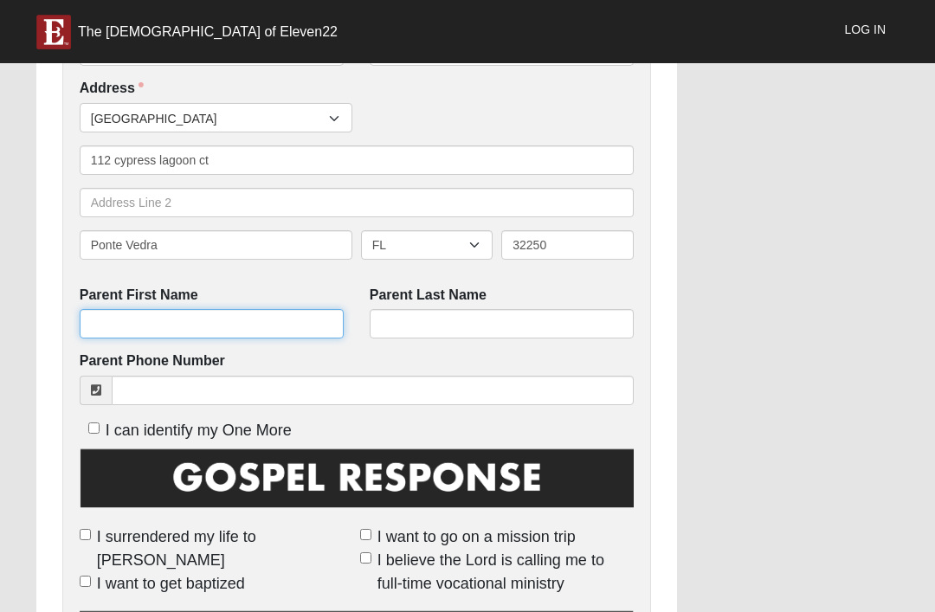
click at [146, 309] on input "Parent First Name" at bounding box center [212, 323] width 264 height 29
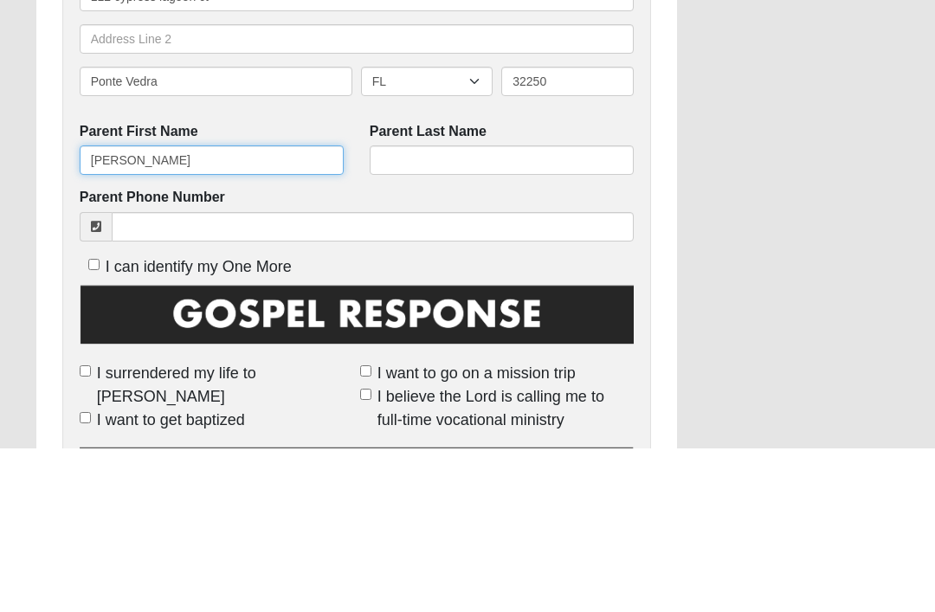
type input "[PERSON_NAME]"
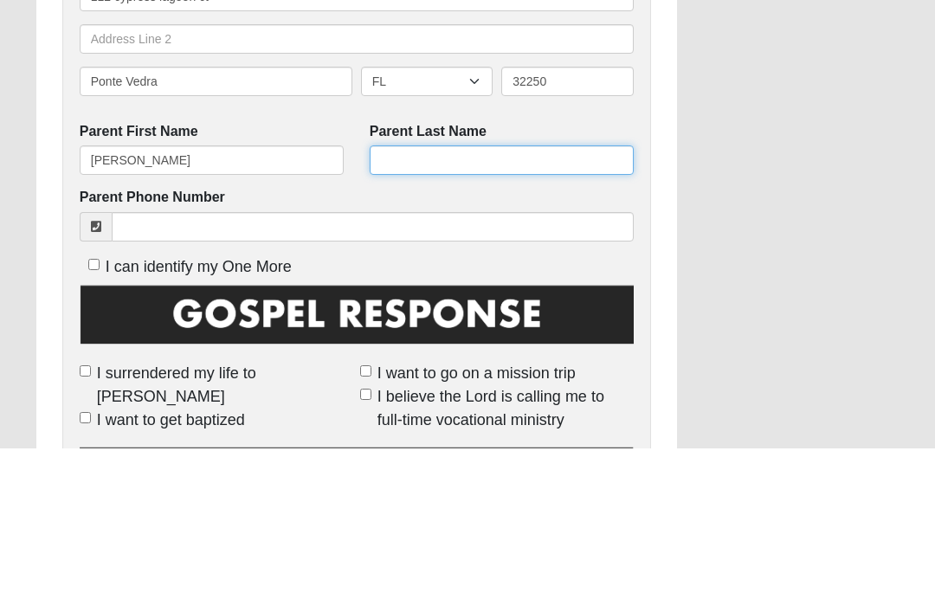
click at [535, 309] on input "Parent Last Name" at bounding box center [502, 323] width 264 height 29
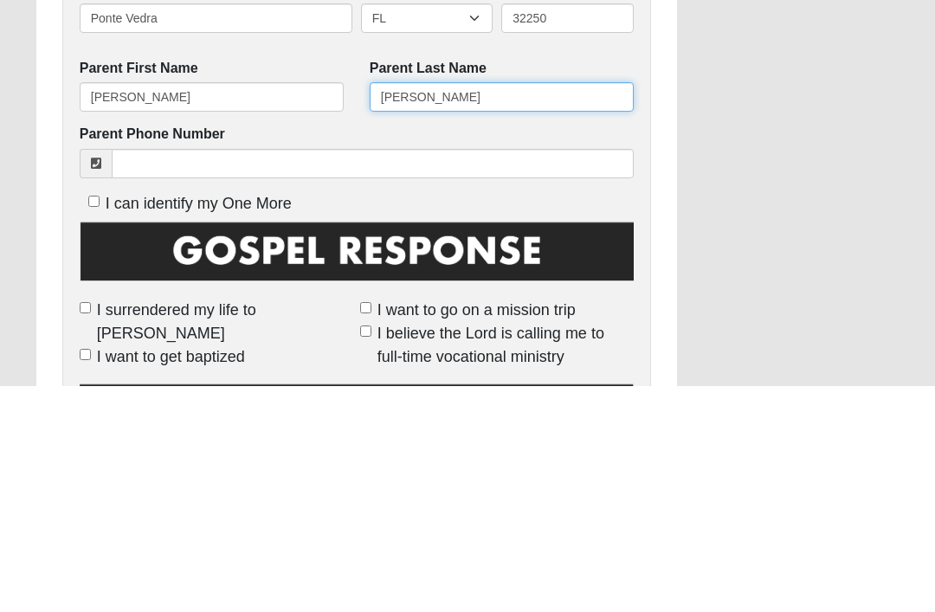
type input "[PERSON_NAME]"
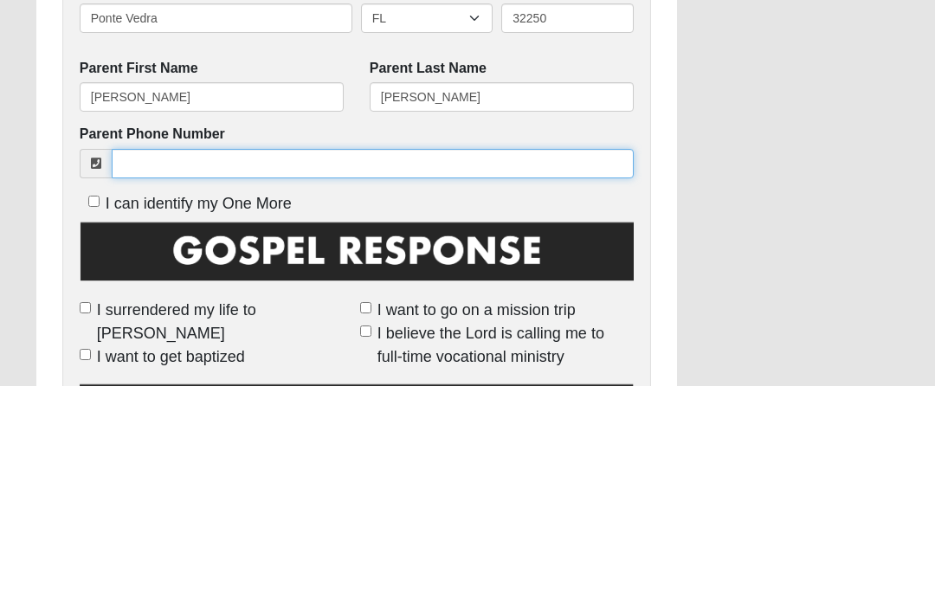
click at [152, 376] on input "Parent Phone Number" at bounding box center [373, 390] width 522 height 29
type input "9"
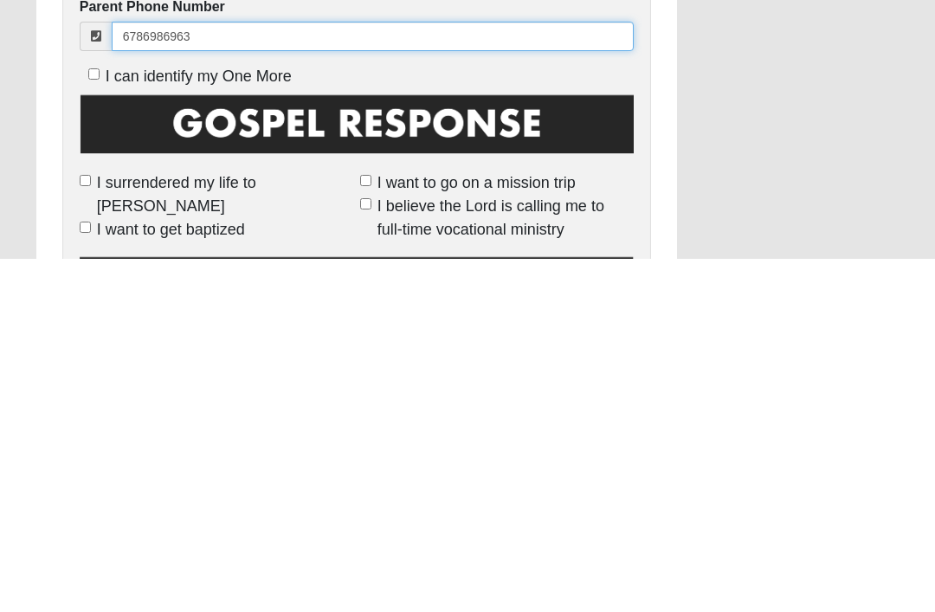
scroll to position [591, 0]
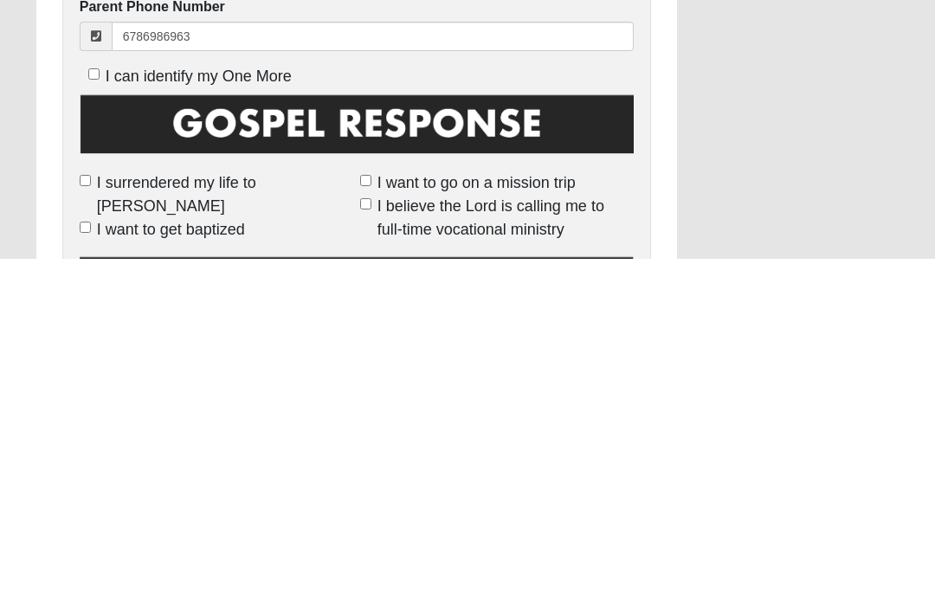
click at [136, 445] on img at bounding box center [357, 483] width 554 height 77
type input "[PHONE_NUMBER]"
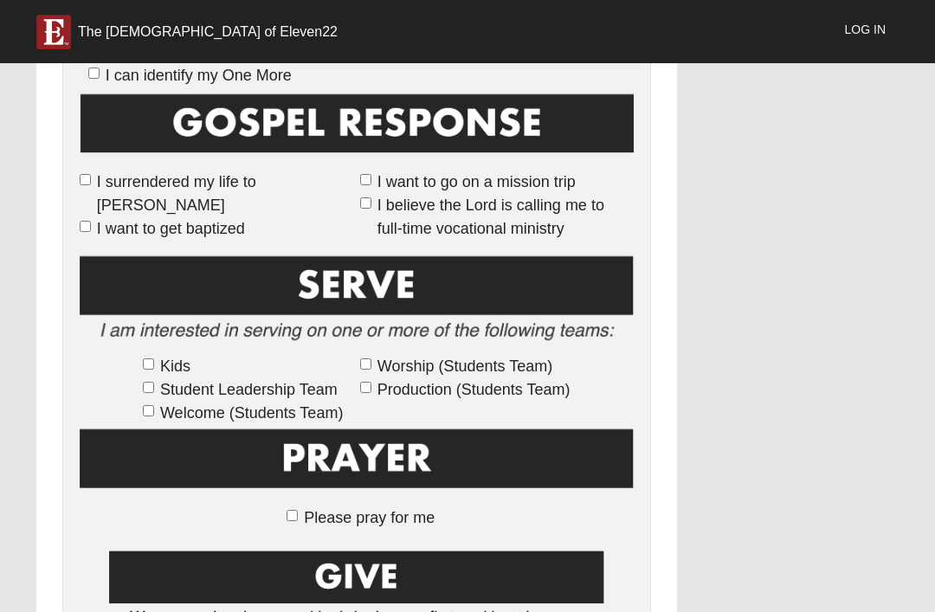
click at [85, 174] on input "I surrendered my life to [PERSON_NAME]" at bounding box center [85, 179] width 11 height 11
checkbox input "true"
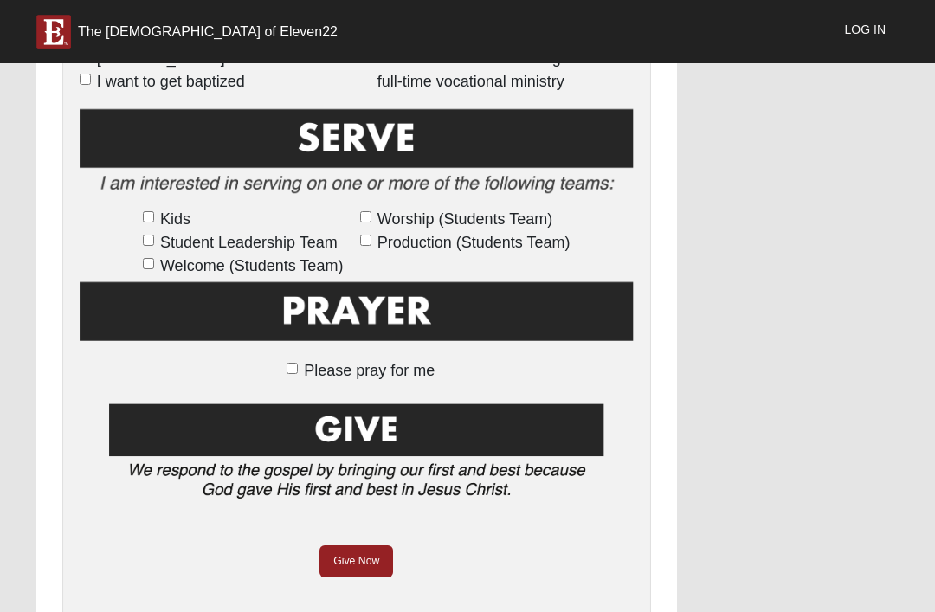
scroll to position [1090, 0]
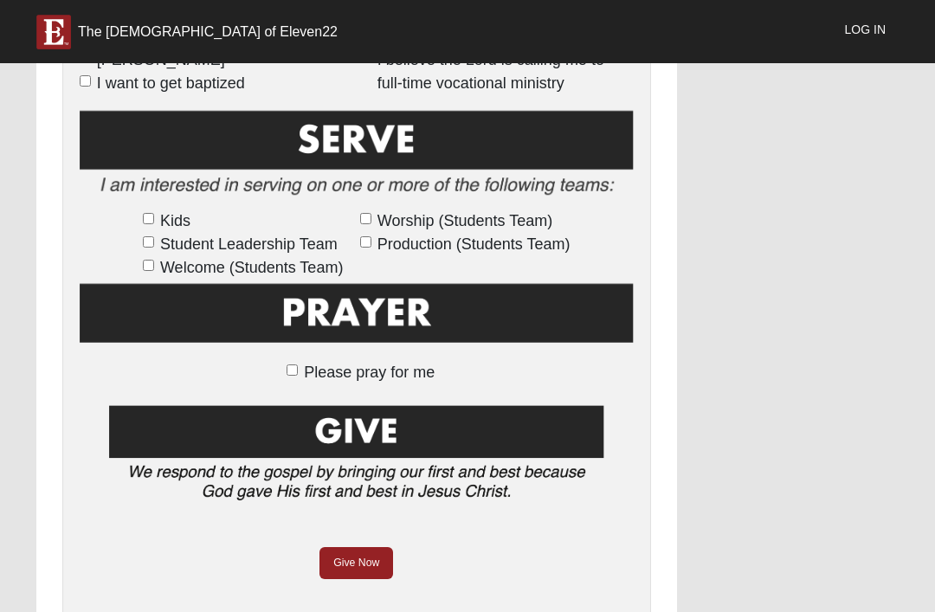
click at [382, 547] on link "Give Now" at bounding box center [356, 563] width 74 height 32
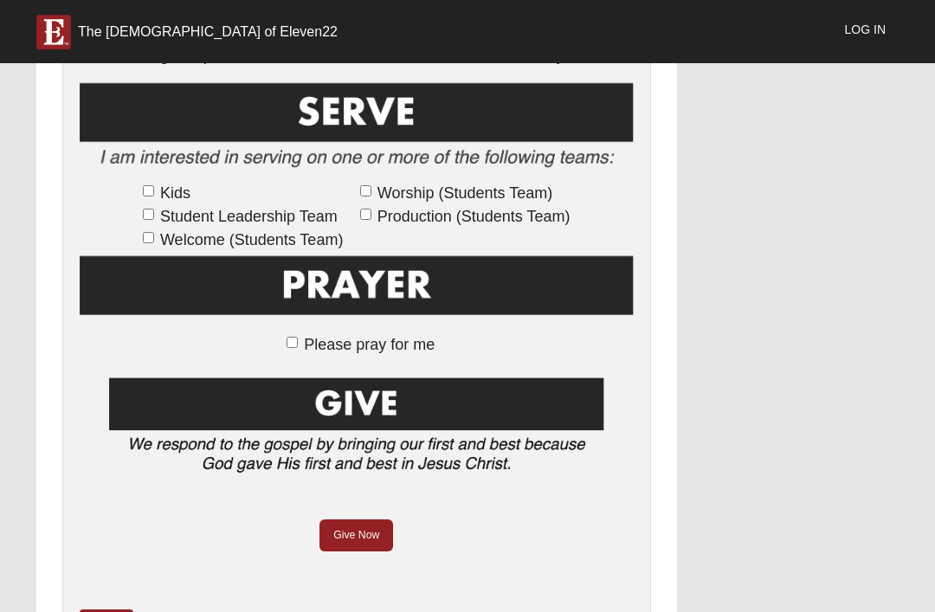
scroll to position [1098, 0]
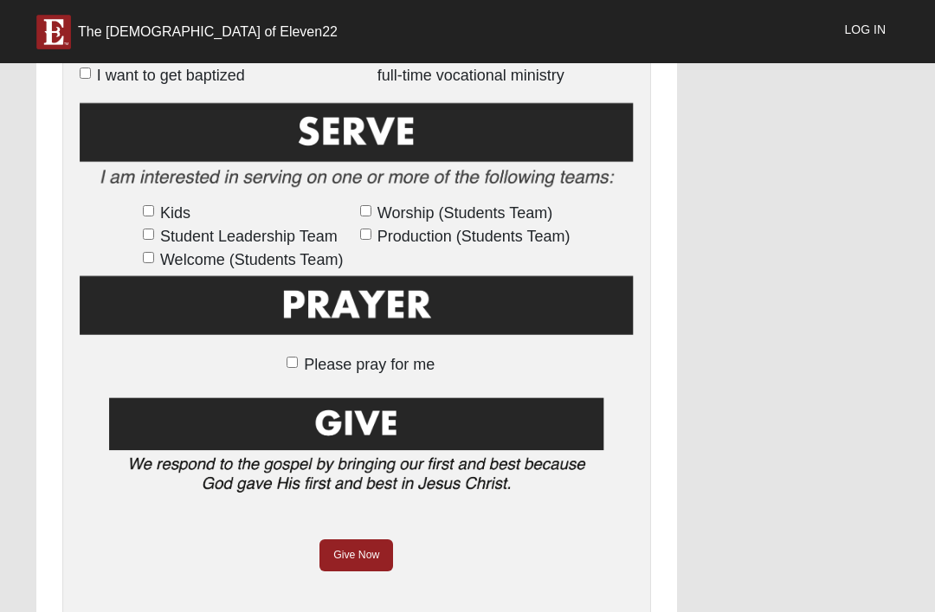
click at [112, 611] on div "Kids Student Leadership Team Welcome (Students Team) Worship (Students Team) Pr…" at bounding box center [357, 383] width 554 height 566
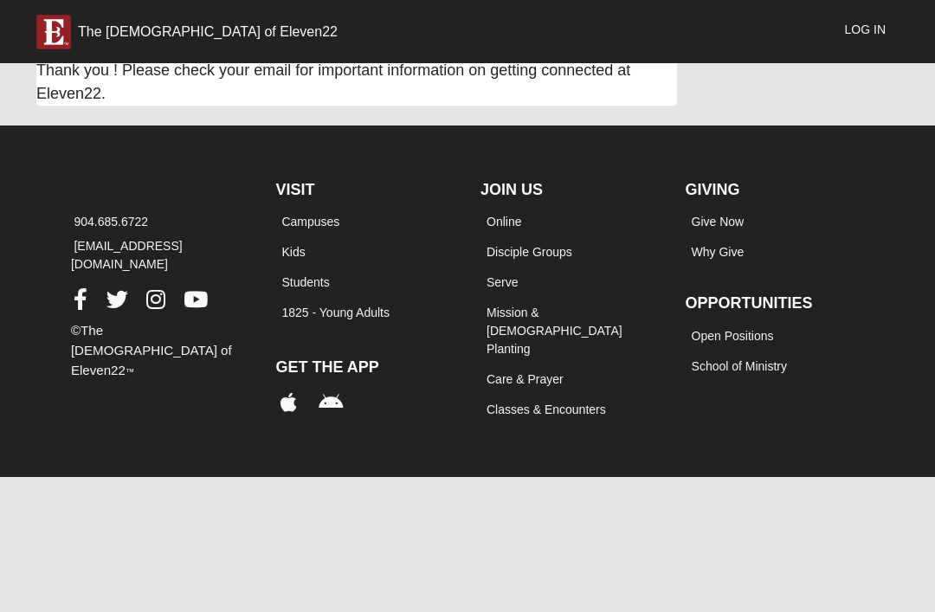
scroll to position [0, 0]
